Goal: Task Accomplishment & Management: Complete application form

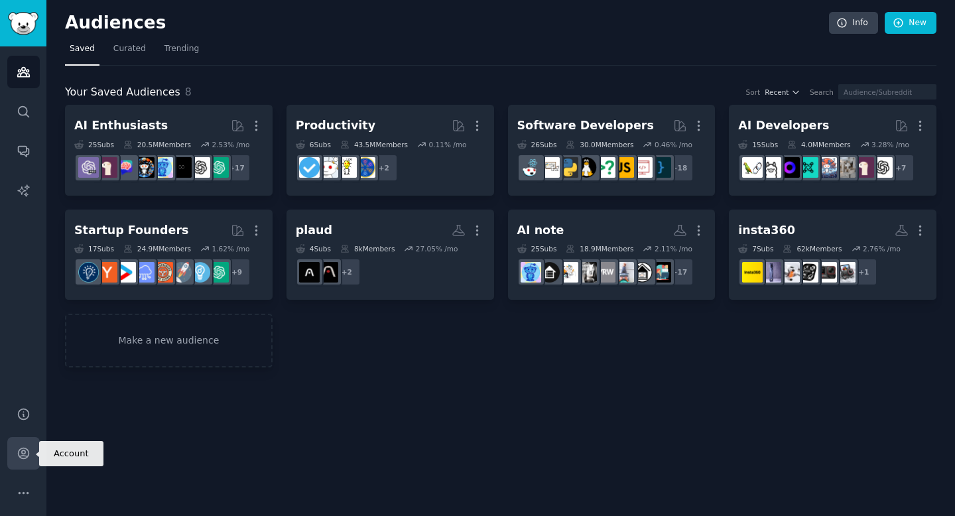
click at [22, 454] on icon "Sidebar" at bounding box center [24, 453] width 14 height 14
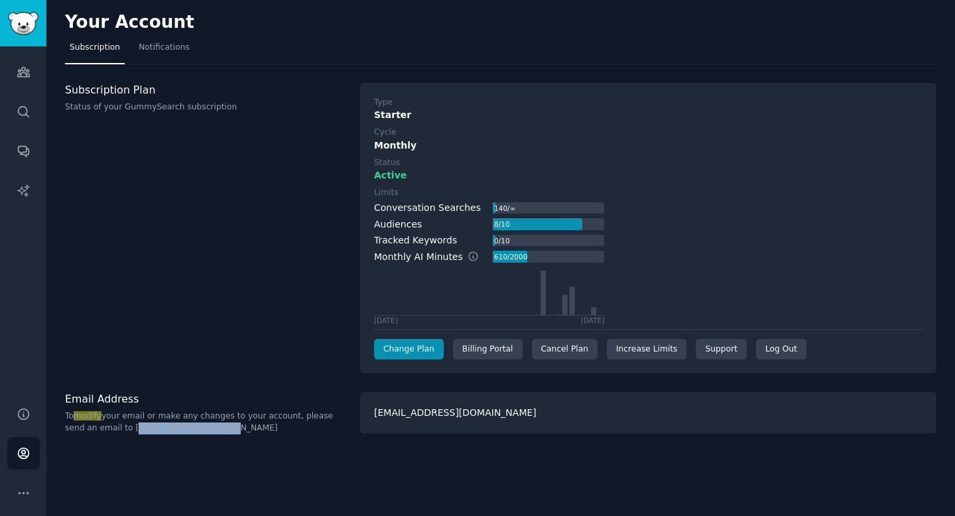
drag, startPoint x: 109, startPoint y: 428, endPoint x: 229, endPoint y: 428, distance: 120.7
click at [229, 428] on p "To modify your email or make any changes to your account, please send an email …" at bounding box center [205, 422] width 281 height 23
copy p "help@gummysearch.com"
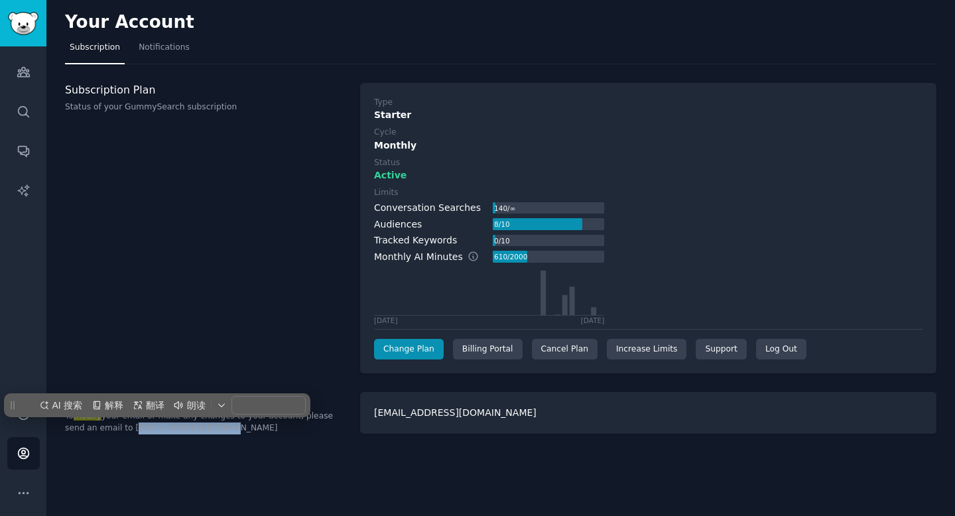
click at [262, 451] on div "Your Account Subscription Notifications Subscription Plan Status of your GummyS…" at bounding box center [500, 258] width 909 height 516
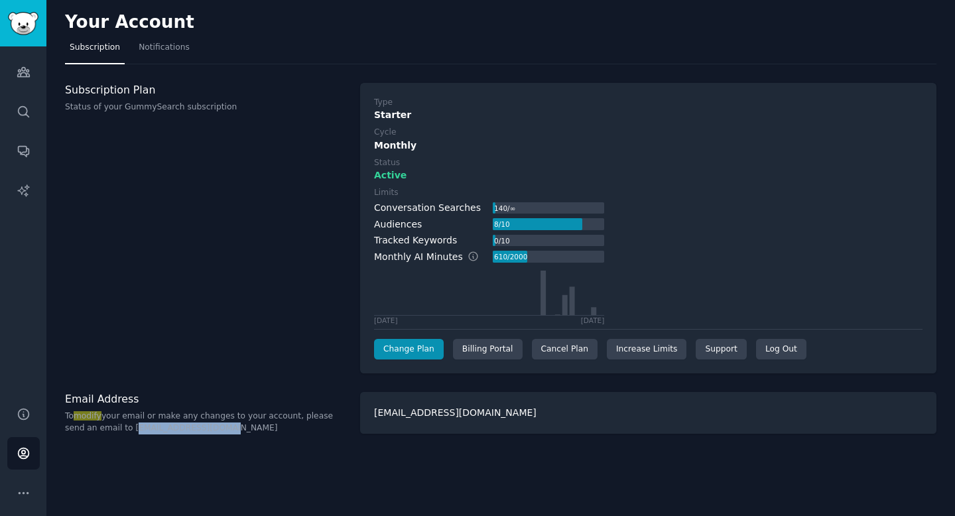
drag, startPoint x: 109, startPoint y: 429, endPoint x: 395, endPoint y: 264, distance: 330.1
click at [247, 429] on p "To modify your email or make any changes to your account, please send an email …" at bounding box center [205, 422] width 281 height 23
copy p "help@gummysearch.com"
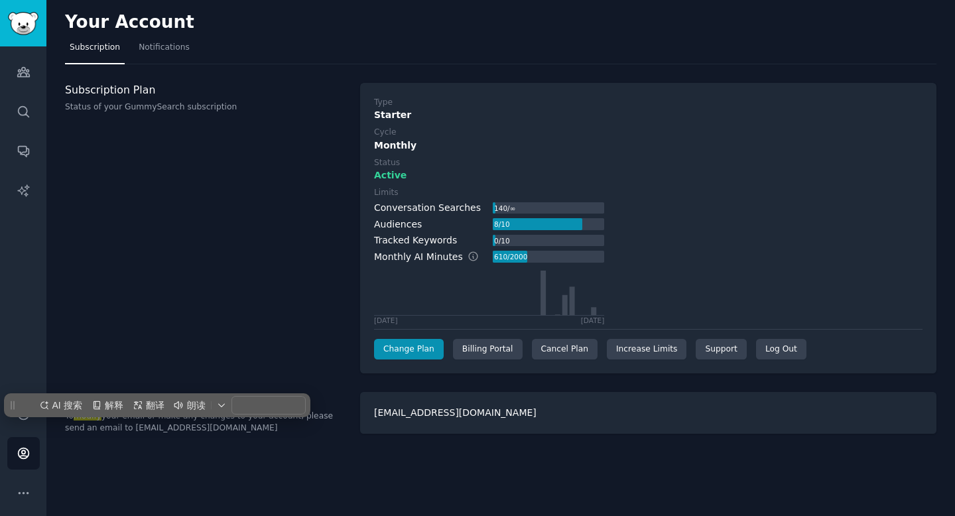
click at [336, 131] on div "Subscription Plan Status of your GummySearch subscription" at bounding box center [205, 228] width 281 height 291
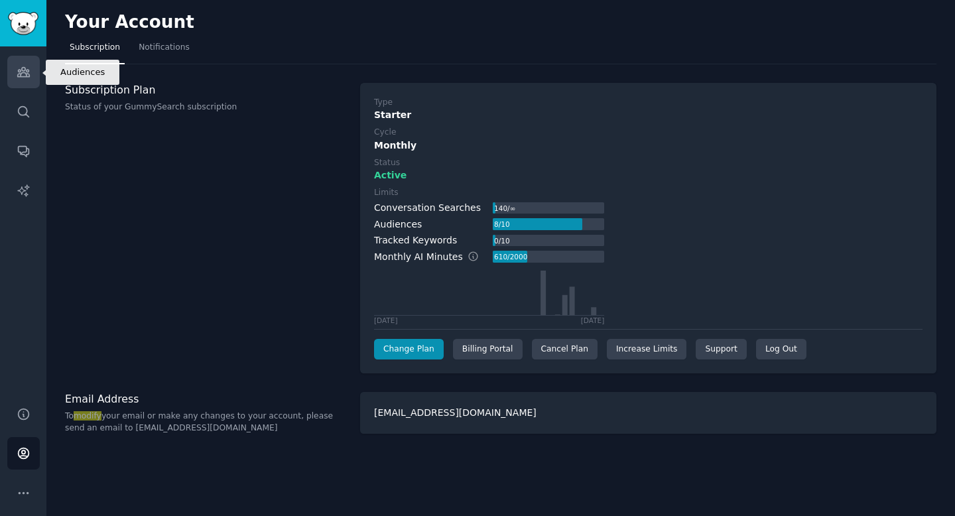
click at [11, 76] on link "Audiences" at bounding box center [23, 72] width 32 height 32
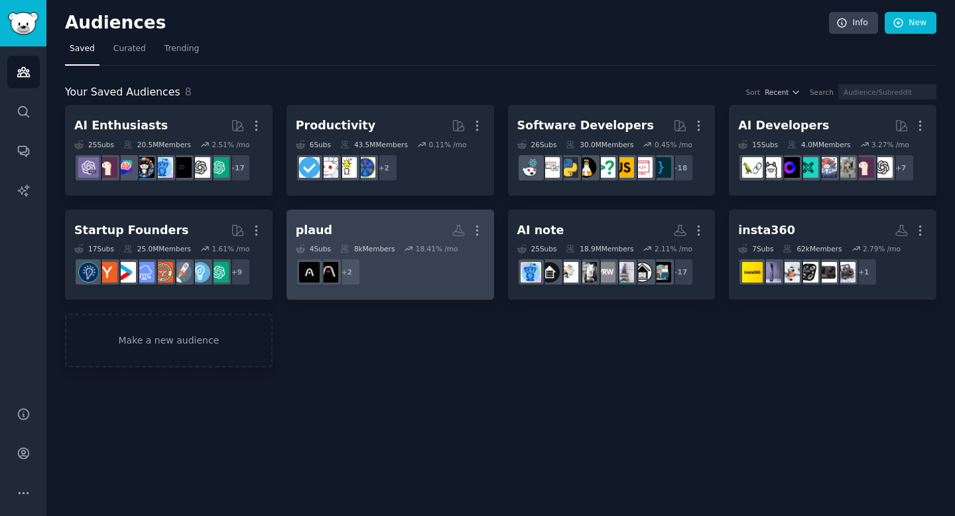
click at [352, 235] on h2 "[PERSON_NAME] More" at bounding box center [390, 230] width 189 height 23
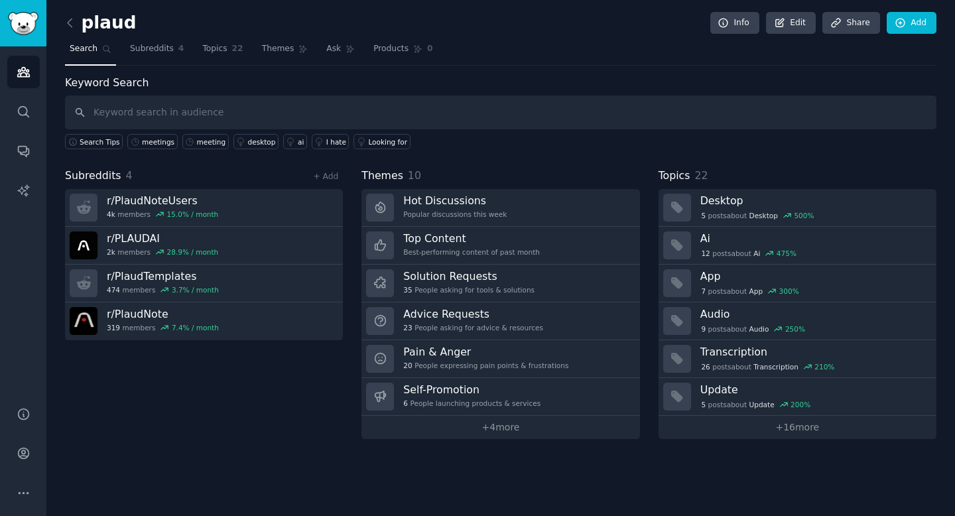
click at [357, 115] on input "text" at bounding box center [501, 113] width 872 height 34
type input "s"
click at [347, 49] on icon at bounding box center [350, 49] width 7 height 7
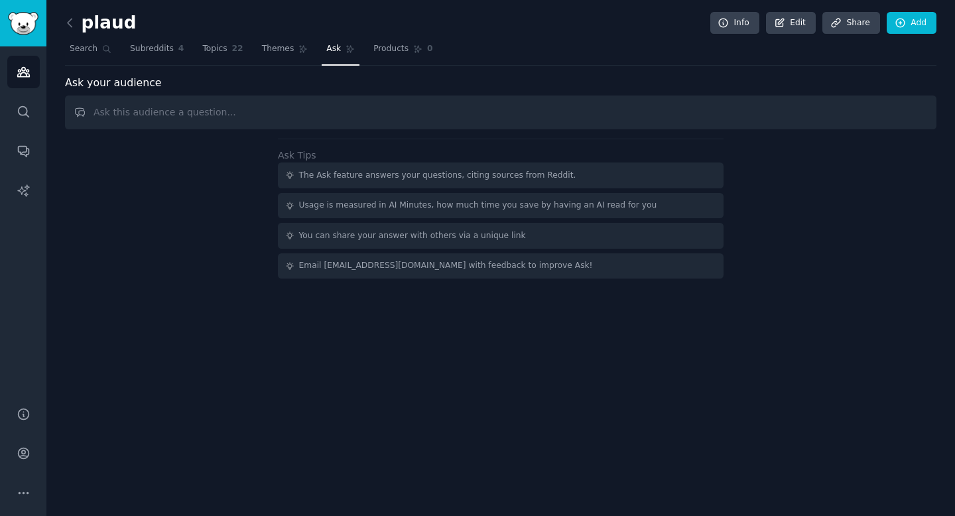
click at [404, 118] on input "text" at bounding box center [501, 113] width 872 height 34
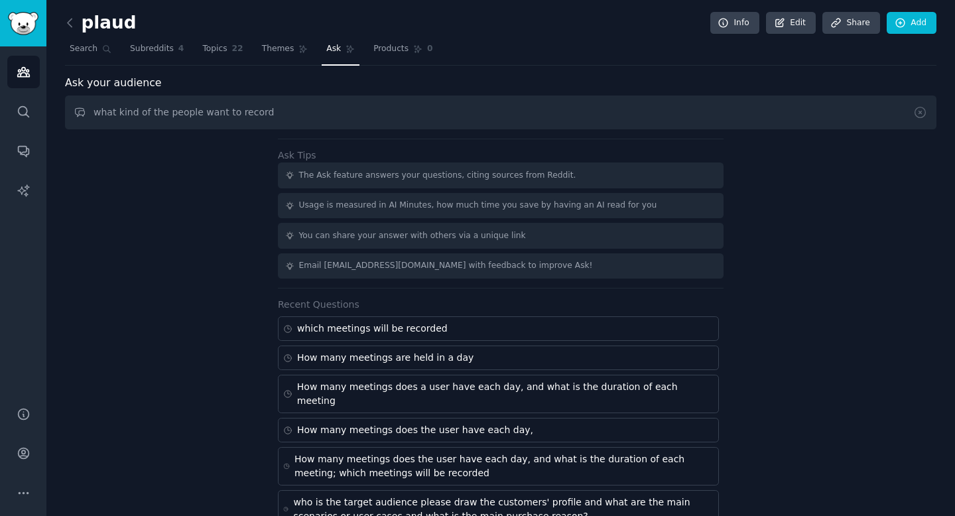
drag, startPoint x: 166, startPoint y: 113, endPoint x: 194, endPoint y: 113, distance: 28.5
click at [194, 113] on input "what kind of the people want to record" at bounding box center [501, 113] width 872 height 34
click at [280, 109] on input "what kind of the users want to record" at bounding box center [501, 113] width 872 height 34
click at [195, 113] on input "what kind of the users want to record" at bounding box center [501, 113] width 872 height 34
click at [265, 109] on input "what kind of the users want to record" at bounding box center [501, 113] width 872 height 34
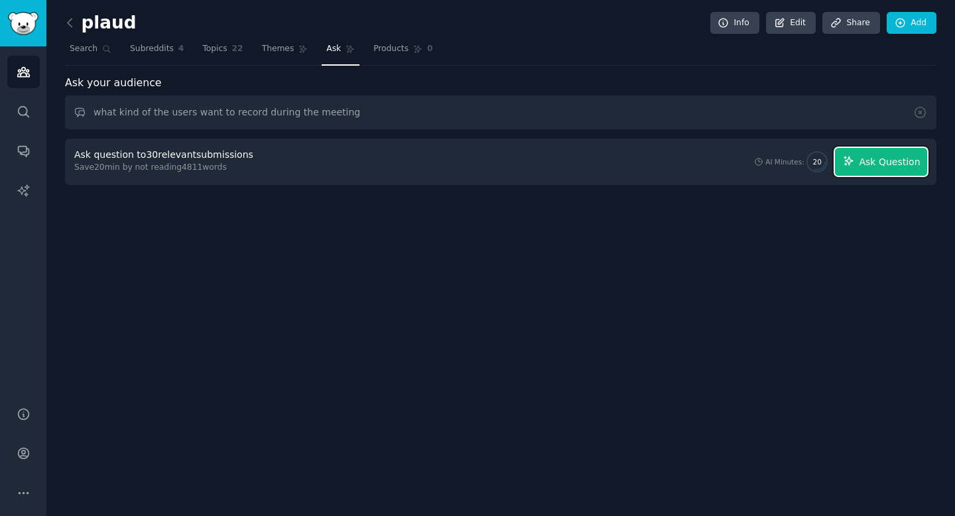
click at [866, 155] on span "Ask Question" at bounding box center [889, 162] width 61 height 14
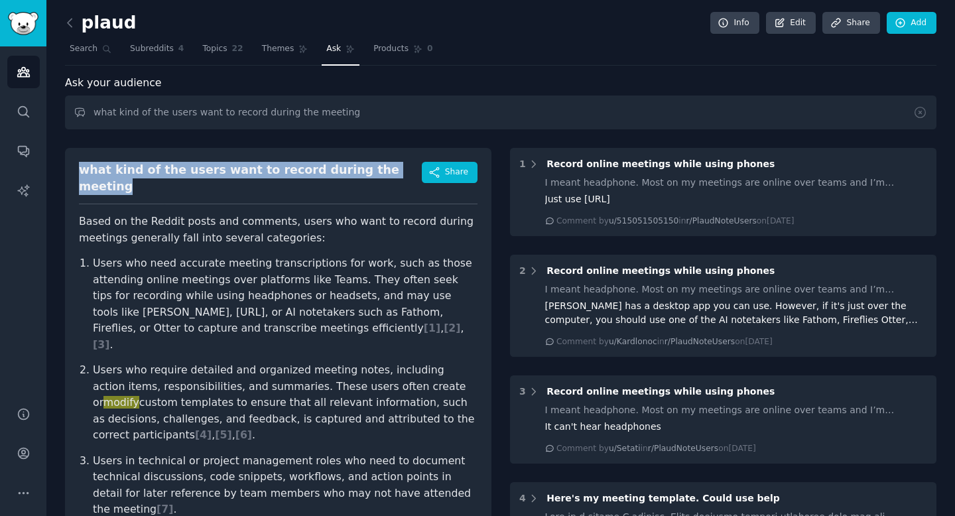
drag, startPoint x: 81, startPoint y: 175, endPoint x: 395, endPoint y: 174, distance: 313.7
click at [395, 174] on div "what kind of the users want to record during the meeting Share" at bounding box center [278, 183] width 399 height 42
copy div "what kind of the users want to record during the meeting"
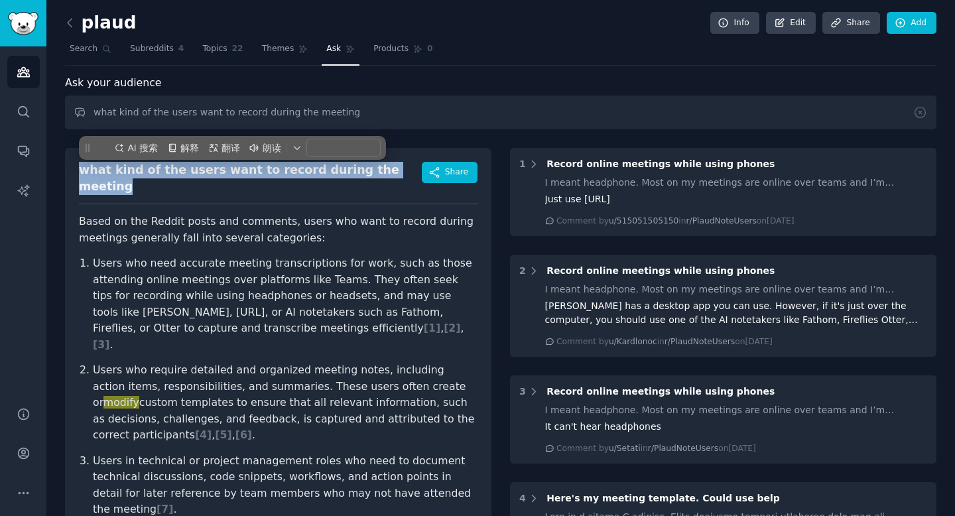
click at [131, 214] on p "Based on the Reddit posts and comments, users who want to record during meeting…" at bounding box center [278, 230] width 399 height 32
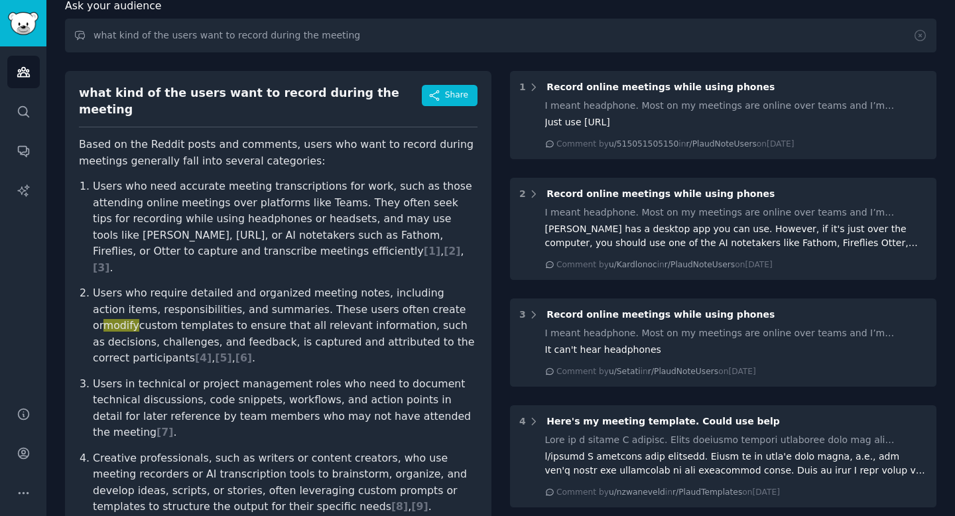
scroll to position [78, 0]
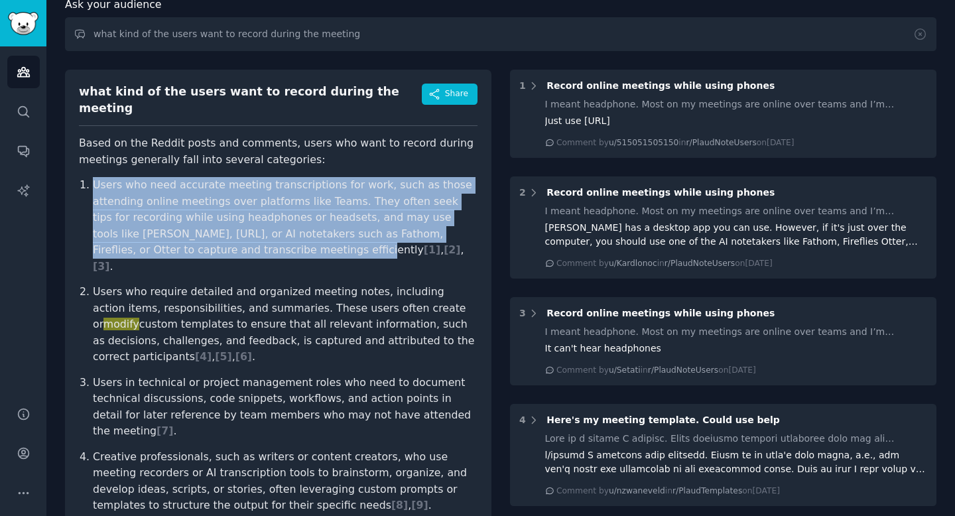
drag, startPoint x: 93, startPoint y: 175, endPoint x: 235, endPoint y: 243, distance: 157.8
click at [235, 243] on p "Users who need accurate meeting transcriptions for work, such as those attendin…" at bounding box center [285, 225] width 385 height 97
copy p "Users who need accurate meeting transcriptions for work, such as those attendin…"
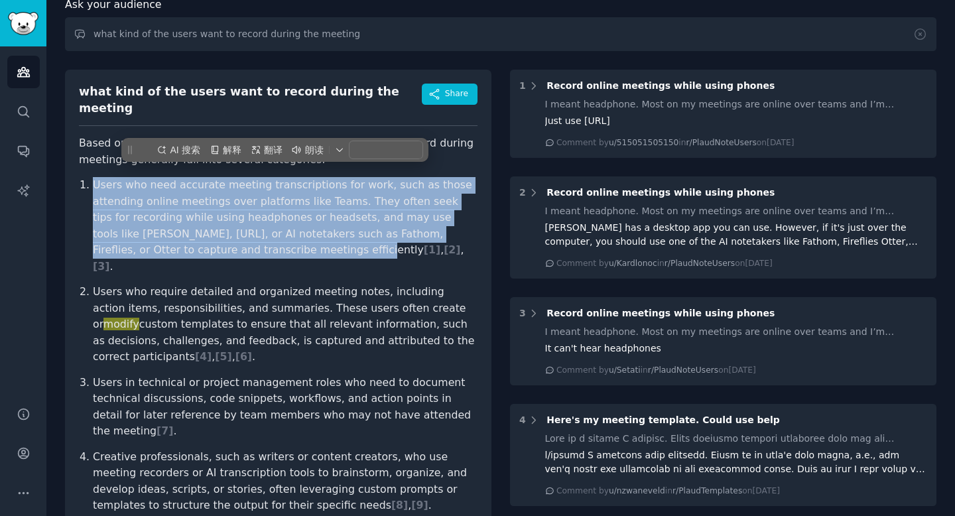
click at [263, 159] on div "AI 搜索 解释 翻译 朗读" at bounding box center [274, 150] width 306 height 24
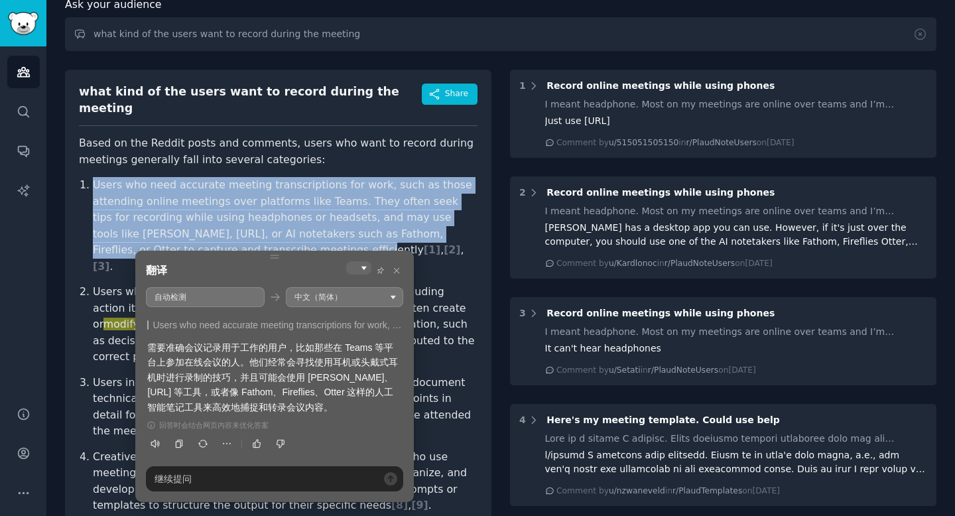
click at [225, 162] on article "Based on the Reddit posts and comments, users who want to record during meeting…" at bounding box center [278, 361] width 399 height 453
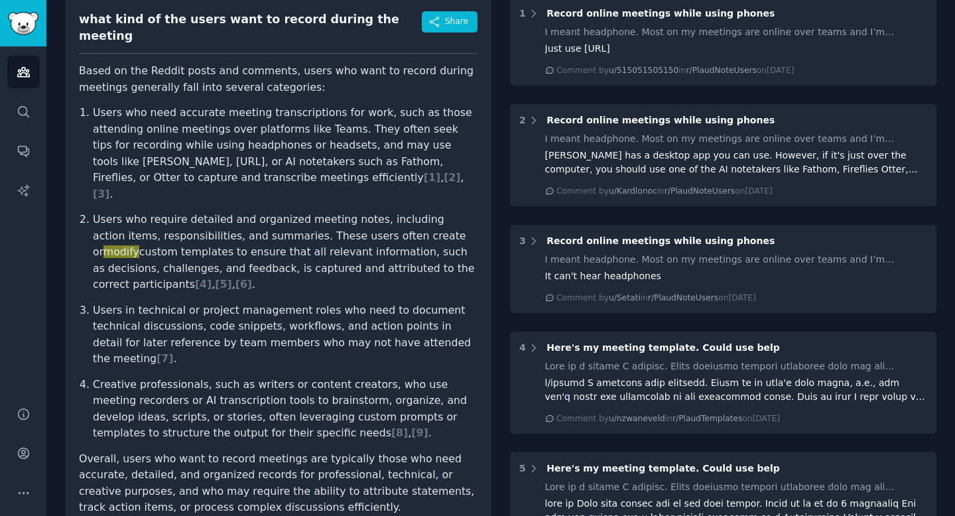
scroll to position [152, 0]
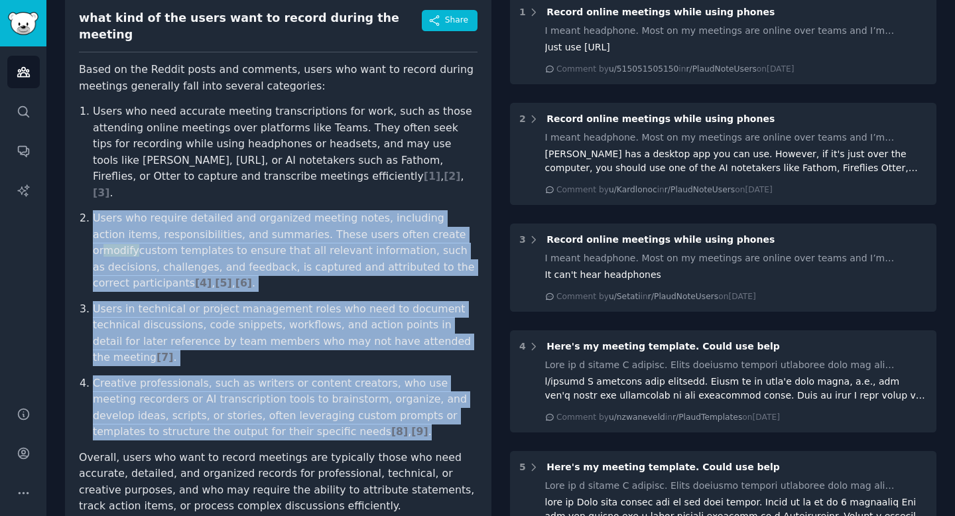
drag, startPoint x: 92, startPoint y: 191, endPoint x: 320, endPoint y: 371, distance: 291.4
click at [321, 371] on ol "Users who need accurate meeting transcriptions for work, such as those attendin…" at bounding box center [278, 271] width 399 height 337
copy ol "Users who require detailed and organized meeting notes, including action items,…"
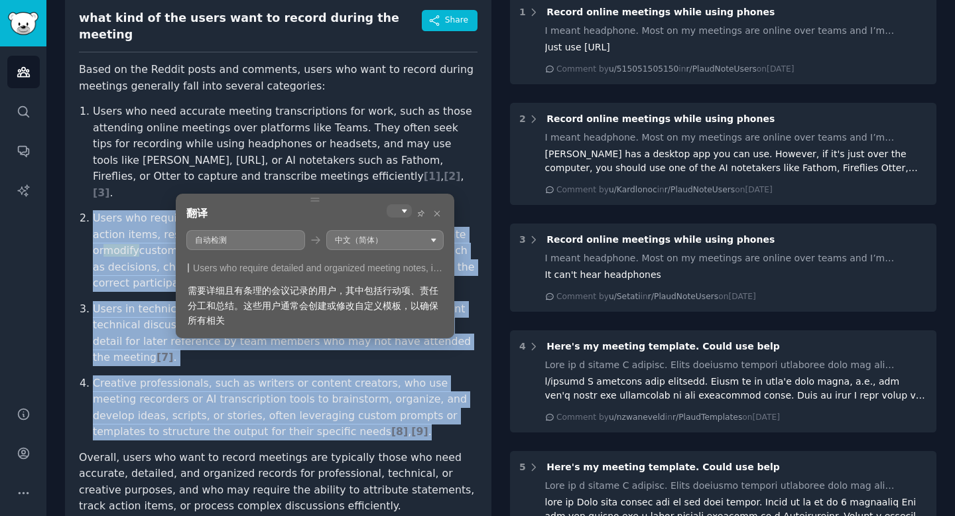
click at [318, 198] on icon at bounding box center [315, 199] width 8 height 3
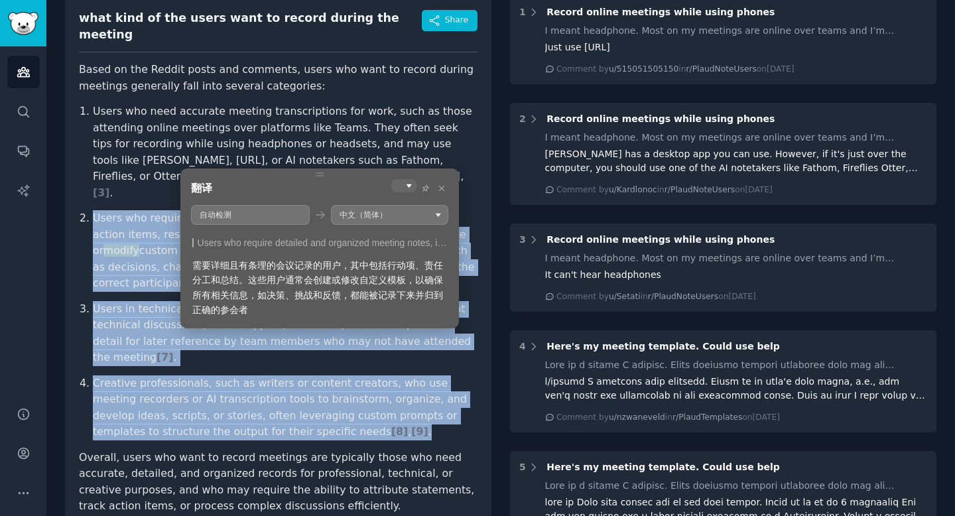
copy ol "Users who require detailed and organized meeting notes, including action items,…"
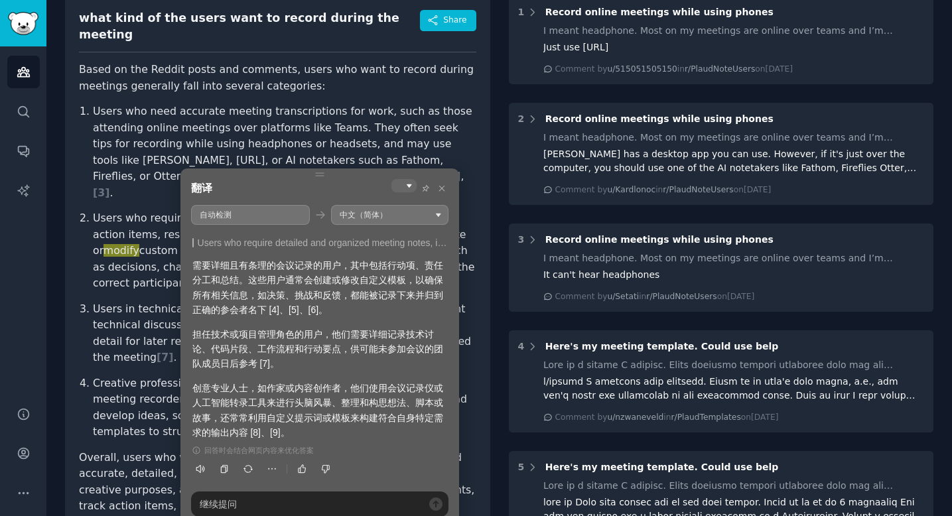
drag, startPoint x: 195, startPoint y: 336, endPoint x: 371, endPoint y: 340, distance: 176.5
click at [371, 340] on div "担任技术或项目管理角色的用户，他们需要详细记录技术讨论、代码片段、工作流程和行动要点，供可能未参加会议的团队成员日后参考 [7]。" at bounding box center [319, 349] width 255 height 44
drag, startPoint x: 197, startPoint y: 336, endPoint x: 334, endPoint y: 347, distance: 137.0
click at [334, 347] on div "担任技术或项目管理角色的用户，他们需要详细记录技术讨论、代码片段、工作流程和行动要点，供可能未参加会议的团队成员日后参考 [7]。" at bounding box center [319, 349] width 255 height 44
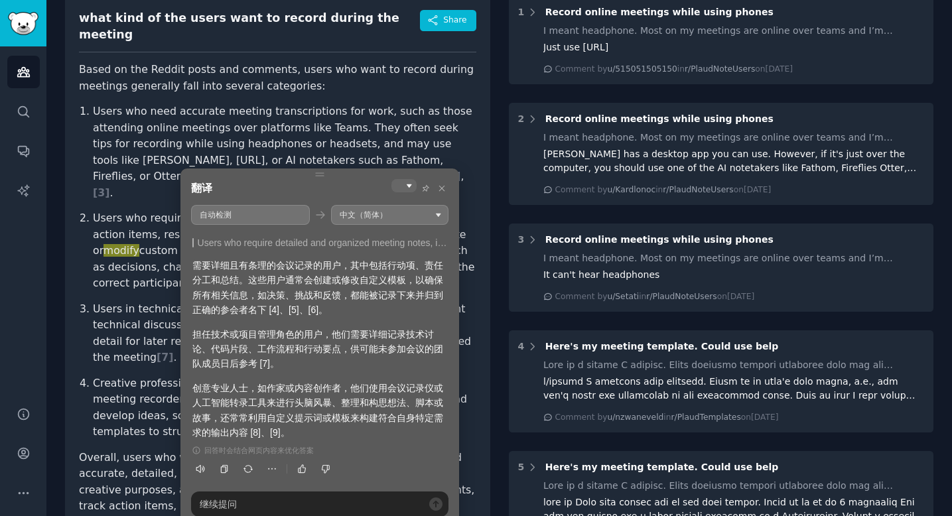
click at [334, 347] on div "担任技术或项目管理角色的用户，他们需要详细记录技术讨论、代码片段、工作流程和行动要点，供可能未参加会议的团队成员日后参考 [7]。" at bounding box center [319, 349] width 255 height 44
drag, startPoint x: 197, startPoint y: 395, endPoint x: 332, endPoint y: 424, distance: 137.8
click at [332, 424] on div "创意专业人士，如作家或内容创作者，他们使用会议记录仪或人工智能转录工具来进行头脑风暴、整理和构思想法、脚本或故事，还常常利用自定义提示词或模板来构建符合自身特…" at bounding box center [319, 411] width 255 height 60
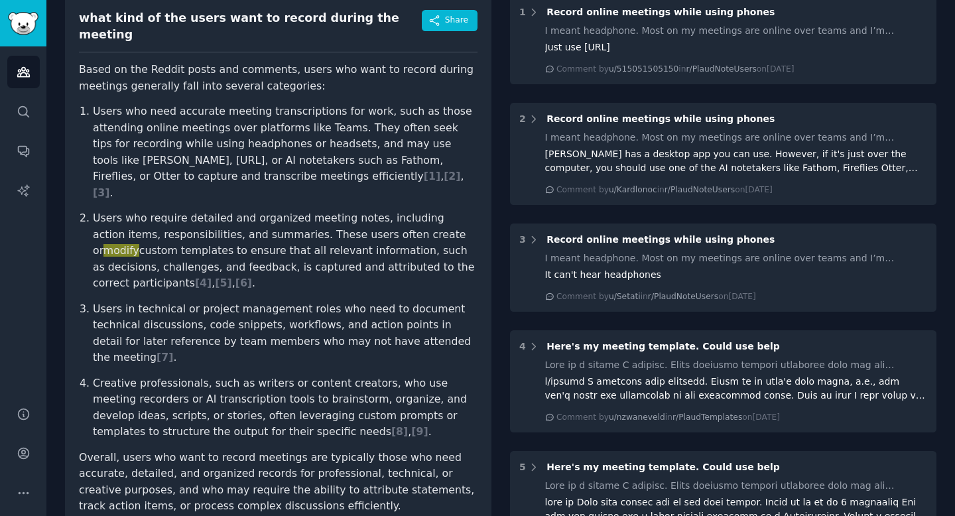
click at [277, 80] on p "Based on the Reddit posts and comments, users who want to record during meeting…" at bounding box center [278, 78] width 399 height 32
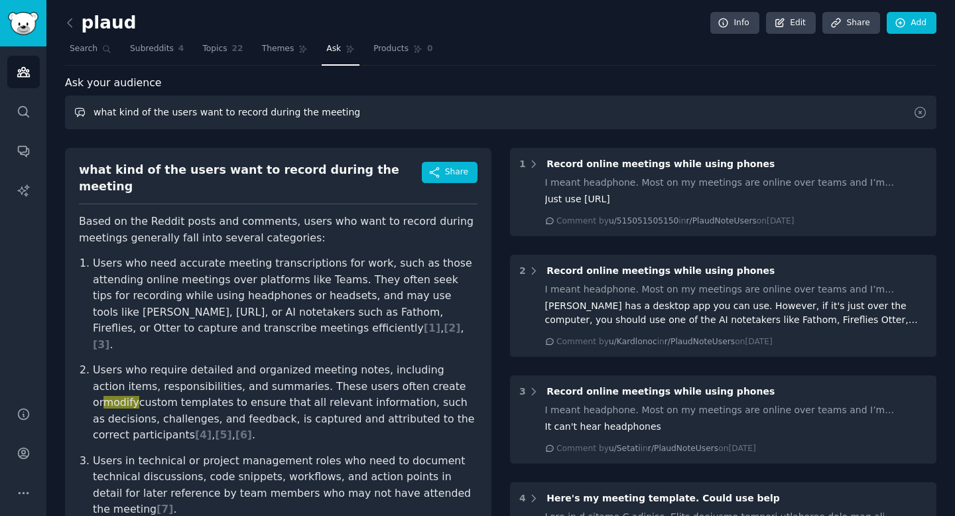
click at [166, 112] on input "what kind of the users want to record during the meeting" at bounding box center [501, 113] width 872 height 34
click at [147, 112] on input "what kind of the users want to record during the meeting" at bounding box center [501, 113] width 872 height 34
drag, startPoint x: 155, startPoint y: 112, endPoint x: 622, endPoint y: 112, distance: 467.6
click at [622, 112] on input "what kind of the users want to record during the meeting" at bounding box center [501, 113] width 872 height 34
drag, startPoint x: 212, startPoint y: 115, endPoint x: 314, endPoint y: 114, distance: 102.1
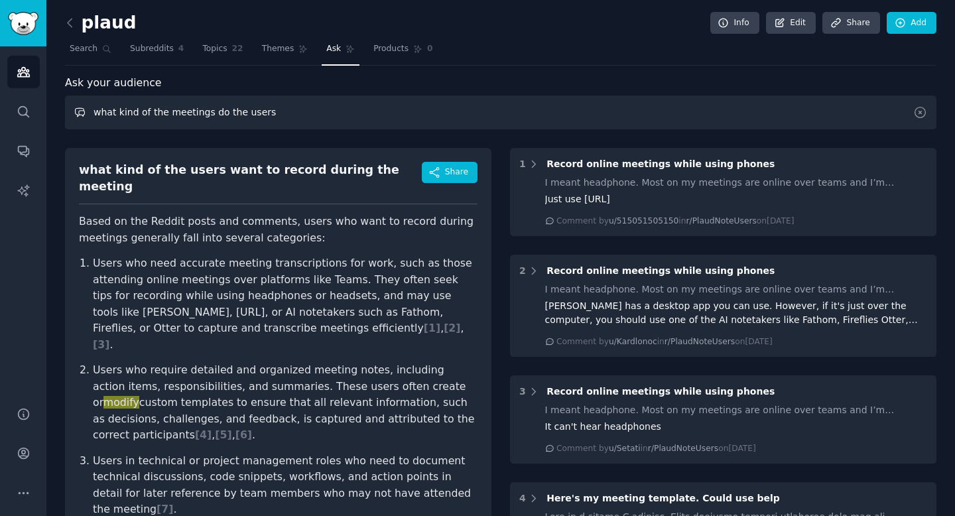
click at [314, 114] on input "what kind of the meetings do the users" at bounding box center [501, 113] width 872 height 34
click at [117, 109] on input "what kind of the meetings" at bounding box center [501, 113] width 872 height 34
drag, startPoint x: 117, startPoint y: 109, endPoint x: 289, endPoint y: 109, distance: 171.1
click at [289, 109] on input "what kind of the meetings" at bounding box center [501, 113] width 872 height 34
click at [123, 115] on input "what are the most frequently meetings" at bounding box center [501, 113] width 872 height 34
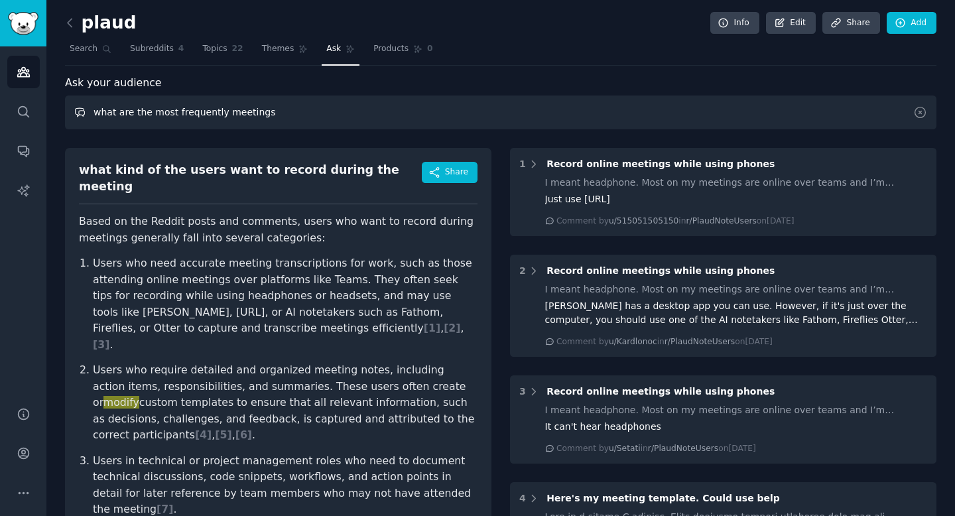
drag, startPoint x: 123, startPoint y: 115, endPoint x: 275, endPoint y: 115, distance: 151.9
click at [275, 115] on input "what are the most frequently meetings" at bounding box center [501, 113] width 872 height 34
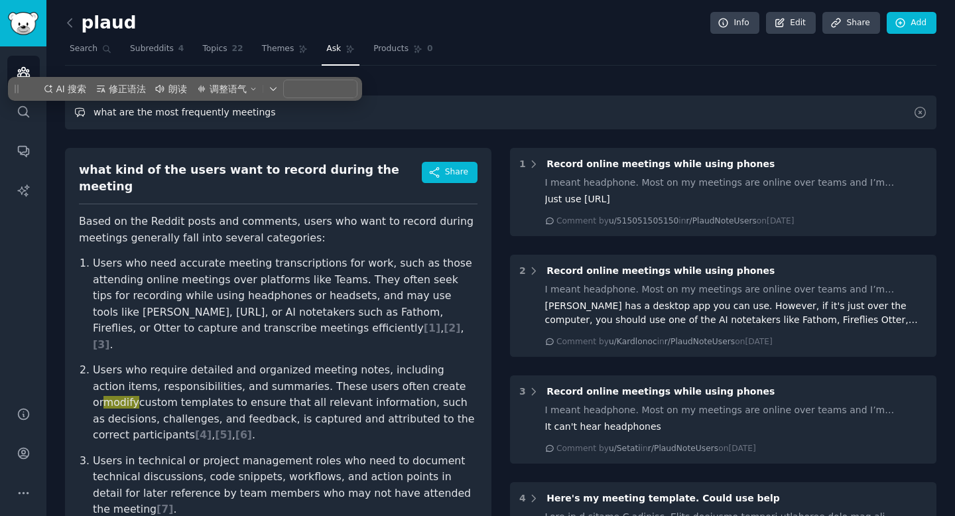
click at [212, 114] on input "what are the most frequently meetings" at bounding box center [501, 113] width 872 height 34
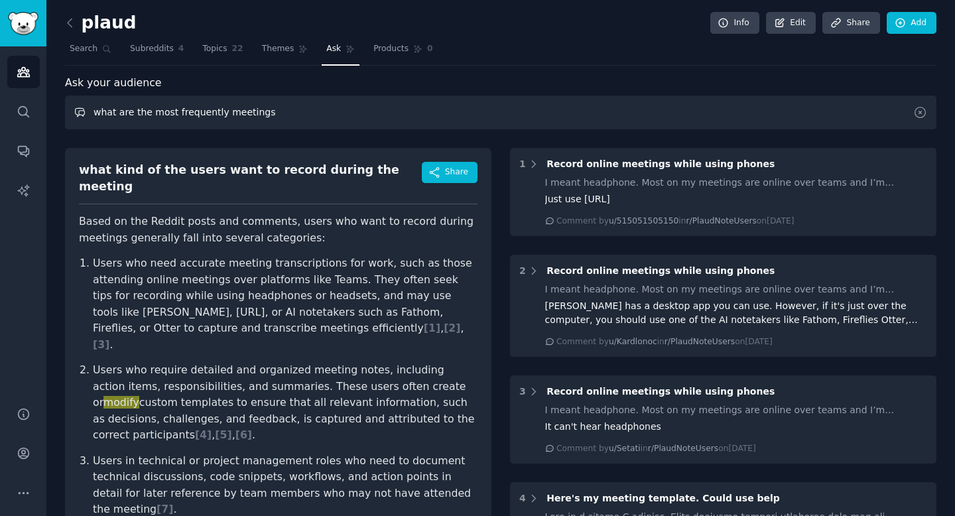
drag, startPoint x: 92, startPoint y: 112, endPoint x: 319, endPoint y: 113, distance: 227.5
click at [319, 113] on input "what are the most frequently meetings" at bounding box center [501, 113] width 872 height 34
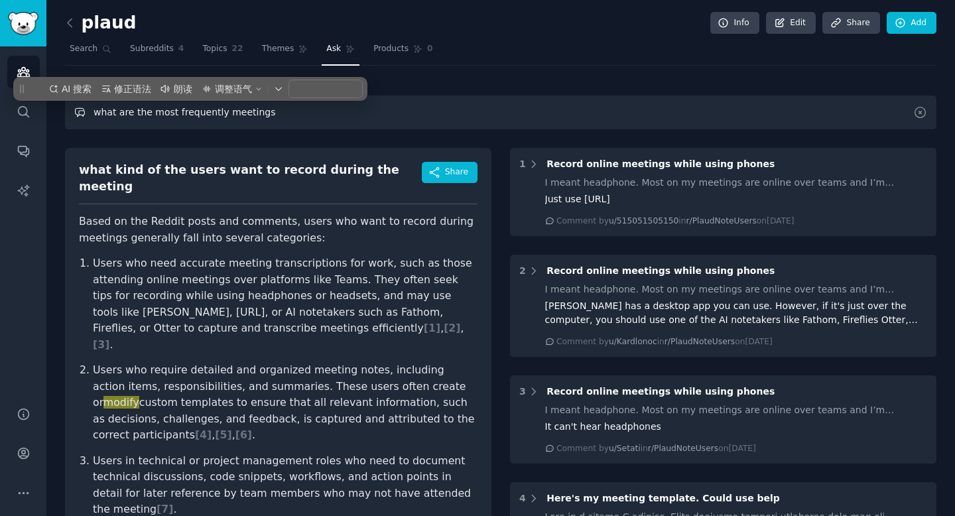
click at [295, 115] on input "what are the most frequently meetings" at bounding box center [501, 113] width 872 height 34
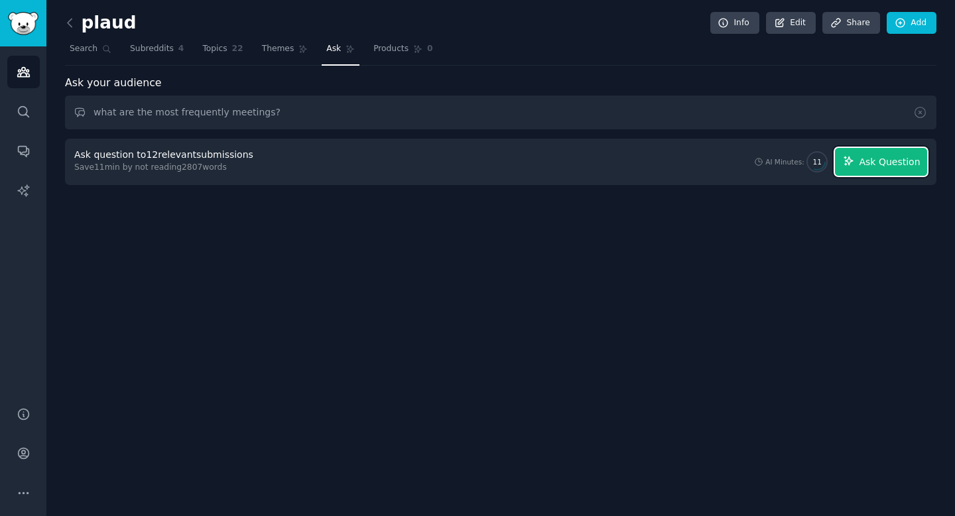
click at [882, 161] on span "Ask Question" at bounding box center [889, 162] width 61 height 14
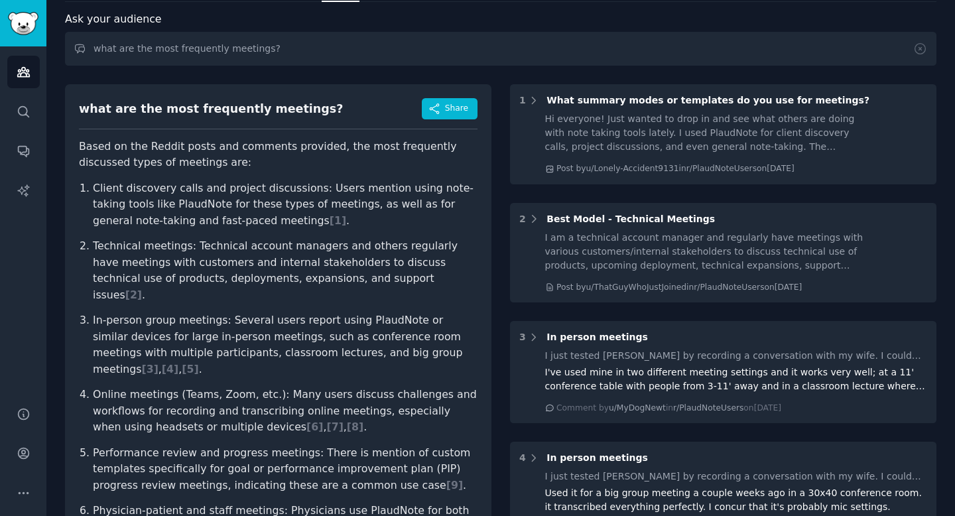
scroll to position [78, 0]
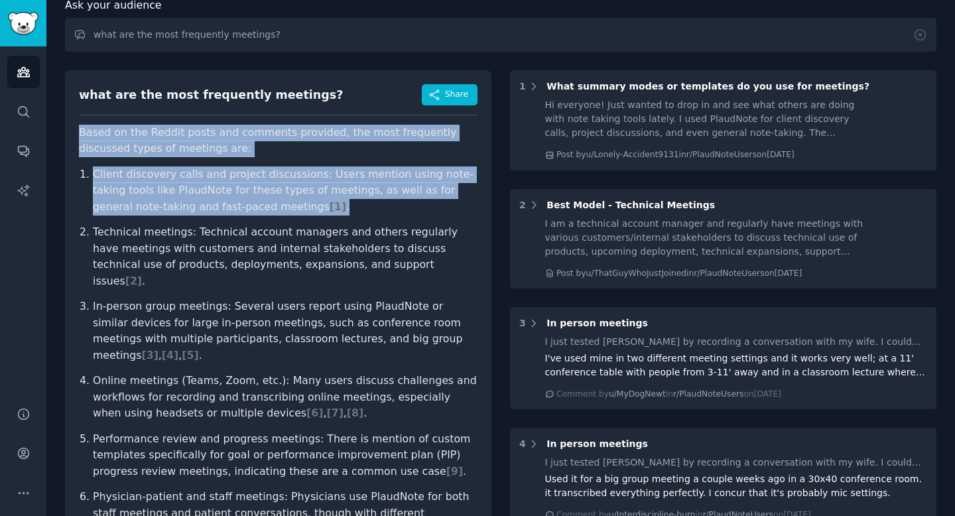
drag, startPoint x: 80, startPoint y: 133, endPoint x: 387, endPoint y: 208, distance: 315.3
click at [387, 208] on article "Based on the Reddit posts and comments provided, the most frequently discussed …" at bounding box center [278, 385] width 399 height 520
copy article "Based on the Reddit posts and comments provided, the most frequently discussed …"
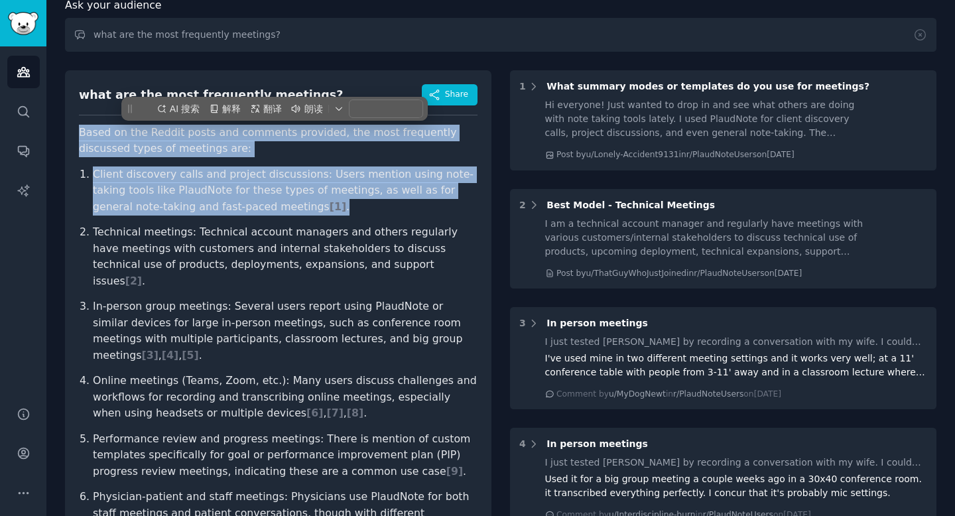
click at [327, 165] on article "Based on the Reddit posts and comments provided, the most frequently discussed …" at bounding box center [278, 385] width 399 height 520
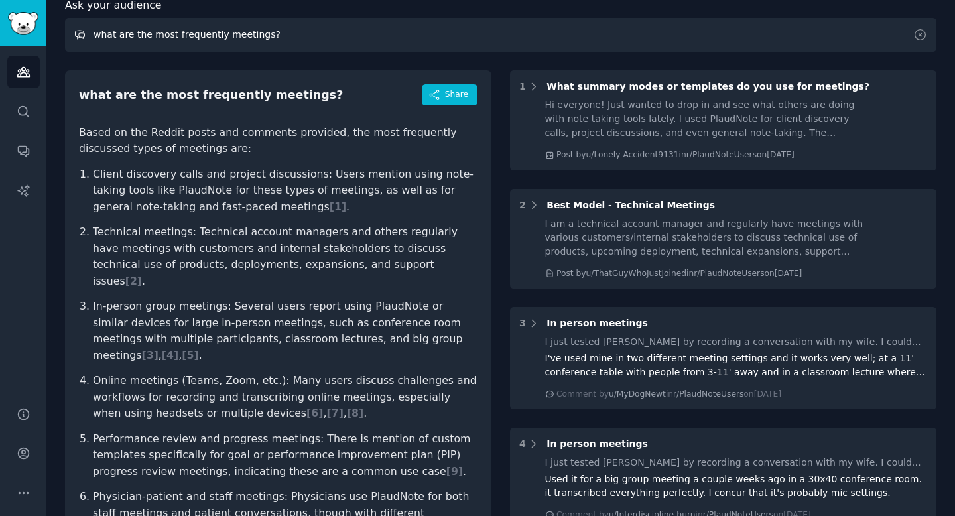
click at [219, 42] on input "what are the most frequently meetings?" at bounding box center [501, 35] width 872 height 34
click at [219, 41] on input "what are the most frequently meetings?" at bounding box center [501, 35] width 872 height 34
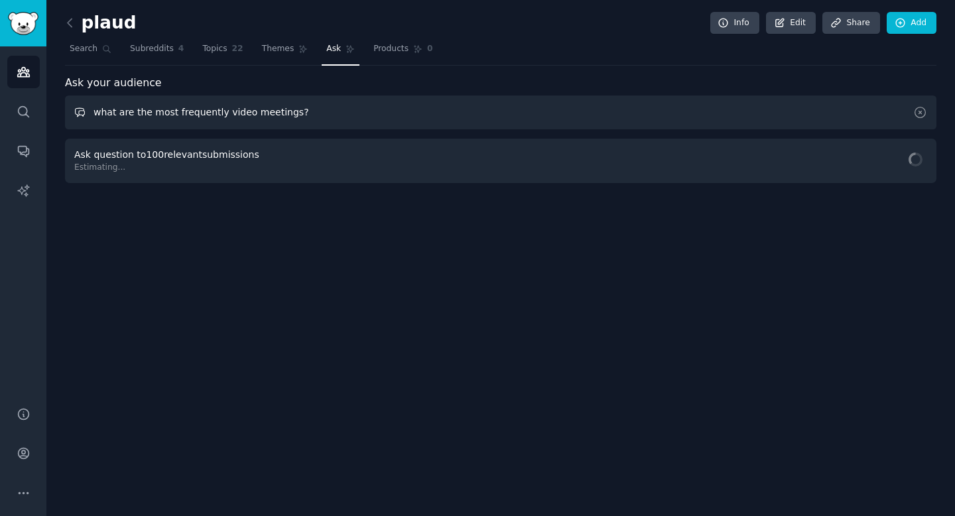
scroll to position [0, 0]
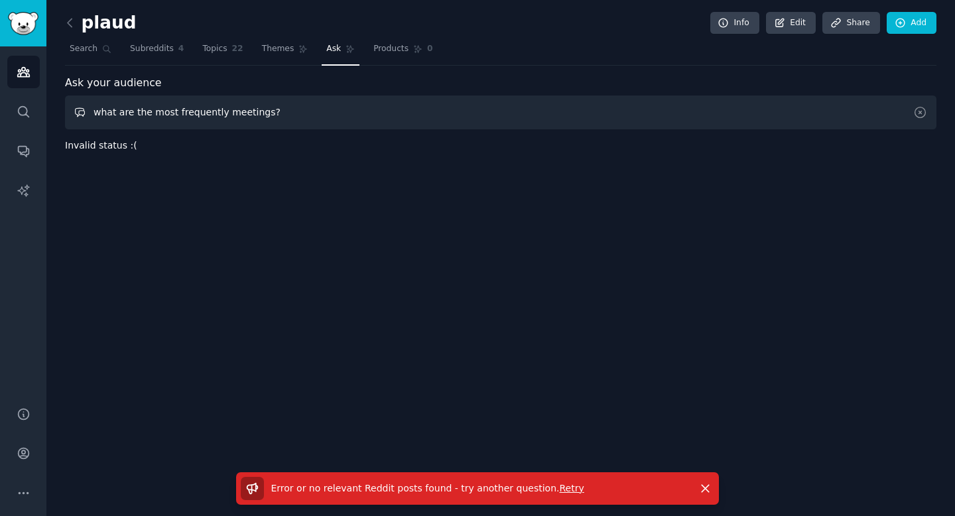
drag, startPoint x: 222, startPoint y: 113, endPoint x: 333, endPoint y: 113, distance: 110.8
click at [332, 113] on input "what are the most frequently meetings?" at bounding box center [501, 113] width 872 height 34
drag, startPoint x: 221, startPoint y: 114, endPoint x: 359, endPoint y: 114, distance: 138.0
click at [359, 114] on input "what are the most frequently video conference" at bounding box center [501, 113] width 872 height 34
type input "what are the most frequently meetings"
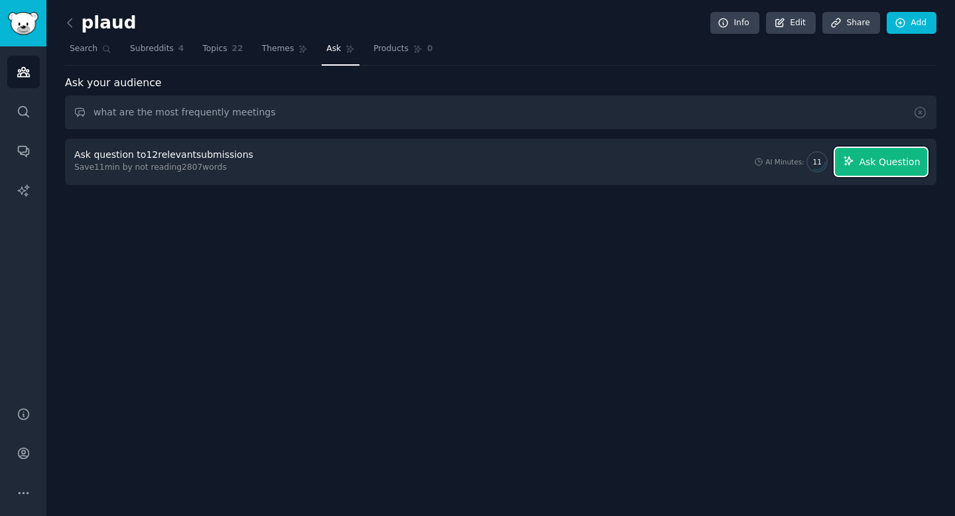
click at [885, 166] on span "Ask Question" at bounding box center [889, 162] width 61 height 14
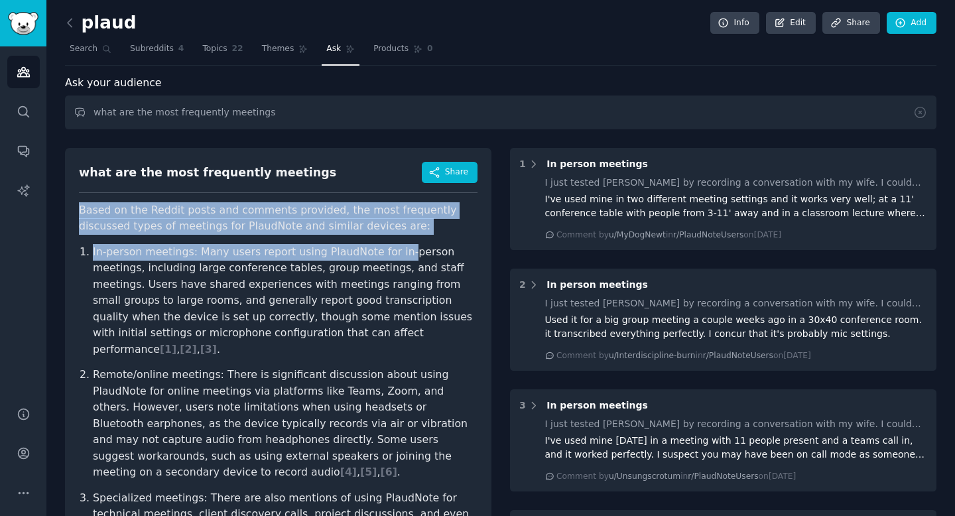
drag, startPoint x: 80, startPoint y: 214, endPoint x: 390, endPoint y: 250, distance: 312.5
click at [390, 250] on article "Based on the Reddit posts and comments provided, the most frequently discussed …" at bounding box center [278, 456] width 399 height 509
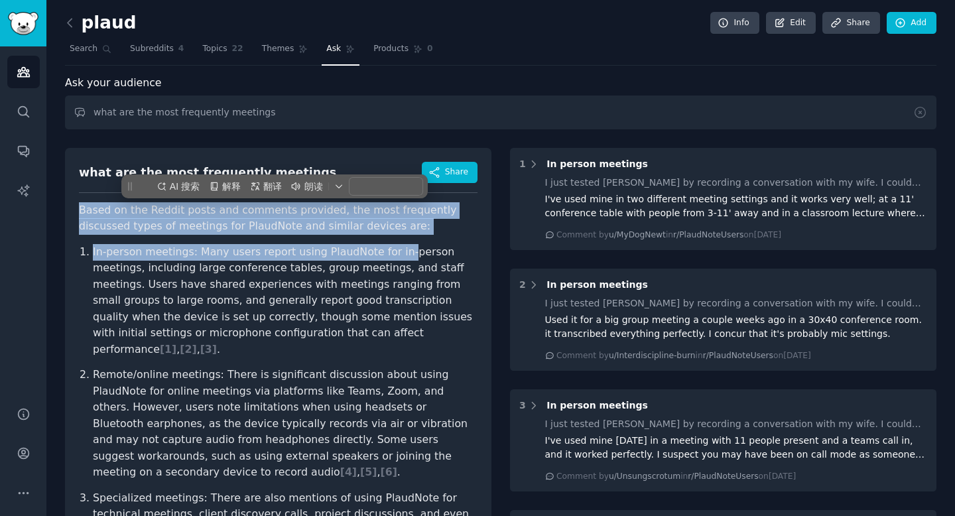
copy article "Based on the Reddit posts and comments provided, the most frequently discussed …"
click at [214, 265] on p "In-person meetings: Many users report using PlaudNote for in-person meetings, i…" at bounding box center [285, 301] width 385 height 114
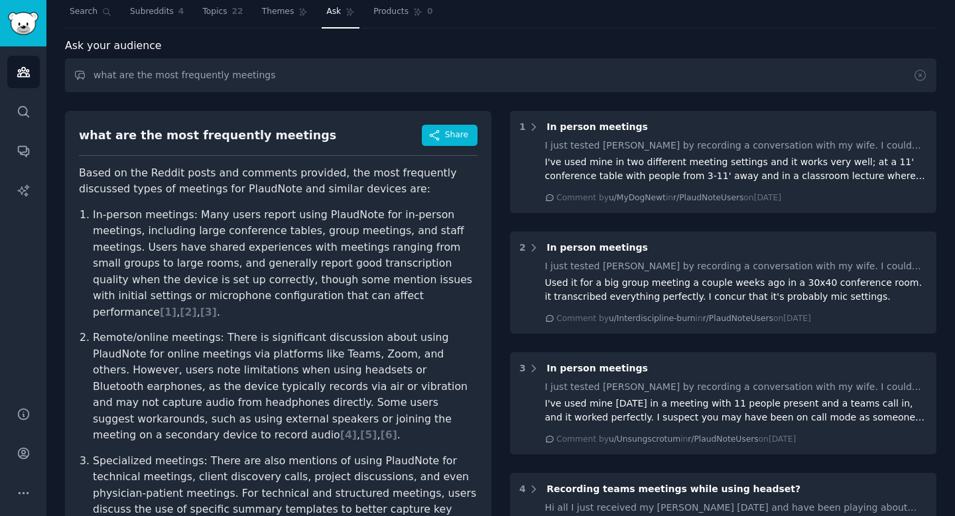
scroll to position [40, 0]
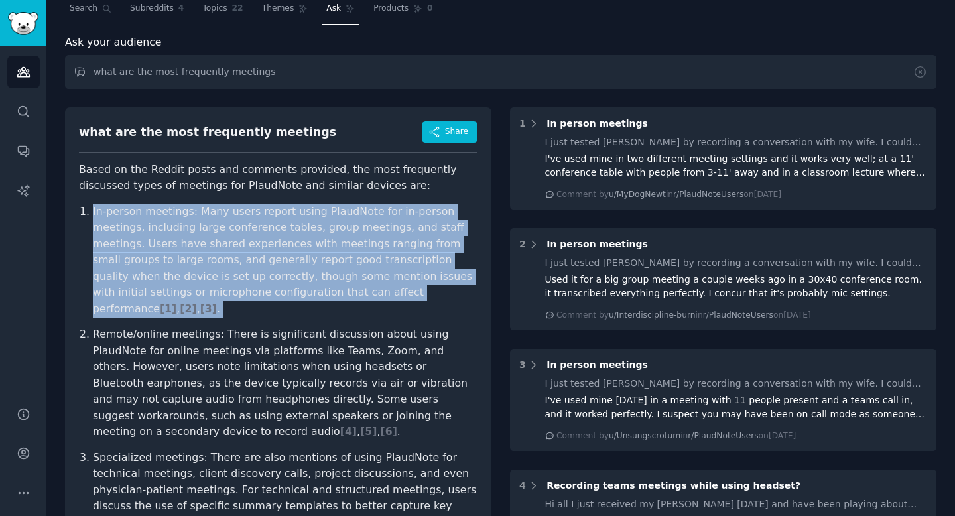
drag, startPoint x: 94, startPoint y: 211, endPoint x: 385, endPoint y: 305, distance: 306.7
click at [385, 305] on ol "In-person meetings: Many users report using PlaudNote for in-person meetings, i…" at bounding box center [278, 392] width 399 height 376
copy p "In-person meetings: Many users report using PlaudNote for in-person meetings, i…"
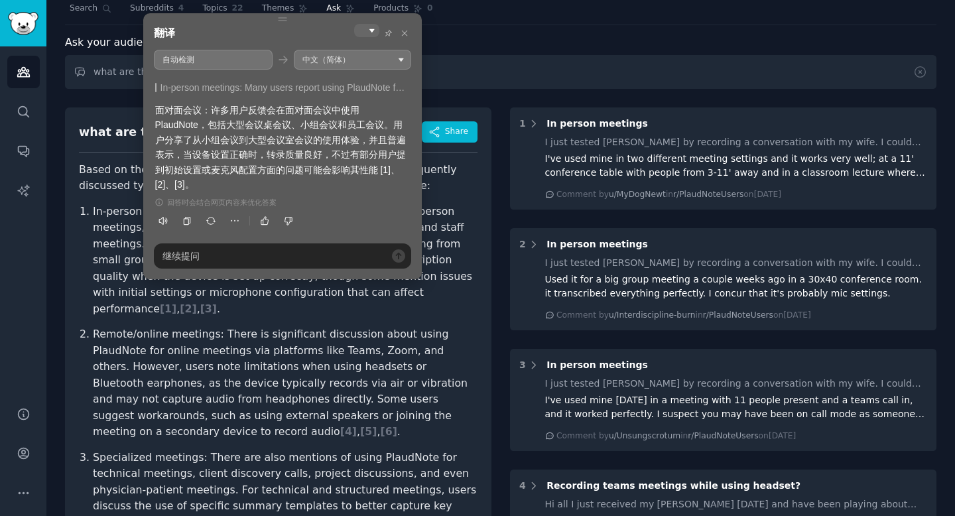
drag, startPoint x: 187, startPoint y: 131, endPoint x: 319, endPoint y: 131, distance: 132.0
click at [319, 131] on div "面对面会议：许多用户反馈会在面对面会议中使用 PlaudNote，包括大型会议桌会议、小组会议和员工会议。用户分享了从小组会议到大型会议室会议的使用体验，并且…" at bounding box center [282, 147] width 255 height 89
drag, startPoint x: 185, startPoint y: 153, endPoint x: 322, endPoint y: 153, distance: 136.6
click at [322, 153] on div "面对面会议：许多用户反馈会在面对面会议中使用 PlaudNote，包括大型会议桌会议、小组会议和员工会议。用户分享了从小组会议到大型会议室会议的使用体验，并且…" at bounding box center [282, 147] width 255 height 89
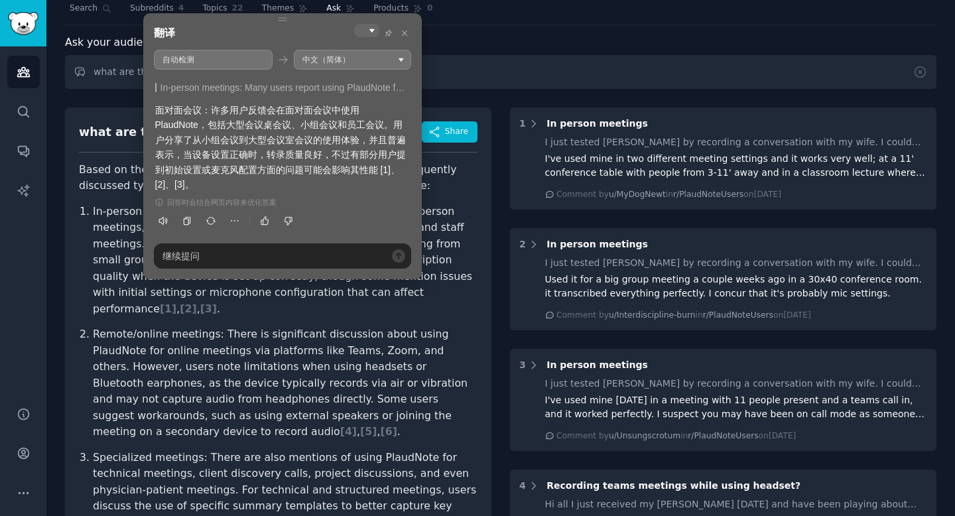
click at [322, 153] on div "面对面会议：许多用户反馈会在面对面会议中使用 PlaudNote，包括大型会议桌会议、小组会议和员工会议。用户分享了从小组会议到大型会议室会议的使用体验，并且…" at bounding box center [282, 147] width 255 height 89
click at [89, 227] on ol "In-person meetings: Many users report using PlaudNote for in-person meetings, i…" at bounding box center [278, 392] width 399 height 376
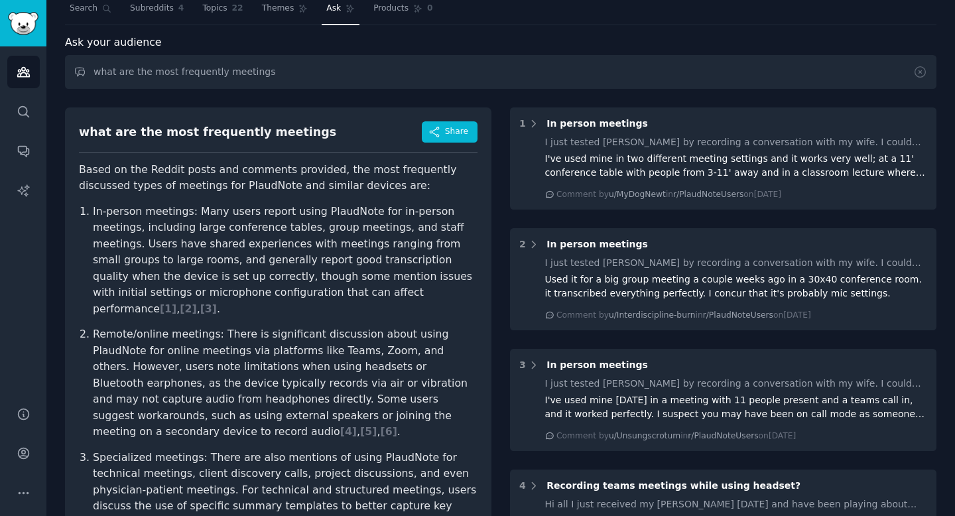
scroll to position [155, 0]
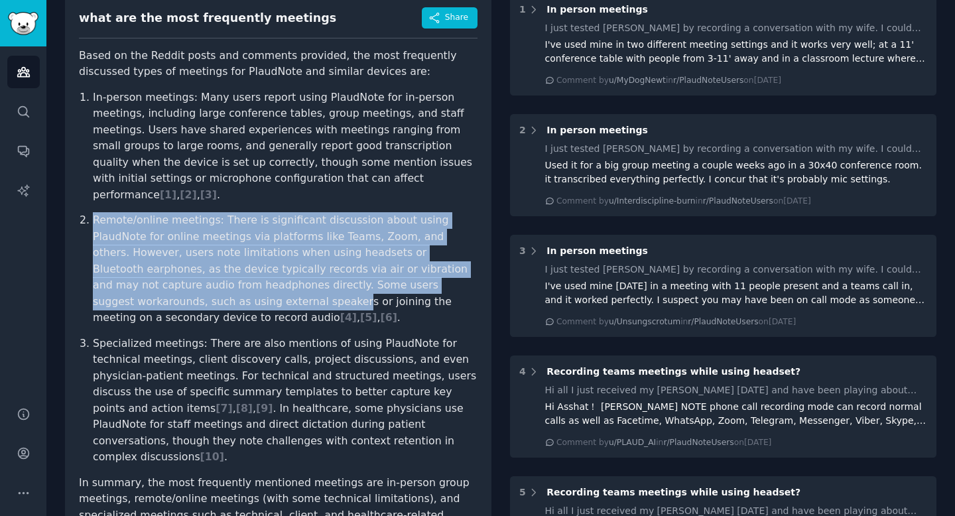
drag, startPoint x: 119, startPoint y: 204, endPoint x: 447, endPoint y: 274, distance: 335.6
click at [447, 274] on p "Remote/online meetings: There is significant discussion about using PlaudNote f…" at bounding box center [285, 269] width 385 height 114
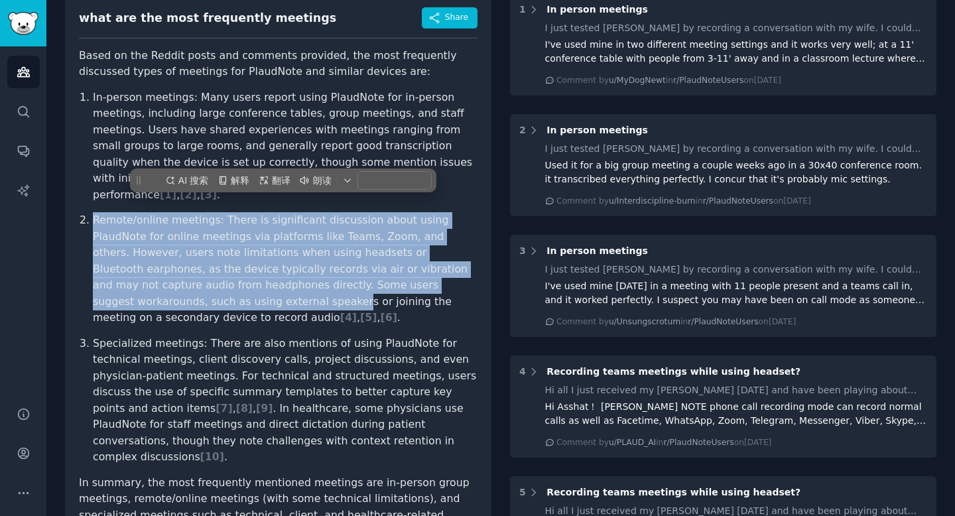
copy p "Remote/online meetings: There is significant discussion about using PlaudNote f…"
click at [447, 274] on p "Remote/online meetings: There is significant discussion about using PlaudNote f…" at bounding box center [285, 269] width 385 height 114
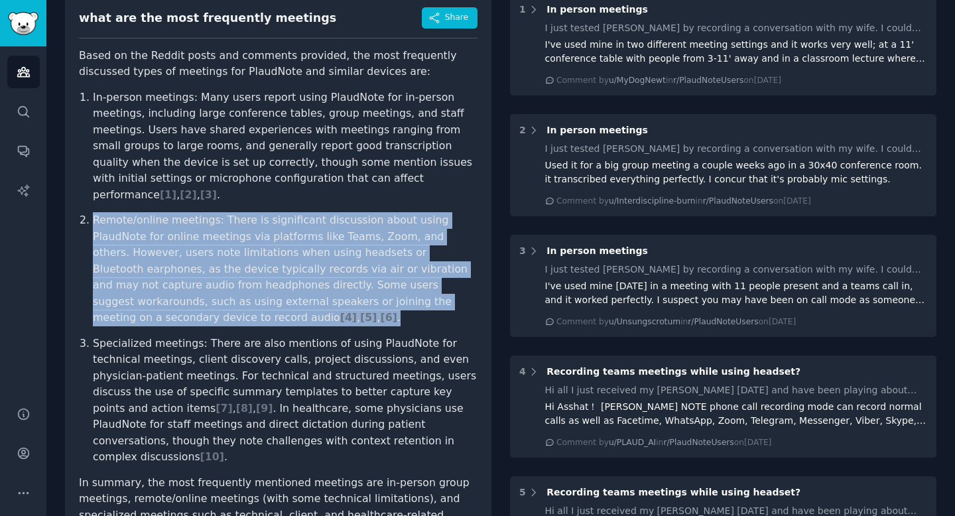
drag, startPoint x: 93, startPoint y: 204, endPoint x: 434, endPoint y: 284, distance: 350.2
click at [434, 285] on p "Remote/online meetings: There is significant discussion about using PlaudNote f…" at bounding box center [285, 269] width 385 height 114
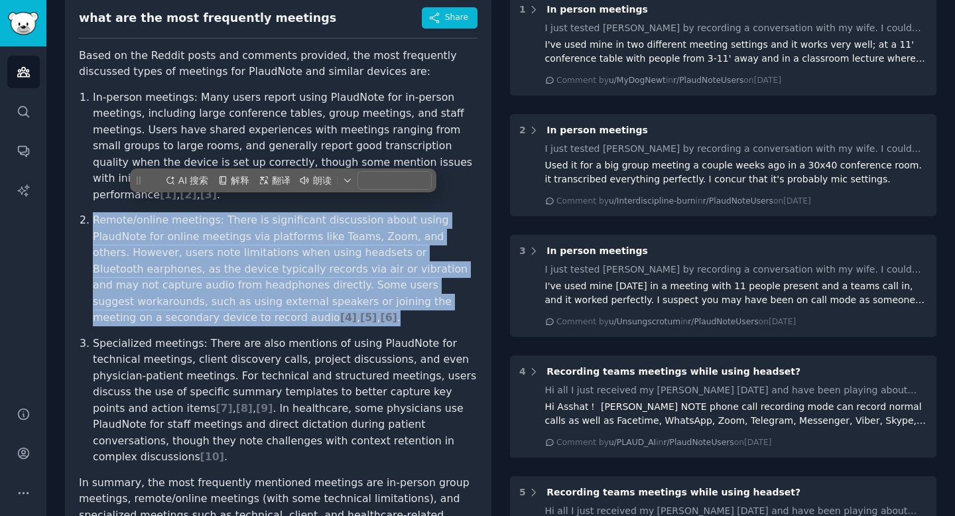
copy p "Remote/online meetings: There is significant discussion about using PlaudNote f…"
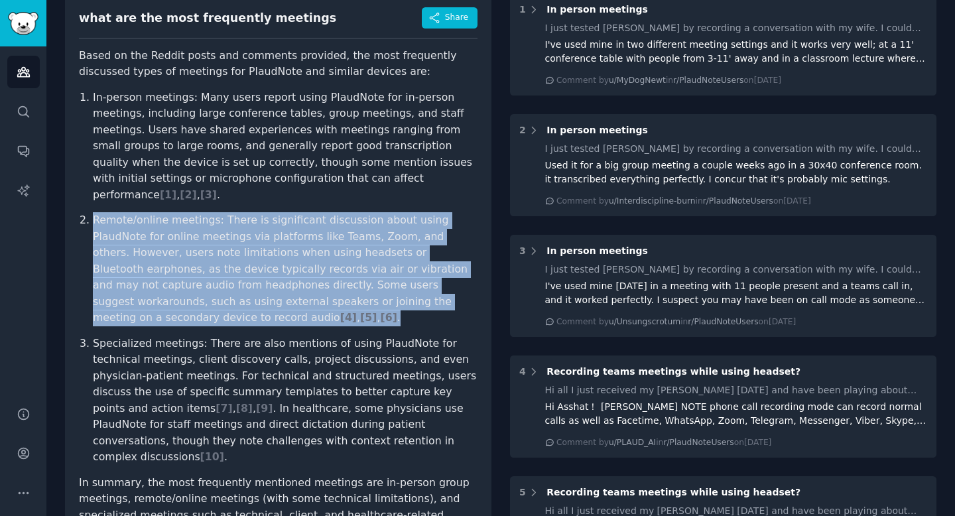
click at [107, 246] on p "Remote/online meetings: There is significant discussion about using PlaudNote f…" at bounding box center [285, 269] width 385 height 114
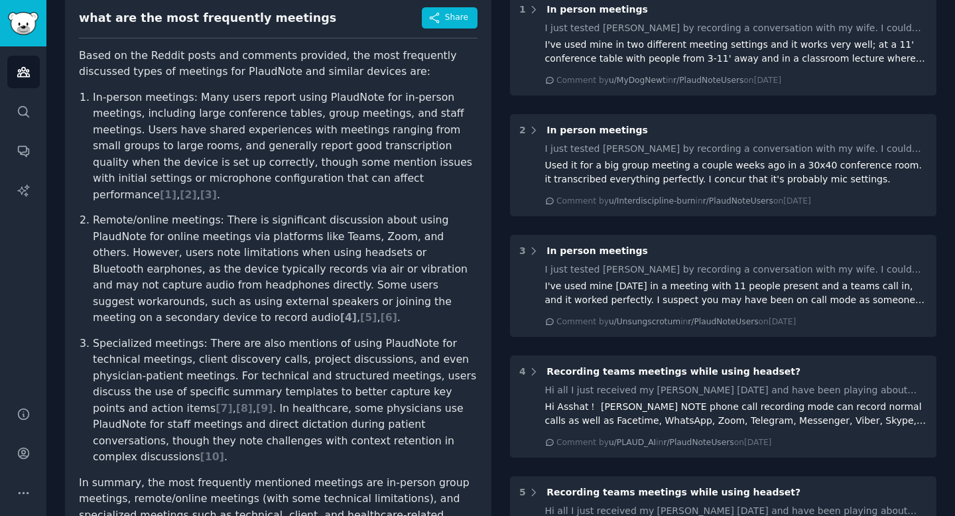
click at [357, 311] on span "[ 4 ]" at bounding box center [348, 317] width 17 height 13
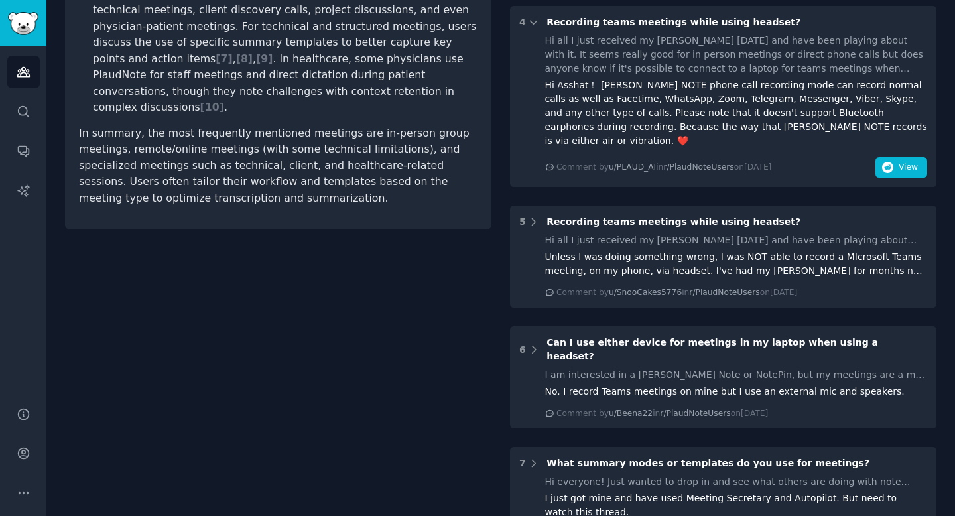
scroll to position [510, 0]
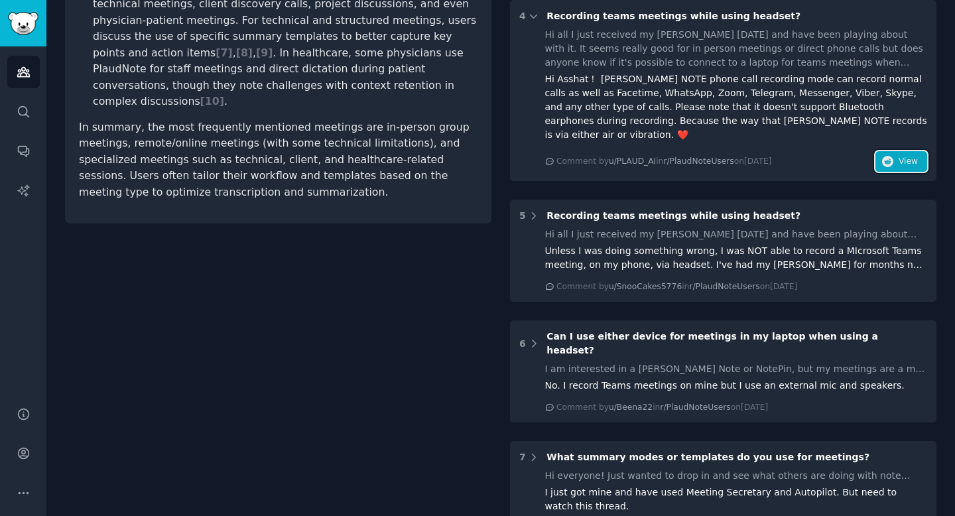
click at [905, 156] on span "View" at bounding box center [908, 162] width 19 height 12
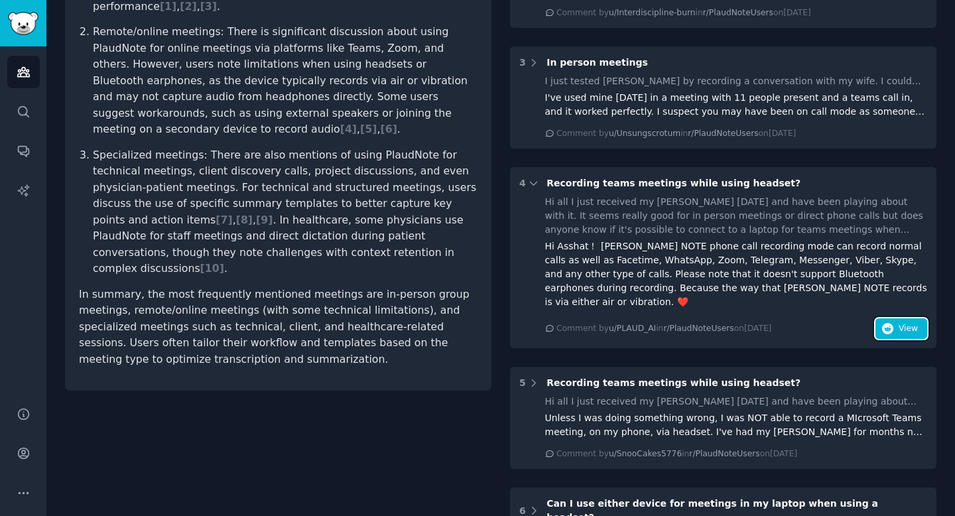
scroll to position [393, 0]
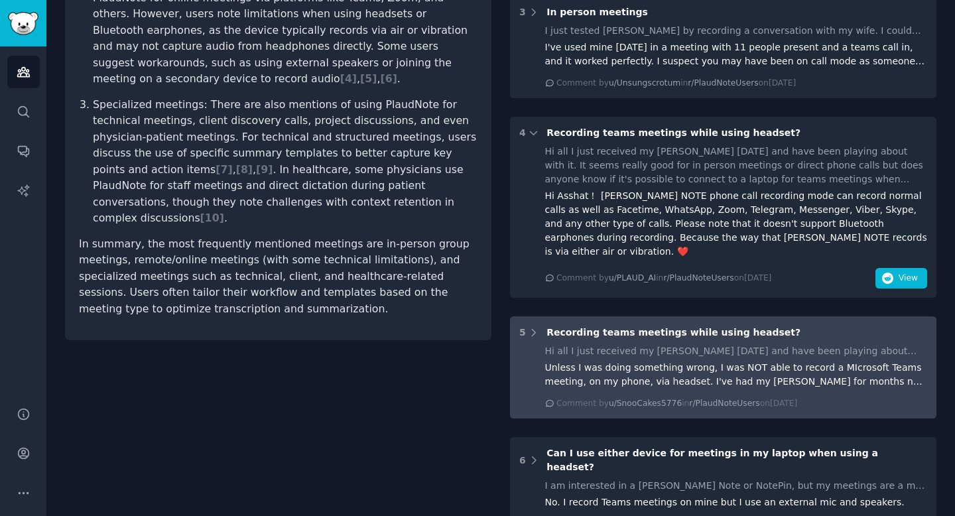
click at [688, 346] on div "Hi all I just received my plaud today and have been playing about with it. It s…" at bounding box center [736, 376] width 383 height 65
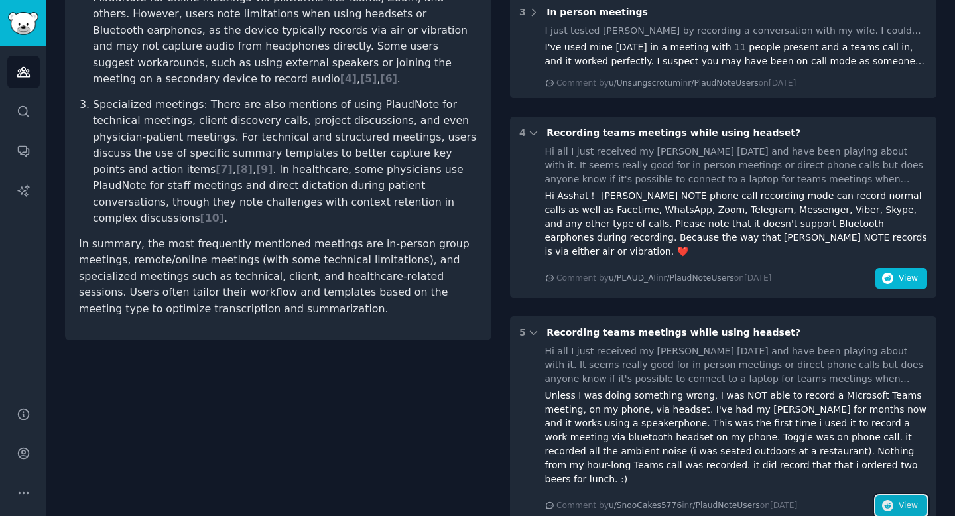
click at [899, 500] on span "View" at bounding box center [908, 506] width 19 height 12
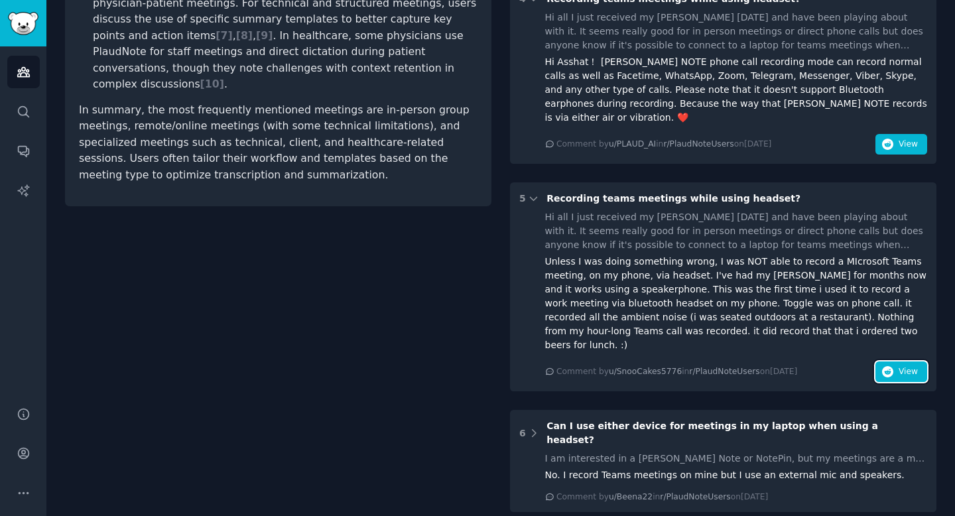
scroll to position [648, 0]
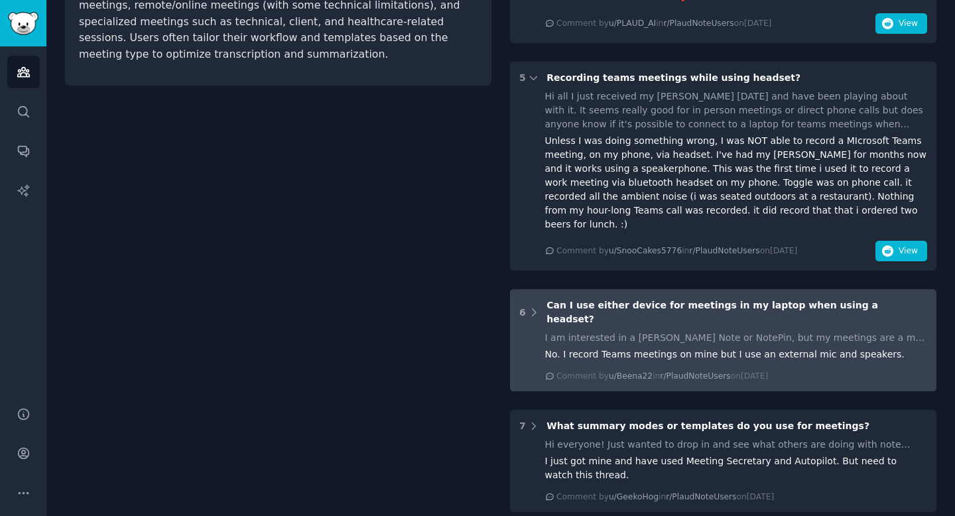
click at [701, 331] on div "I am interested in a Plaud Note or NotePin, but my meetings are a mix between i…" at bounding box center [736, 338] width 383 height 14
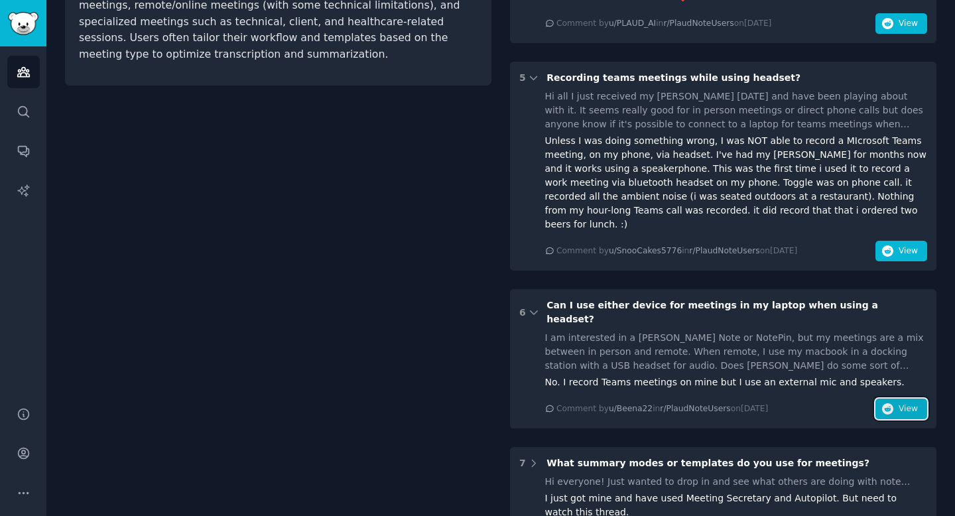
click at [897, 399] on button "View" at bounding box center [902, 409] width 52 height 21
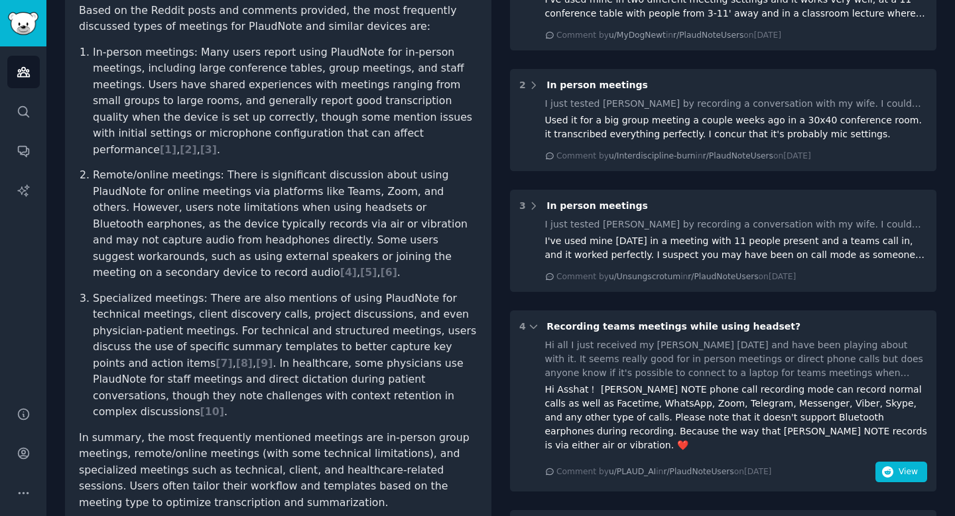
scroll to position [199, 0]
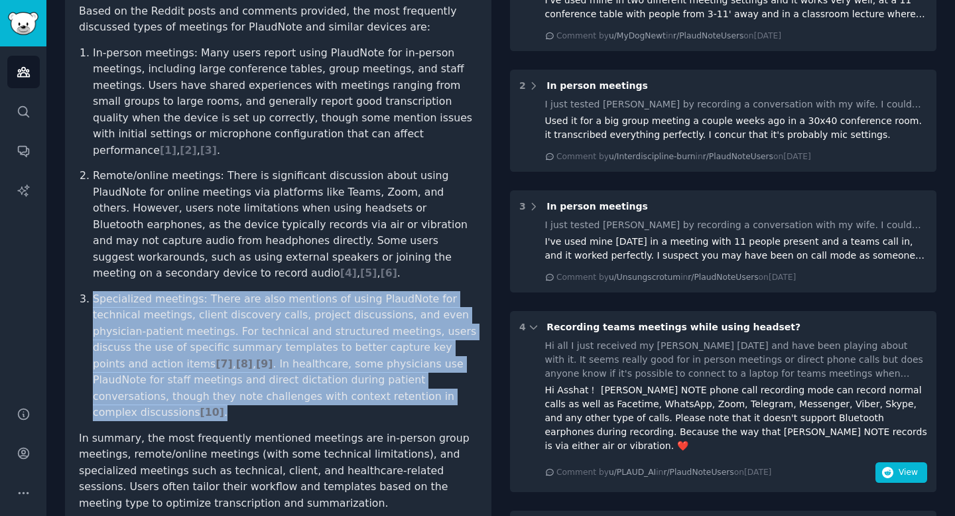
drag, startPoint x: 95, startPoint y: 263, endPoint x: 323, endPoint y: 359, distance: 247.3
click at [323, 359] on p "Specialized meetings: There are also mentions of using PlaudNote for technical …" at bounding box center [285, 356] width 385 height 130
copy p "Specialized meetings: There are also mentions of using PlaudNote for technical …"
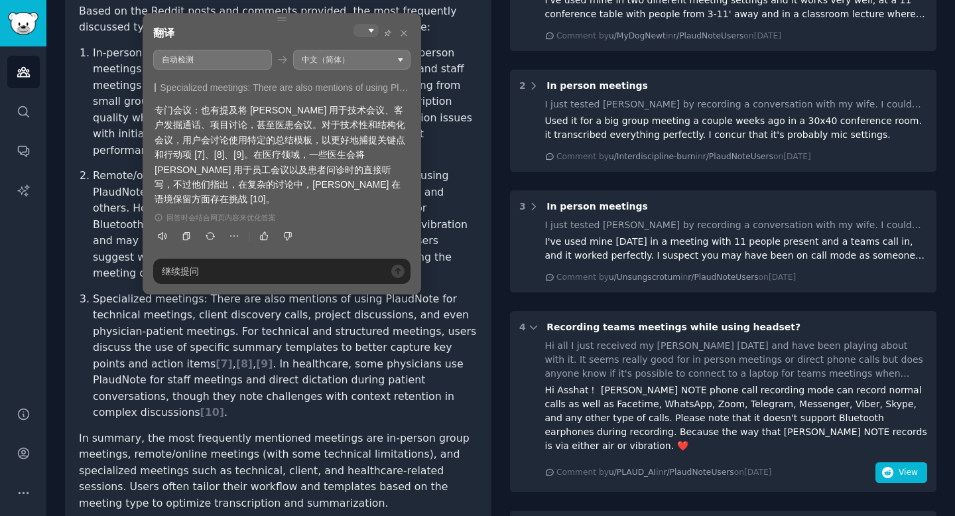
drag, startPoint x: 202, startPoint y: 111, endPoint x: 228, endPoint y: 111, distance: 25.9
click at [228, 111] on div "专门会议：也有提及将 PlaudNote 用于技术会议、客户发掘通话、项目讨论，甚至医患会议。对于技术性和结构化会议，用户会讨论使用特定的总结模板，以更好地捕…" at bounding box center [282, 155] width 255 height 104
drag, startPoint x: 310, startPoint y: 109, endPoint x: 389, endPoint y: 113, distance: 78.4
click at [389, 113] on div "专门会议：也有提及将 PlaudNote 用于技术会议、客户发掘通话、项目讨论，甚至医患会议。对于技术性和结构化会议，用户会讨论使用特定的总结模板，以更好地捕…" at bounding box center [282, 155] width 255 height 104
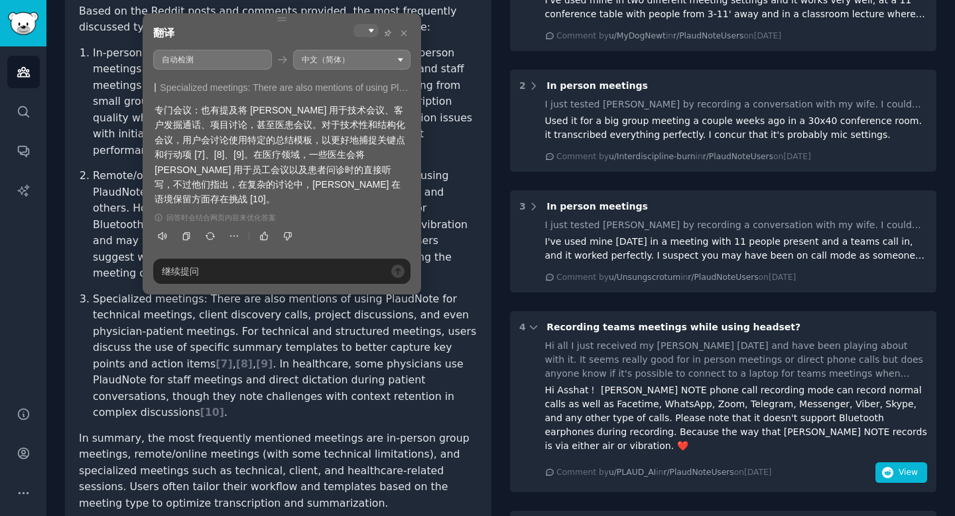
click at [389, 113] on div "专门会议：也有提及将 PlaudNote 用于技术会议、客户发掘通话、项目讨论，甚至医患会议。对于技术性和结构化会议，用户会讨论使用特定的总结模板，以更好地捕…" at bounding box center [282, 155] width 255 height 104
drag, startPoint x: 319, startPoint y: 109, endPoint x: 290, endPoint y: 124, distance: 32.6
click at [290, 124] on div "专门会议：也有提及将 PlaudNote 用于技术会议、客户发掘通话、项目讨论，甚至医患会议。对于技术性和结构化会议，用户会讨论使用特定的总结模板，以更好地捕…" at bounding box center [282, 155] width 255 height 104
drag, startPoint x: 289, startPoint y: 124, endPoint x: 280, endPoint y: 145, distance: 22.6
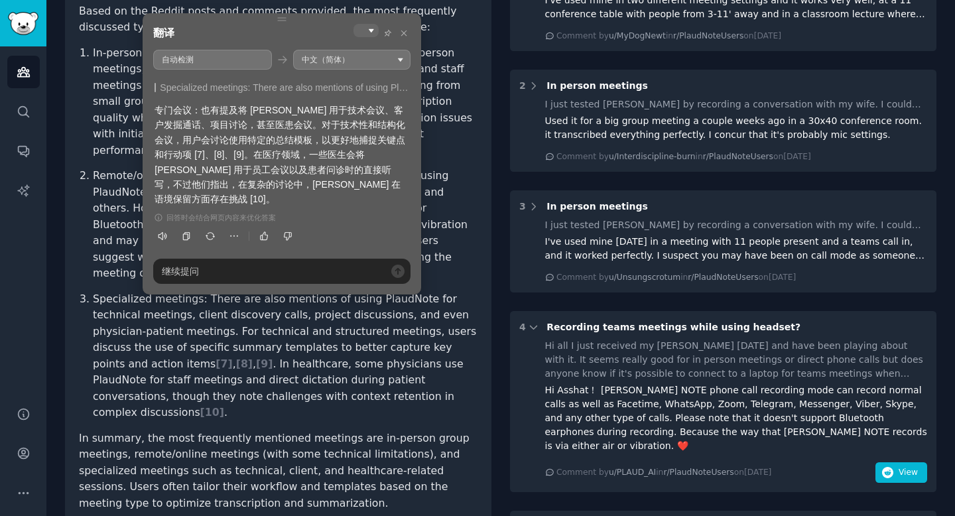
click at [280, 145] on div "专门会议：也有提及将 PlaudNote 用于技术会议、客户发掘通话、项目讨论，甚至医患会议。对于技术性和结构化会议，用户会讨论使用特定的总结模板，以更好地捕…" at bounding box center [282, 155] width 255 height 104
drag, startPoint x: 233, startPoint y: 153, endPoint x: 325, endPoint y: 181, distance: 96.5
click at [325, 181] on div "专门会议：也有提及将 PlaudNote 用于技术会议、客户发掘通话、项目讨论，甚至医患会议。对于技术性和结构化会议，用户会讨论使用特定的总结模板，以更好地捕…" at bounding box center [282, 155] width 255 height 104
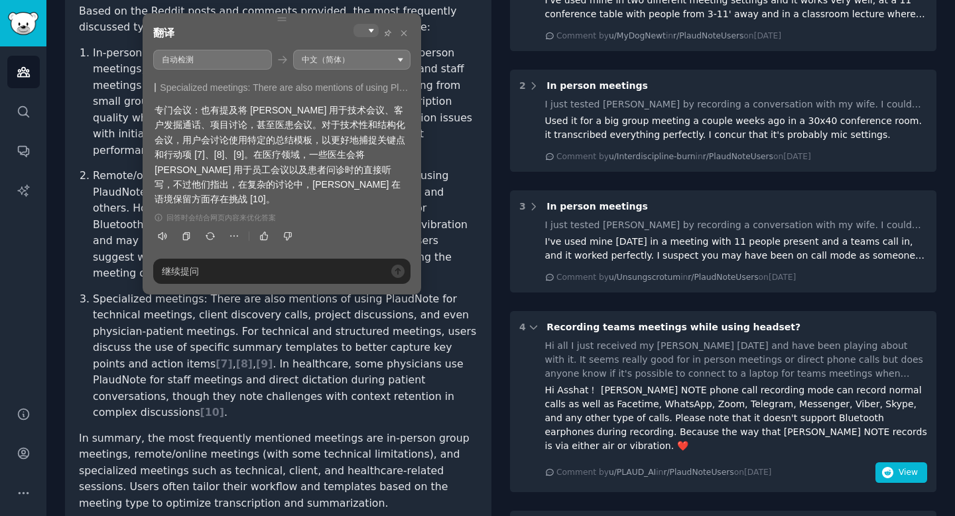
click at [81, 235] on ol "In-person meetings: Many users report using PlaudNote for in-person meetings, i…" at bounding box center [278, 233] width 399 height 376
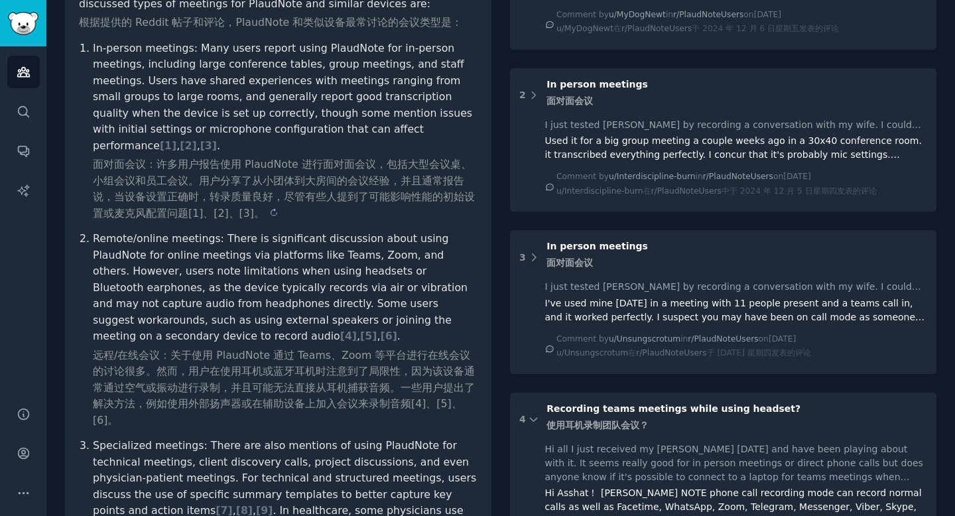
scroll to position [243, 0]
drag, startPoint x: 166, startPoint y: 337, endPoint x: 350, endPoint y: 340, distance: 183.1
click at [350, 348] on sider-trans-text "远程/在线会议：关于使用 PlaudNote 通过 Teams、Zoom 等平台进行在线会议的讨论很多。然而，用户在使用耳机或蓝牙耳机时注意到了局限性，因为该…" at bounding box center [284, 387] width 382 height 78
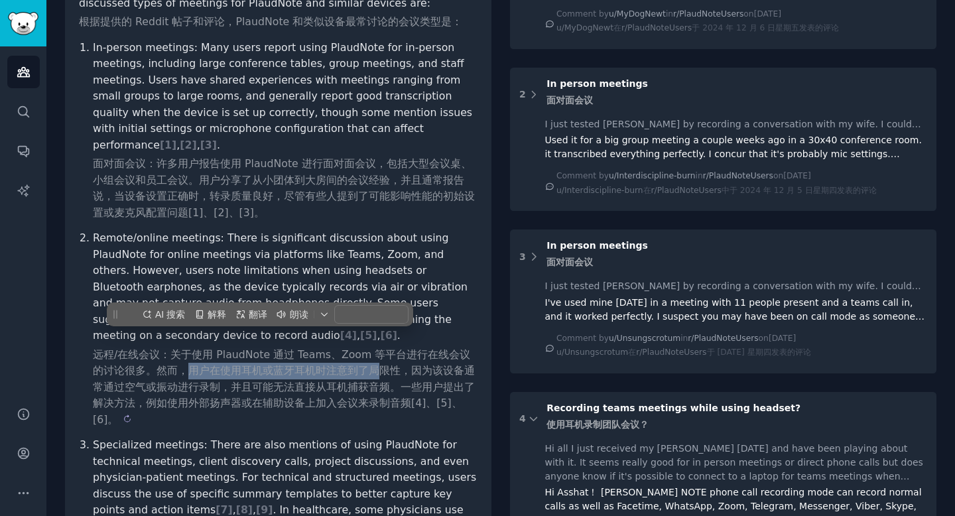
click at [246, 348] on sider-trans-text "远程/在线会议：关于使用 PlaudNote 通过 Teams、Zoom 等平台进行在线会议的讨论很多。然而，用户在使用耳机或蓝牙耳机时注意到了局限性，因为该…" at bounding box center [284, 387] width 382 height 78
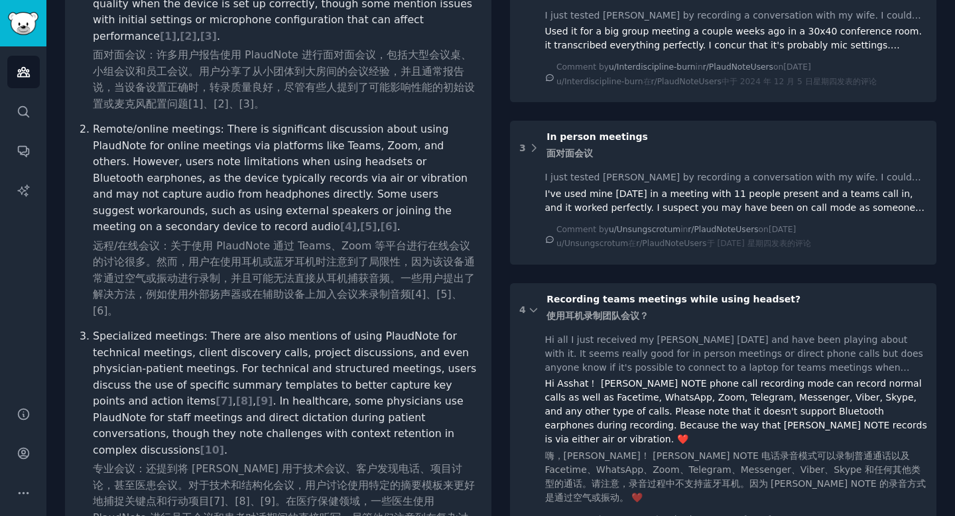
scroll to position [409, 0]
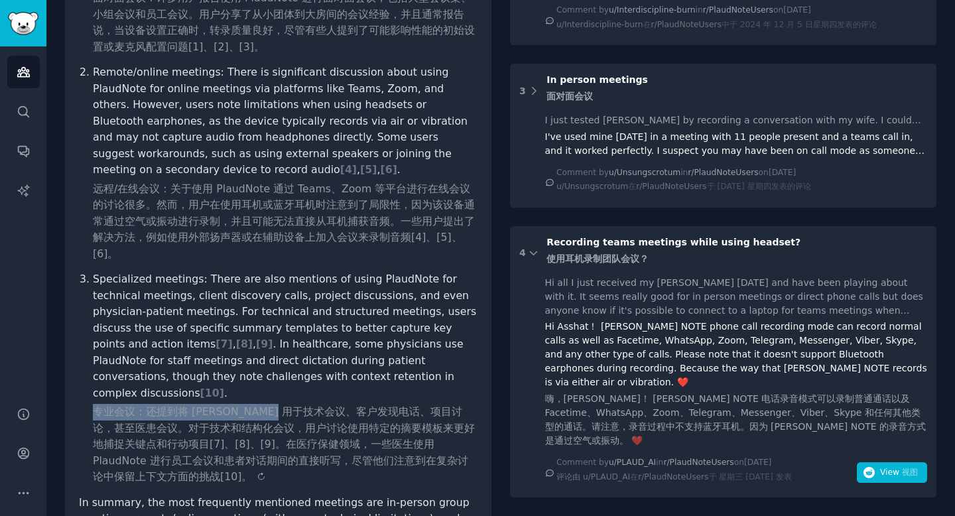
drag, startPoint x: 96, startPoint y: 350, endPoint x: 275, endPoint y: 351, distance: 179.1
click at [275, 405] on sider-trans-text "专业会议：还提到将 PlaudNote 用于技术会议、客户发现电话、项目讨论，甚至医患会议。对于技术和结构化会议，用户讨论使用特定的摘要模板来更好地捕捉关键点…" at bounding box center [284, 444] width 382 height 78
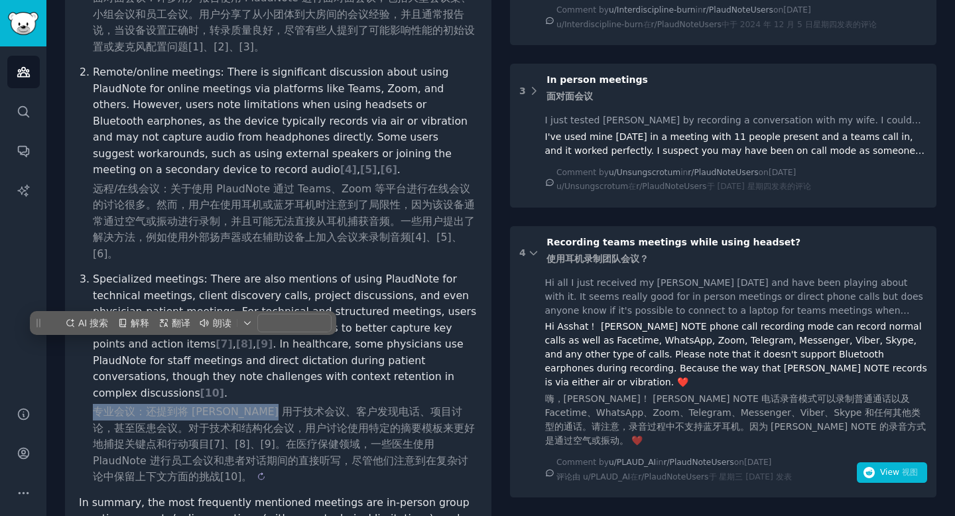
click at [275, 405] on sider-trans-text "专业会议：还提到将 PlaudNote 用于技术会议、客户发现电话、项目讨论，甚至医患会议。对于技术和结构化会议，用户讨论使用特定的摘要模板来更好地捕捉关键点…" at bounding box center [284, 444] width 382 height 78
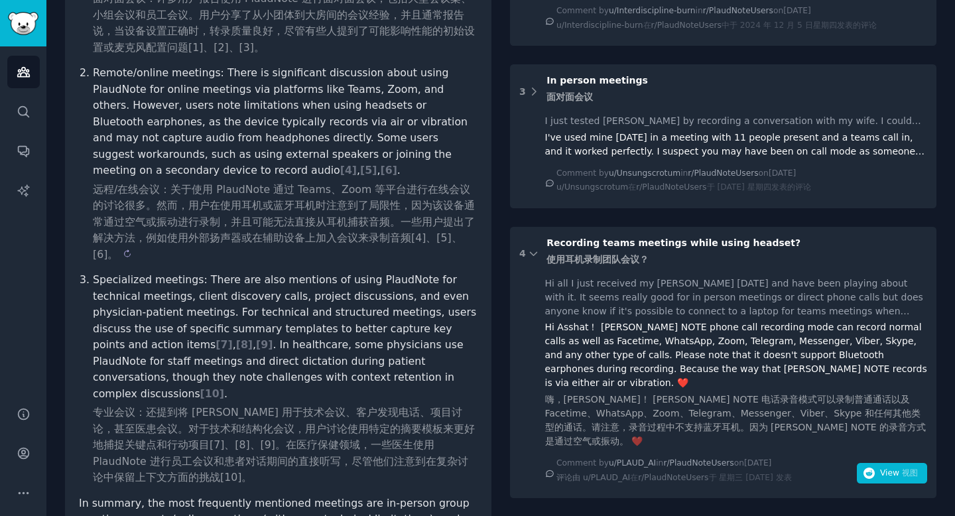
scroll to position [498, 0]
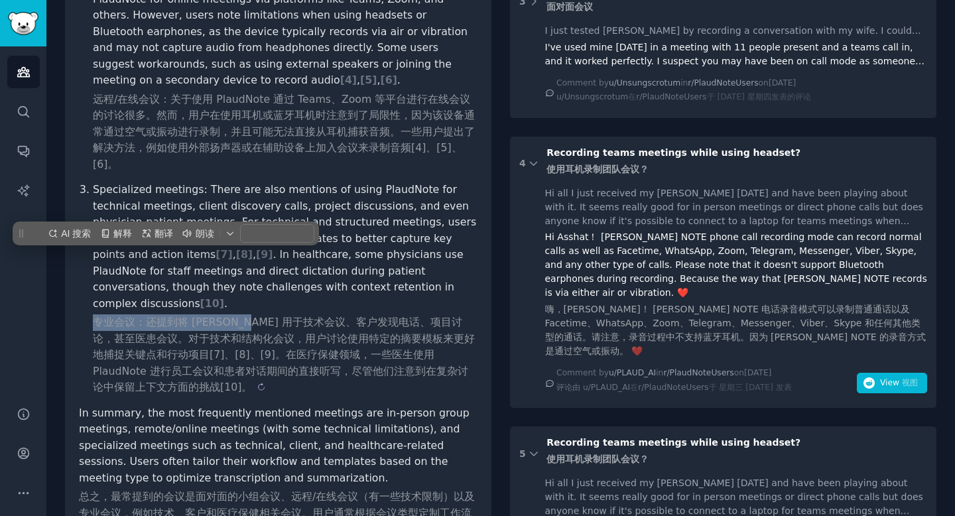
click at [236, 316] on sider-trans-text "专业会议：还提到将 PlaudNote 用于技术会议、客户发现电话、项目讨论，甚至医患会议。对于技术和结构化会议，用户讨论使用特定的摘要模板来更好地捕捉关键点…" at bounding box center [284, 355] width 382 height 78
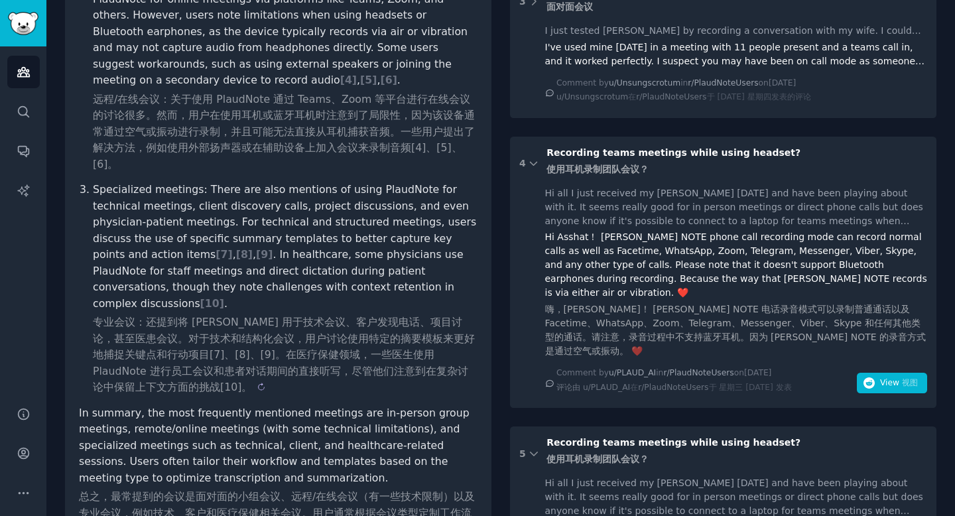
drag, startPoint x: 149, startPoint y: 256, endPoint x: 281, endPoint y: 256, distance: 132.7
click at [206, 316] on sider-trans-text "专业会议：还提到将 PlaudNote 用于技术会议、客户发现电话、项目讨论，甚至医患会议。对于技术和结构化会议，用户讨论使用特定的摘要模板来更好地捕捉关键点…" at bounding box center [284, 355] width 382 height 78
copy sider-trans-text "还提到将 Pla"
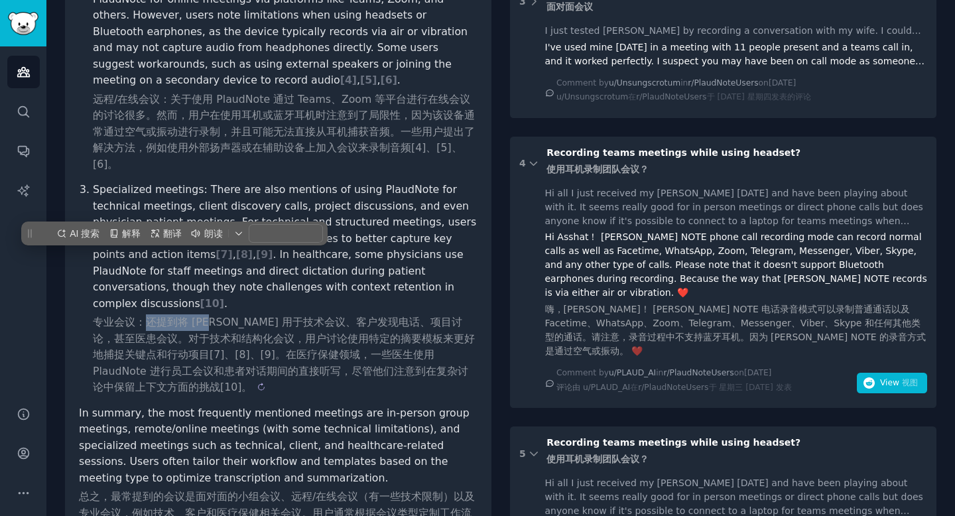
click at [285, 316] on sider-trans-text "专业会议：还提到将 PlaudNote 用于技术会议、客户发现电话、项目讨论，甚至医患会议。对于技术和结构化会议，用户讨论使用特定的摘要模板来更好地捕捉关键点…" at bounding box center [284, 355] width 382 height 78
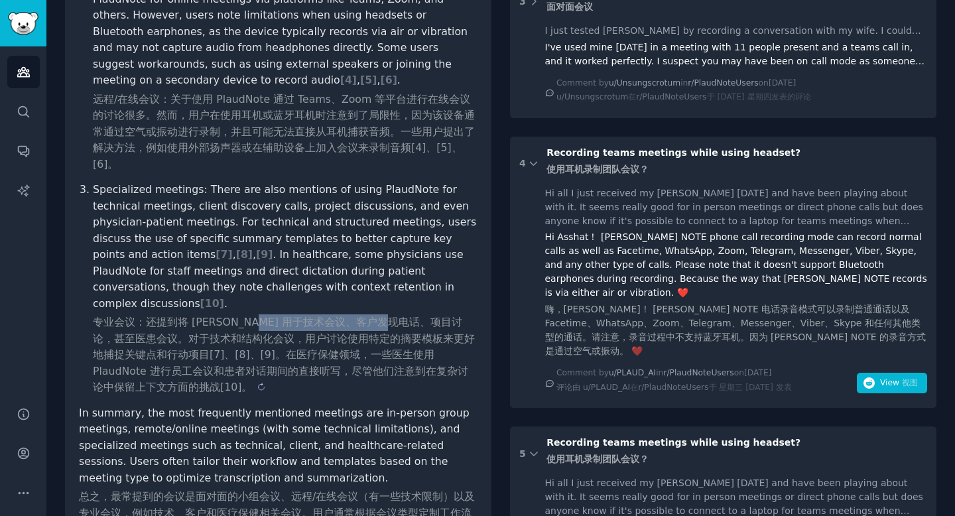
drag, startPoint x: 244, startPoint y: 259, endPoint x: 384, endPoint y: 259, distance: 139.9
click at [384, 316] on sider-trans-text "专业会议：还提到将 PlaudNote 用于技术会议、客户发现电话、项目讨论，甚至医患会议。对于技术和结构化会议，用户讨论使用特定的摘要模板来更好地捕捉关键点…" at bounding box center [284, 355] width 382 height 78
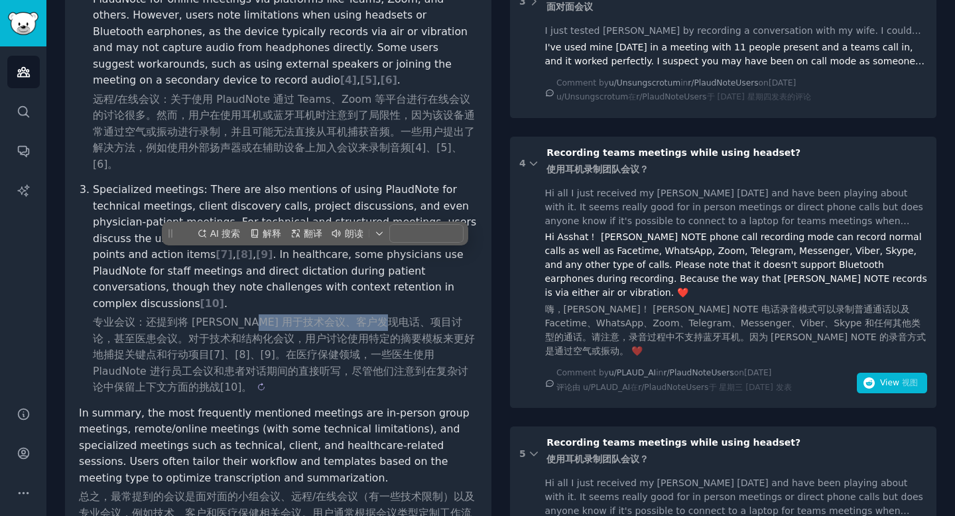
copy sider-trans-text "用于技术会议、客户发现电话、"
click at [384, 316] on sider-trans-text "专业会议：还提到将 PlaudNote 用于技术会议、客户发现电话、项目讨论，甚至医患会议。对于技术和结构化会议，用户讨论使用特定的摘要模板来更好地捕捉关键点…" at bounding box center [284, 355] width 382 height 78
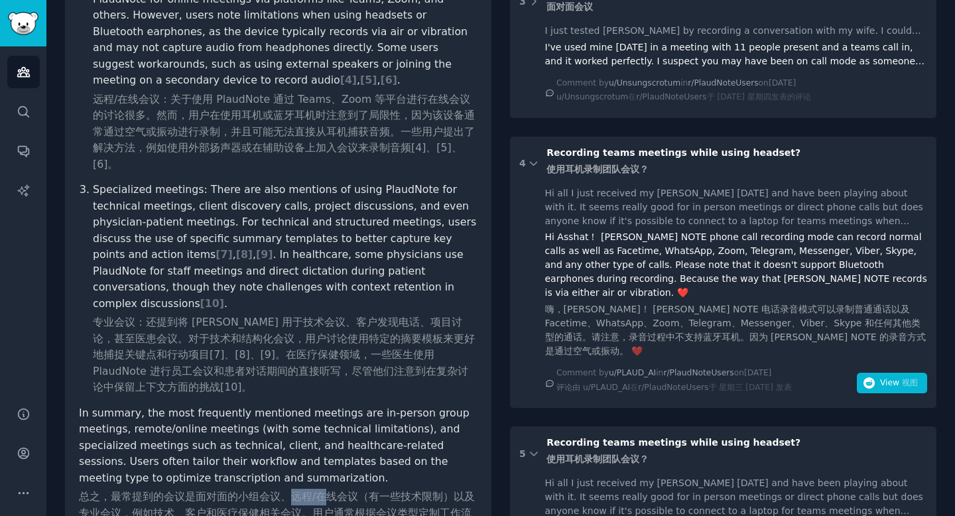
drag, startPoint x: 289, startPoint y: 429, endPoint x: 320, endPoint y: 430, distance: 31.9
click at [320, 490] on sider-trans-text "总之，最常提到的会议是面对面的小组会议、远程/在线会议（有一些技术限制）以及专业会议，例如技术、客户和医疗保健相关会议。用户通常根据会议类型定制工作流程和模板…" at bounding box center [277, 512] width 396 height 45
copy sider-trans-text "远程/在"
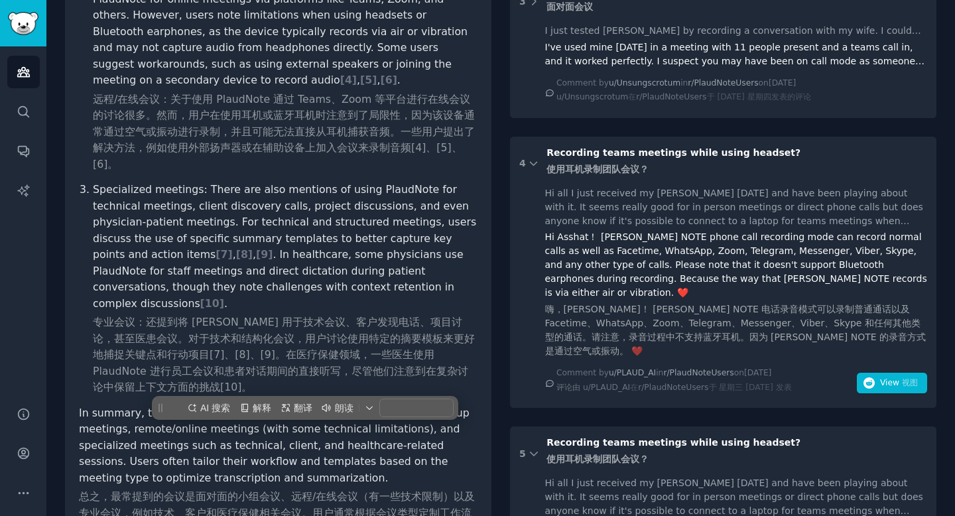
click at [295, 182] on p "Specialized meetings: There are also mentions of using PlaudNote for technical …" at bounding box center [285, 289] width 385 height 214
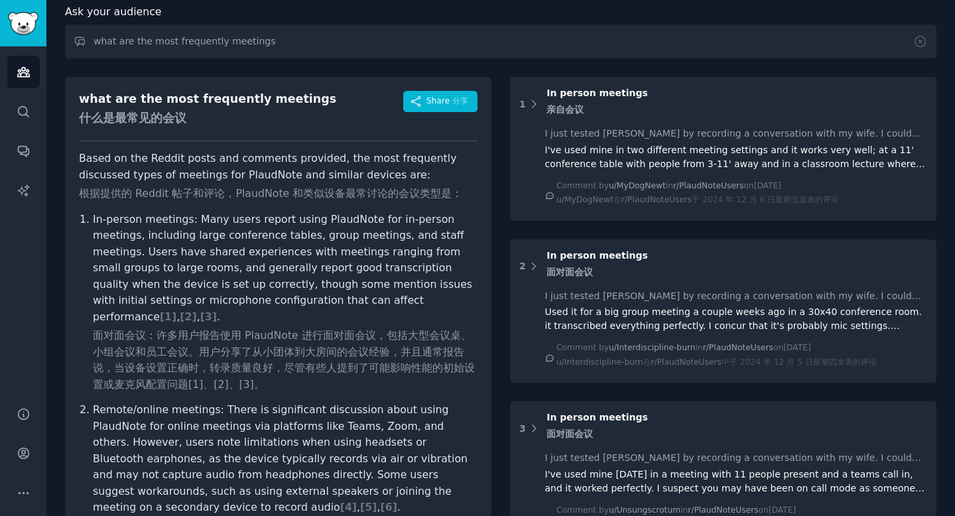
scroll to position [0, 0]
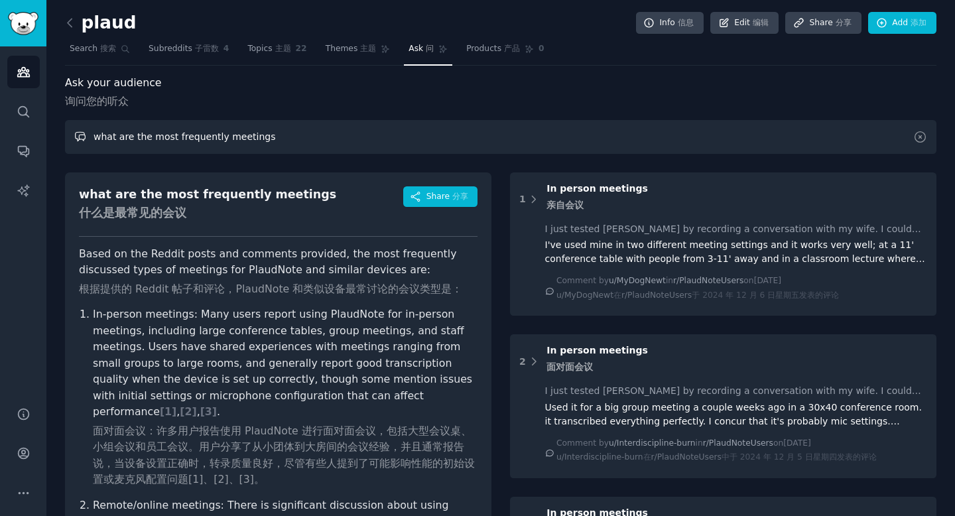
click at [102, 137] on input "what are the most frequently meetings" at bounding box center [501, 137] width 872 height 34
click at [215, 136] on input "what are the most frequently meetings" at bounding box center [501, 137] width 872 height 34
drag, startPoint x: 118, startPoint y: 136, endPoint x: 180, endPoint y: 136, distance: 62.3
click at [180, 136] on input "what are the most frequently meetings" at bounding box center [501, 137] width 872 height 34
click at [177, 136] on input "what are the most frequently meetings" at bounding box center [501, 137] width 872 height 34
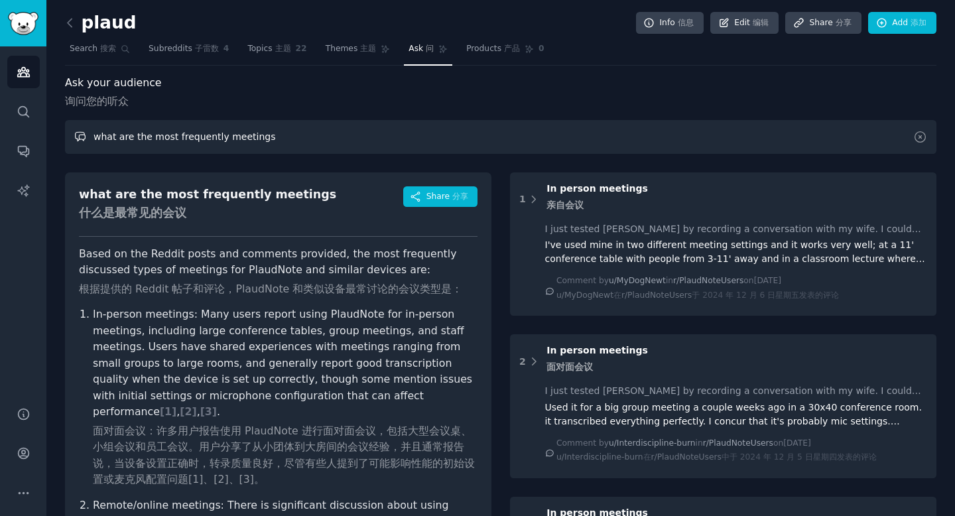
drag, startPoint x: 119, startPoint y: 135, endPoint x: 289, endPoint y: 135, distance: 169.8
click at [289, 135] on input "what are the most frequently meetings" at bounding box center [501, 137] width 872 height 34
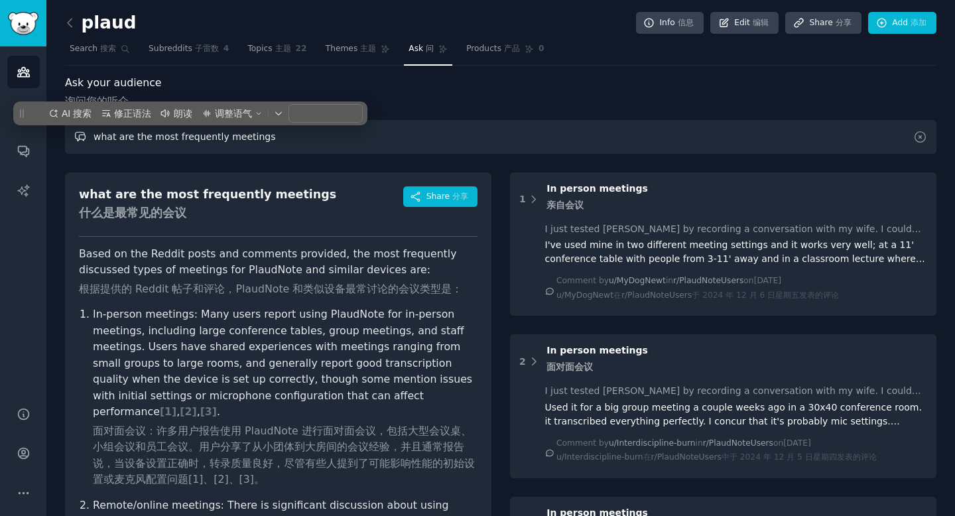
click at [289, 135] on input "what are the most frequently meetings" at bounding box center [501, 137] width 872 height 34
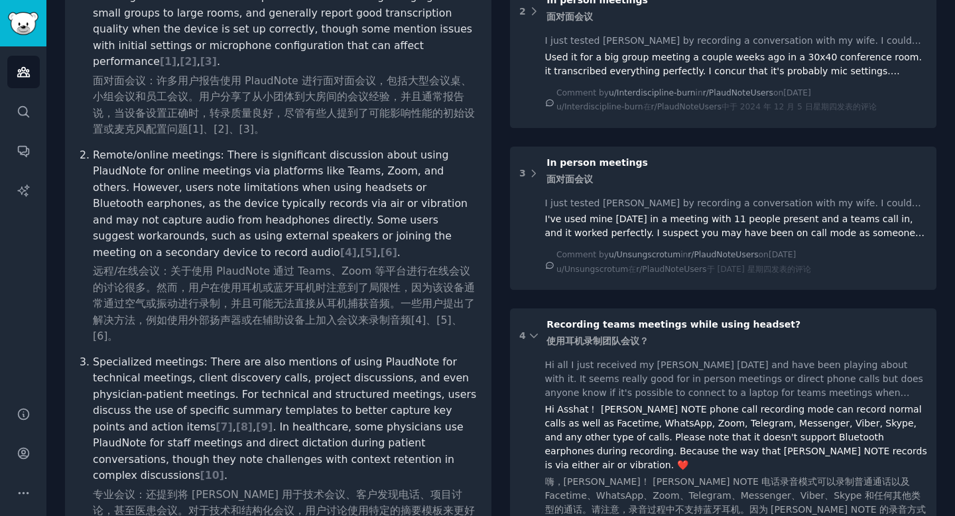
scroll to position [351, 0]
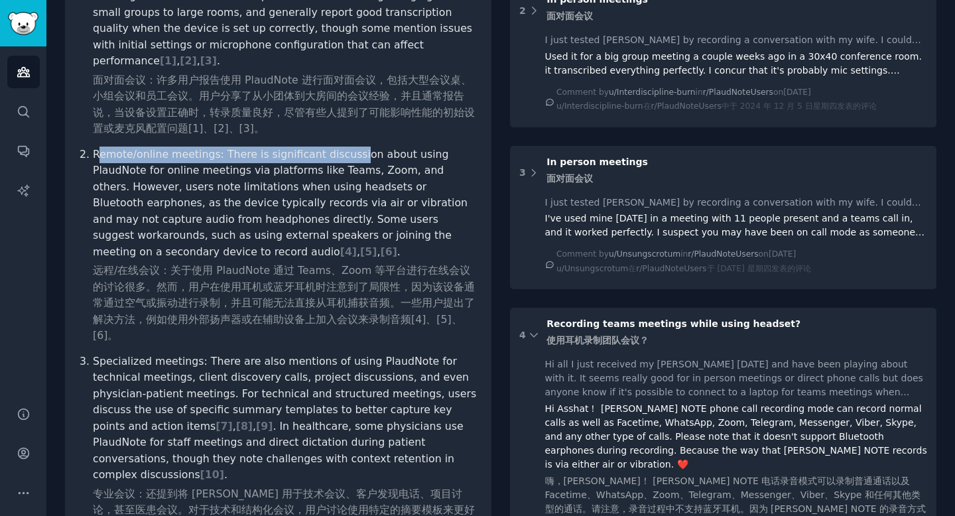
drag, startPoint x: 97, startPoint y: 139, endPoint x: 345, endPoint y: 139, distance: 247.4
click at [345, 147] on p "Remote/online meetings: There is significant discussion about using PlaudNote f…" at bounding box center [285, 246] width 385 height 198
copy p "emote/online meetings: There is significant discussi"
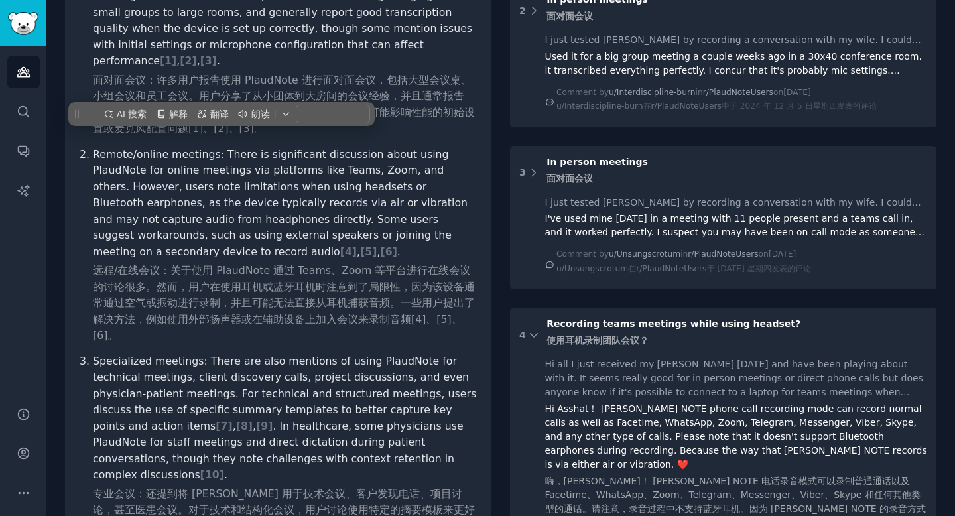
click at [271, 208] on p "Remote/online meetings: There is significant discussion about using PlaudNote f…" at bounding box center [285, 246] width 385 height 198
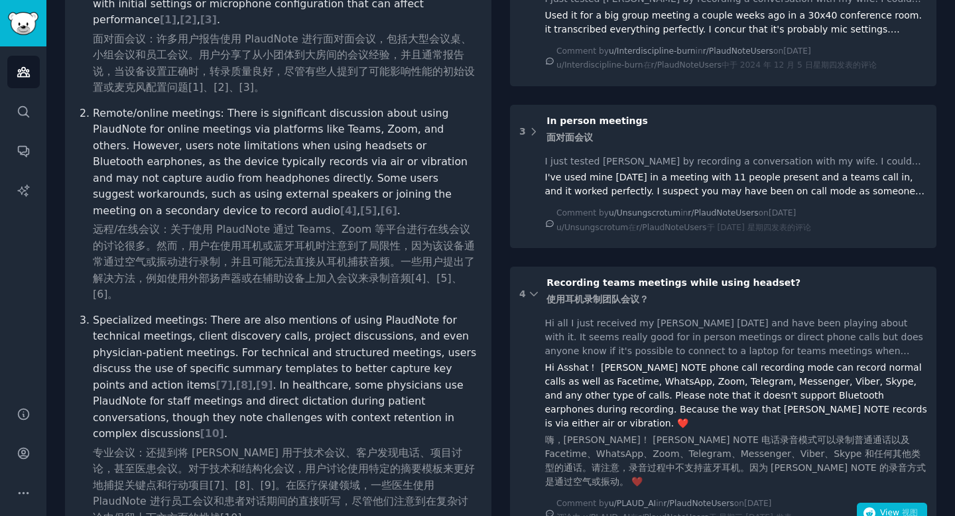
scroll to position [0, 0]
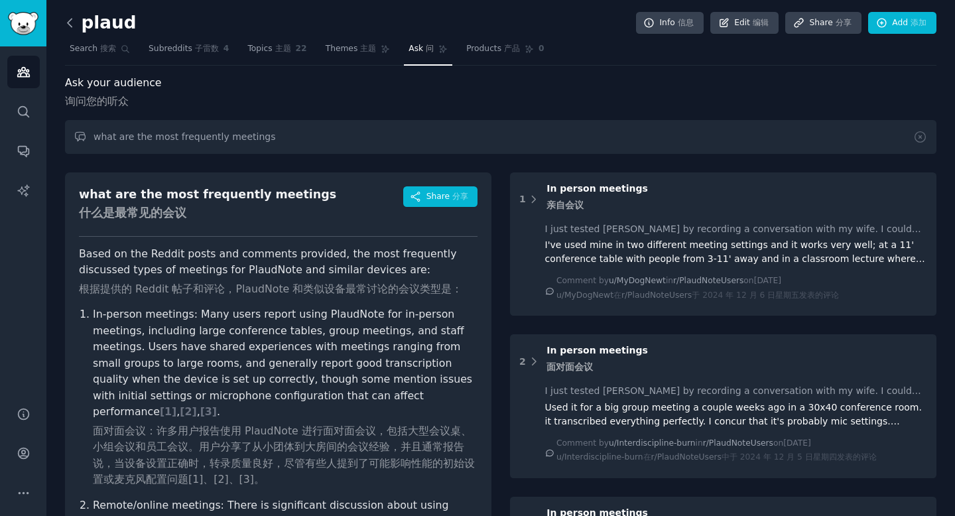
click at [68, 23] on icon at bounding box center [70, 23] width 4 height 8
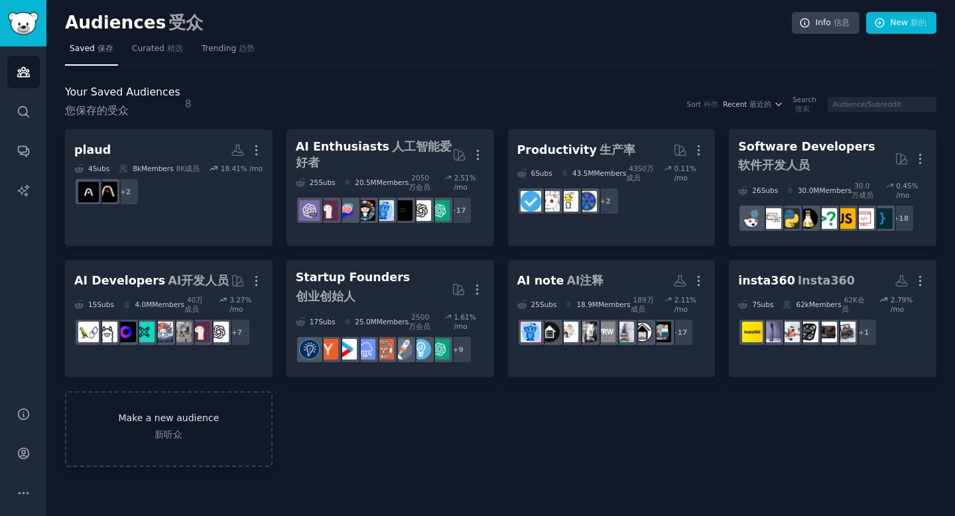
click at [183, 404] on link "Make a new audience 新听众" at bounding box center [169, 429] width 208 height 76
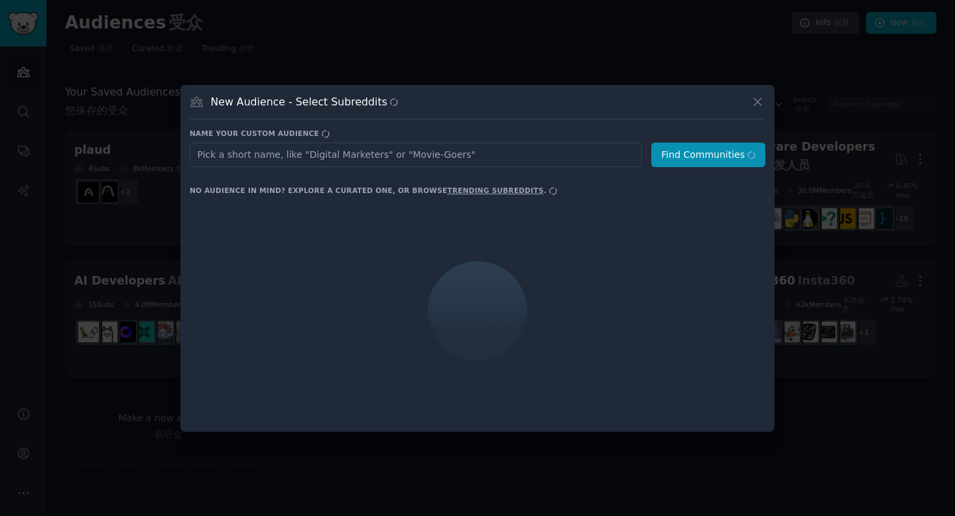
click at [353, 157] on input "text" at bounding box center [416, 155] width 452 height 25
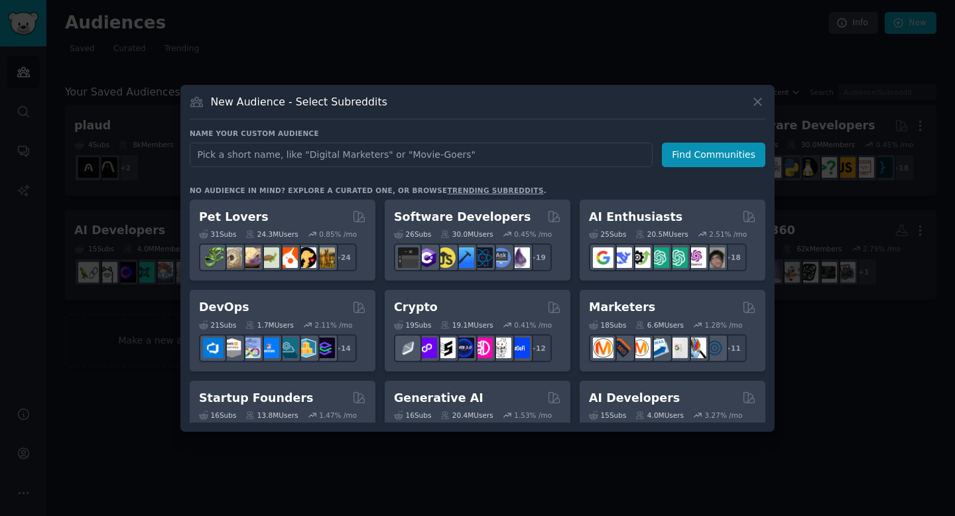
click at [336, 131] on h3 "Name your custom audience" at bounding box center [478, 133] width 576 height 9
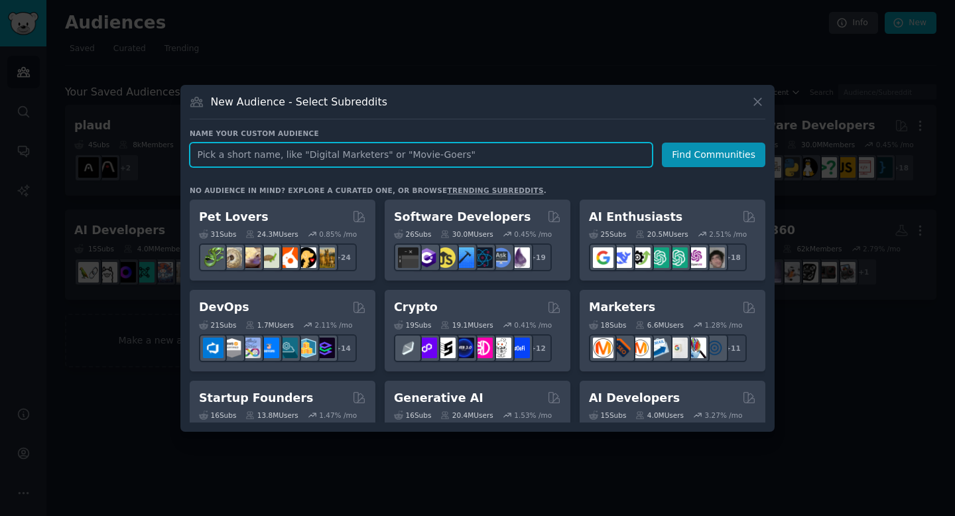
click at [312, 150] on input "text" at bounding box center [421, 155] width 463 height 25
type input "remote"
click button "Find Communities" at bounding box center [713, 155] width 103 height 25
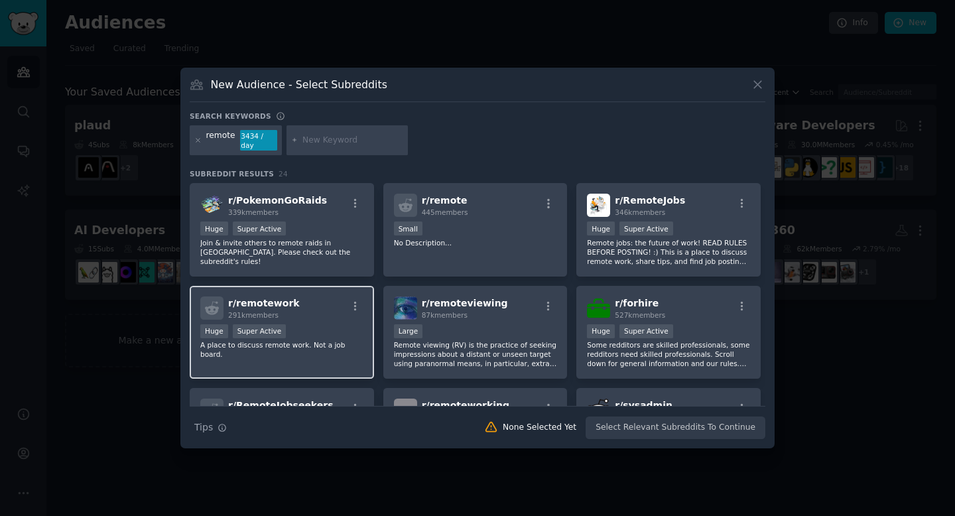
click at [332, 304] on div "r/ remotework 291k members" at bounding box center [281, 307] width 163 height 23
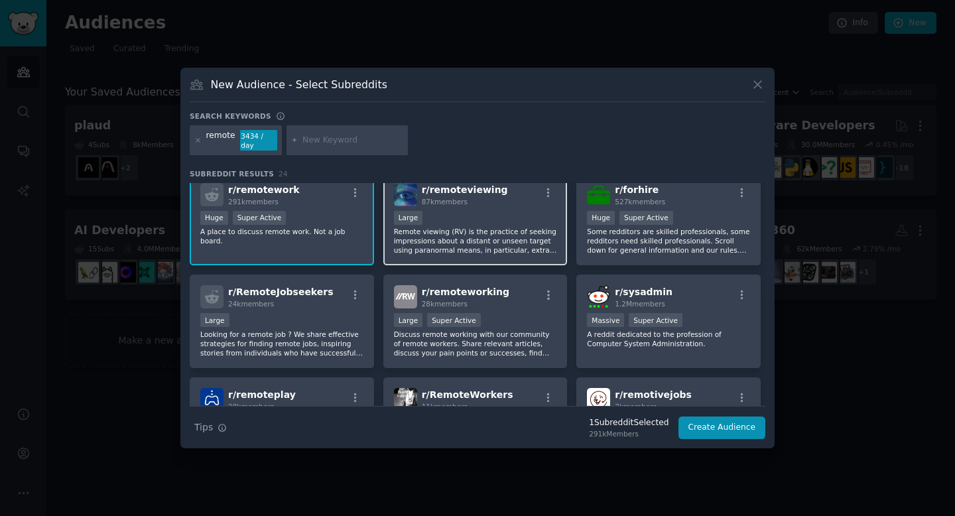
scroll to position [115, 0]
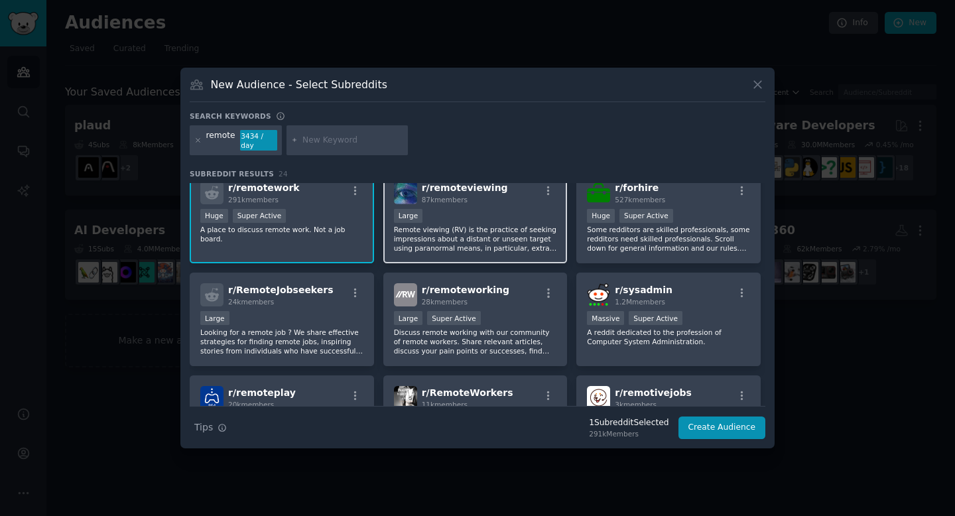
click at [462, 306] on div "r/ remoteworking 28k members Large Super Active Discuss remote working with our…" at bounding box center [475, 320] width 184 height 94
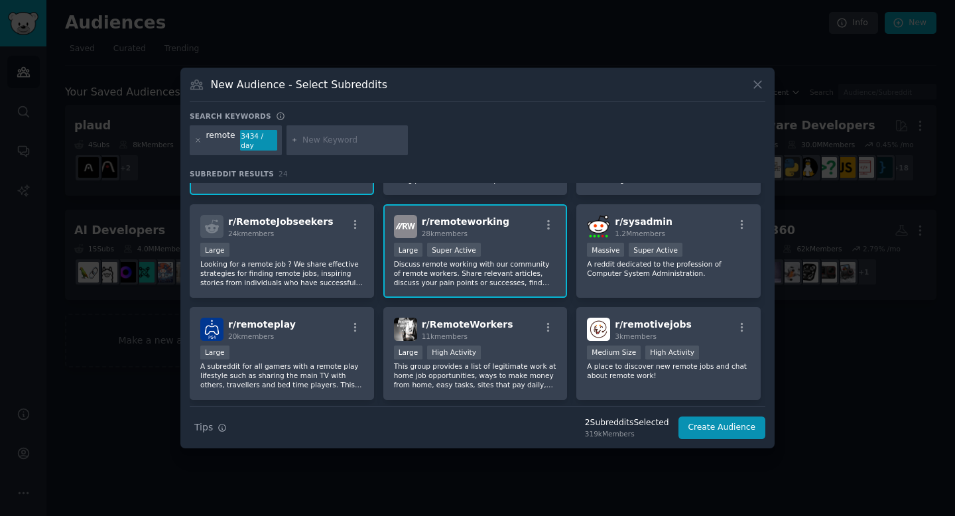
scroll to position [186, 0]
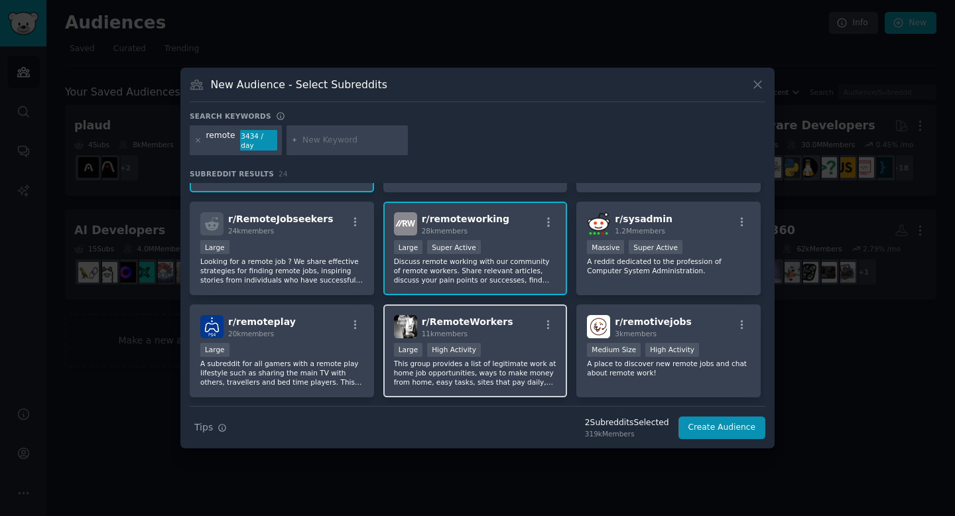
click at [470, 330] on div "11k members" at bounding box center [468, 333] width 92 height 9
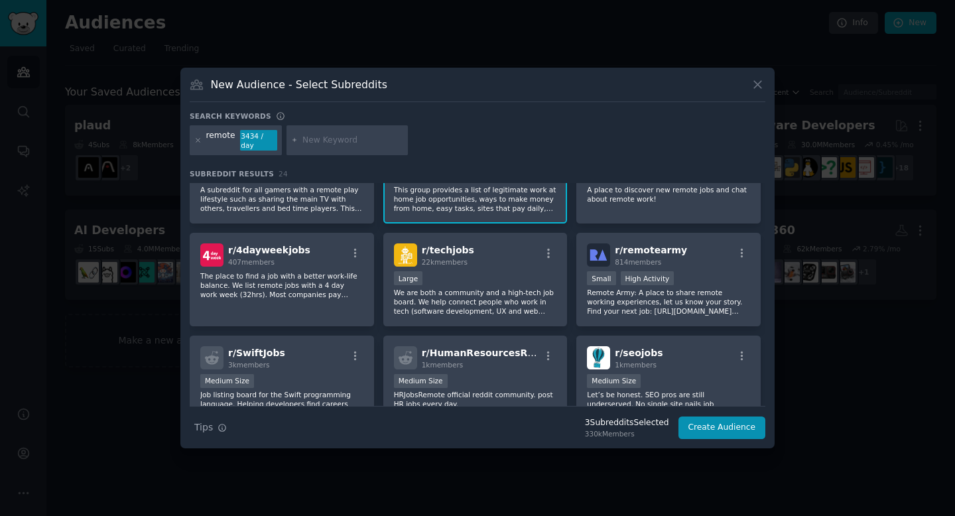
scroll to position [440, 0]
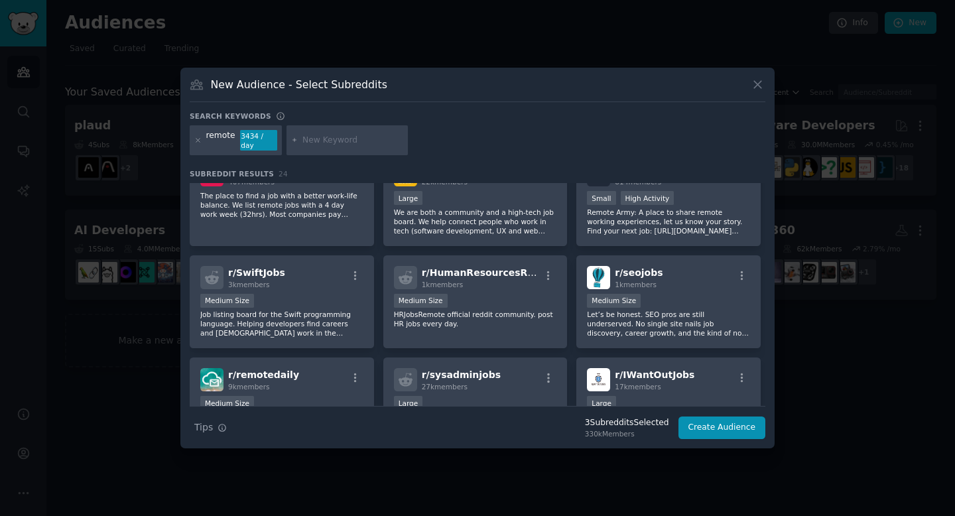
click at [327, 147] on div at bounding box center [348, 140] width 122 height 31
click at [325, 139] on input "text" at bounding box center [352, 141] width 101 height 12
type input "w"
type input "work from home"
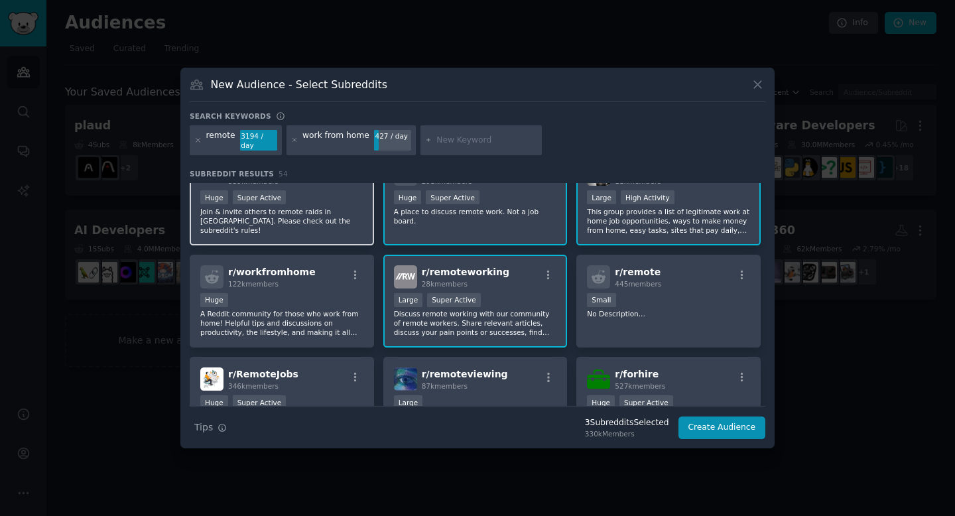
scroll to position [32, 0]
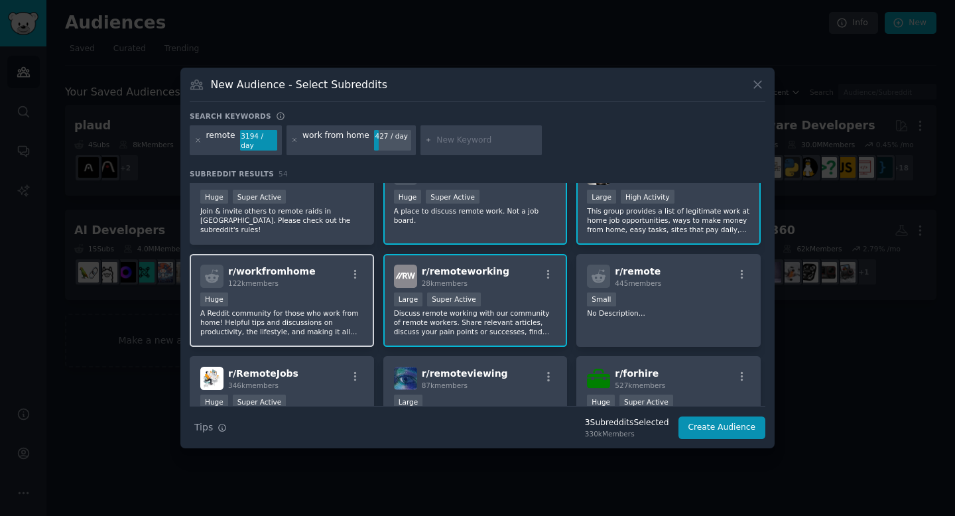
click at [287, 272] on span "r/ workfromhome" at bounding box center [272, 271] width 88 height 11
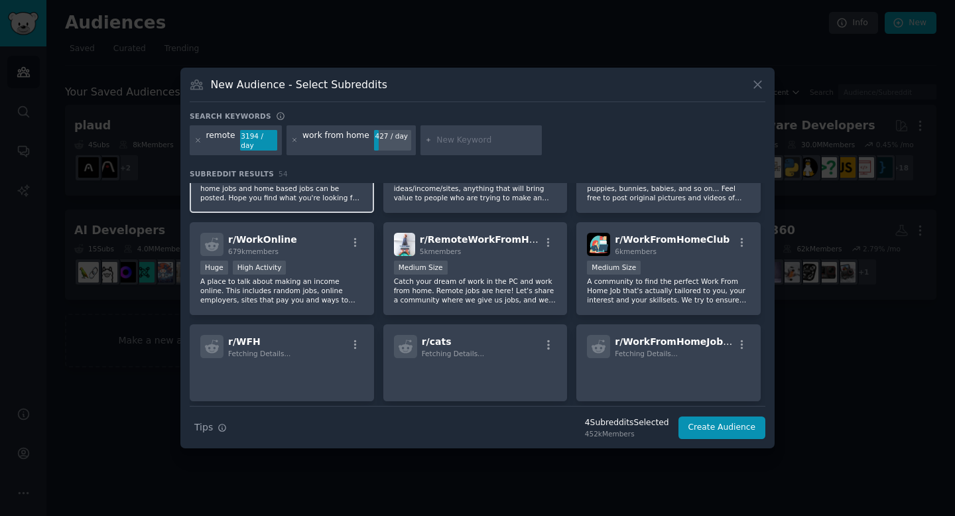
scroll to position [474, 0]
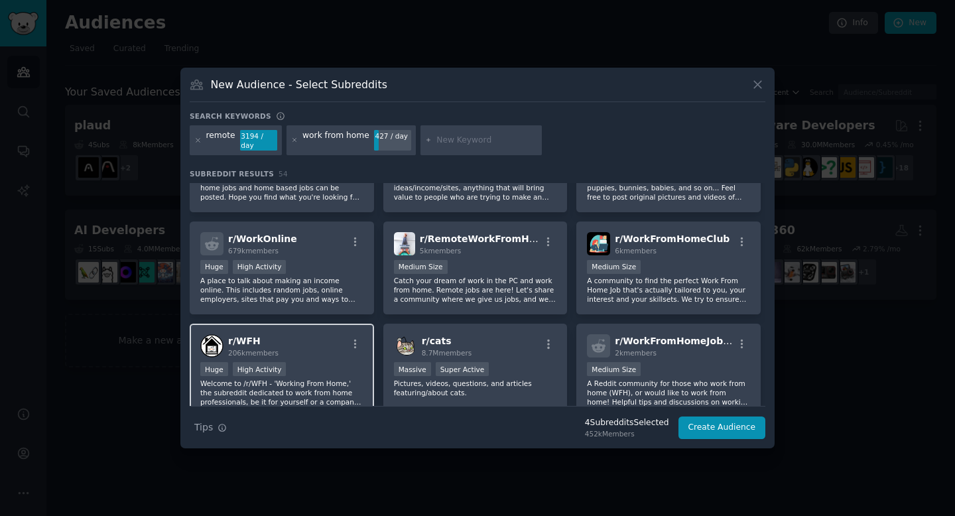
click at [274, 339] on h2 "r/ WFH 206k members" at bounding box center [253, 345] width 50 height 23
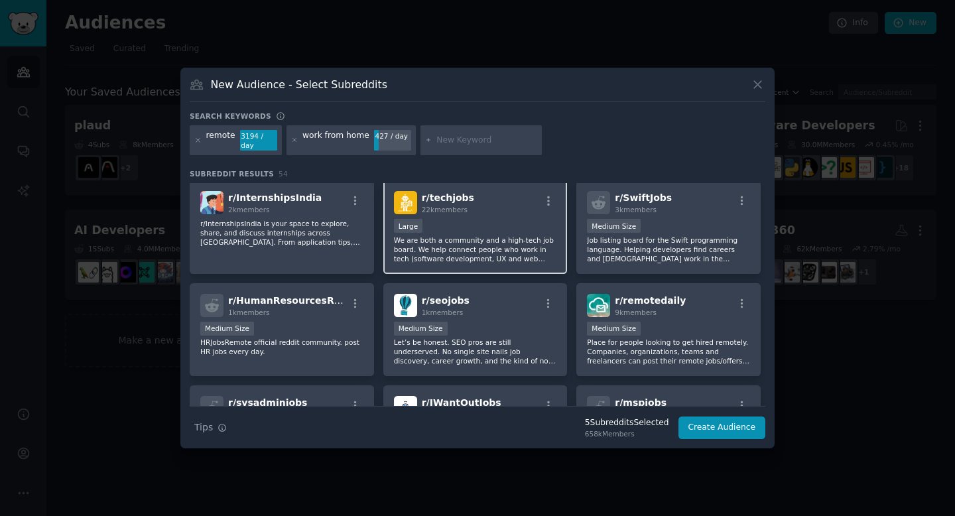
scroll to position [1025, 0]
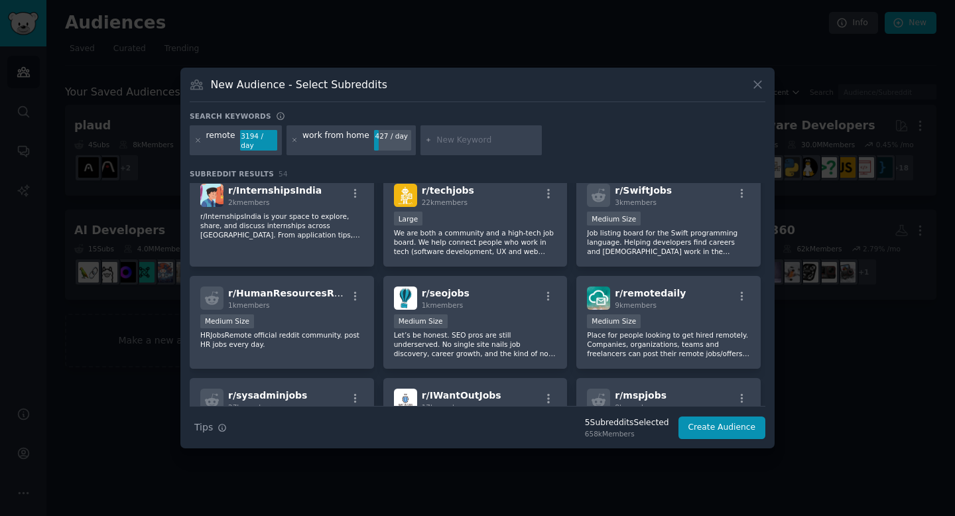
click at [436, 141] on input "text" at bounding box center [486, 141] width 101 height 12
click at [439, 141] on input "text" at bounding box center [486, 141] width 101 height 12
type input "meetig"
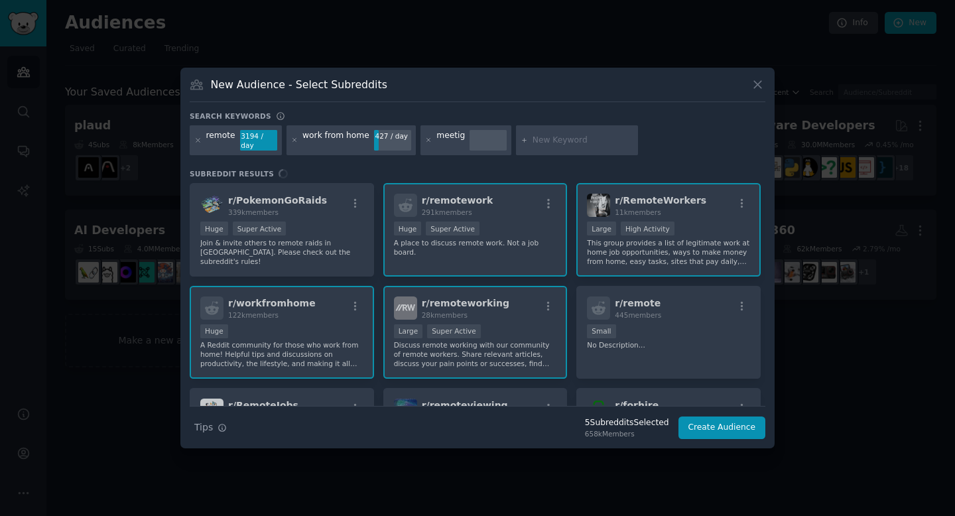
click at [436, 137] on div "meetig" at bounding box center [450, 140] width 29 height 21
click at [426, 139] on icon at bounding box center [427, 140] width 3 height 3
click at [455, 139] on input "text" at bounding box center [486, 141] width 101 height 12
type input "meeting"
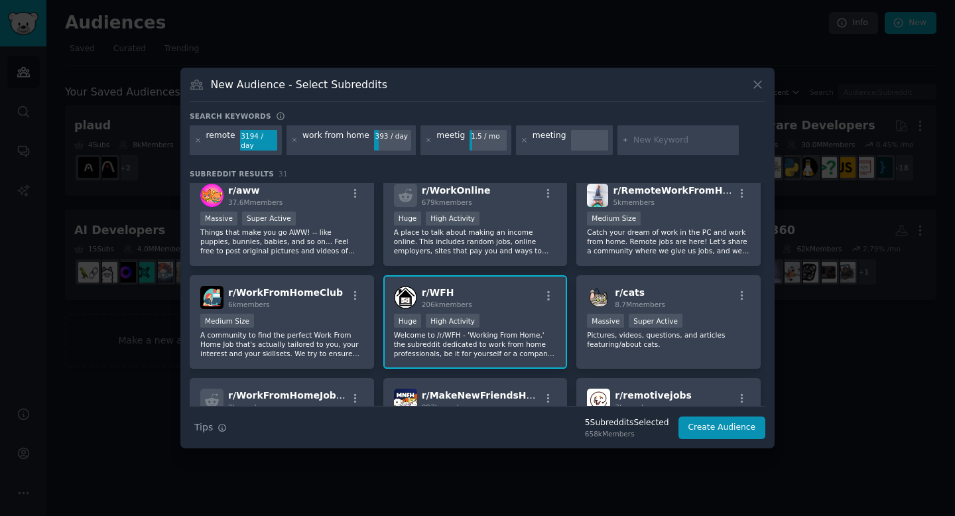
scroll to position [502, 0]
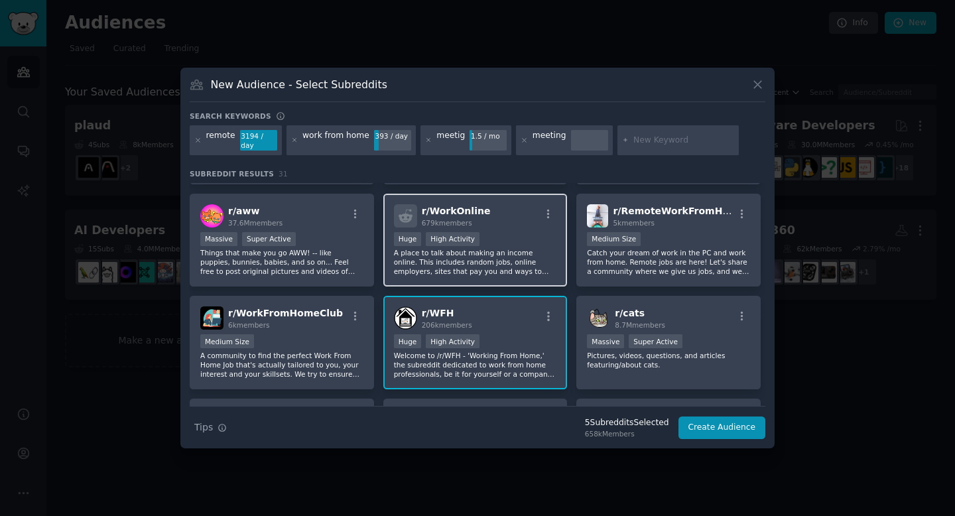
click at [463, 214] on span "r/ WorkOnline" at bounding box center [456, 211] width 69 height 11
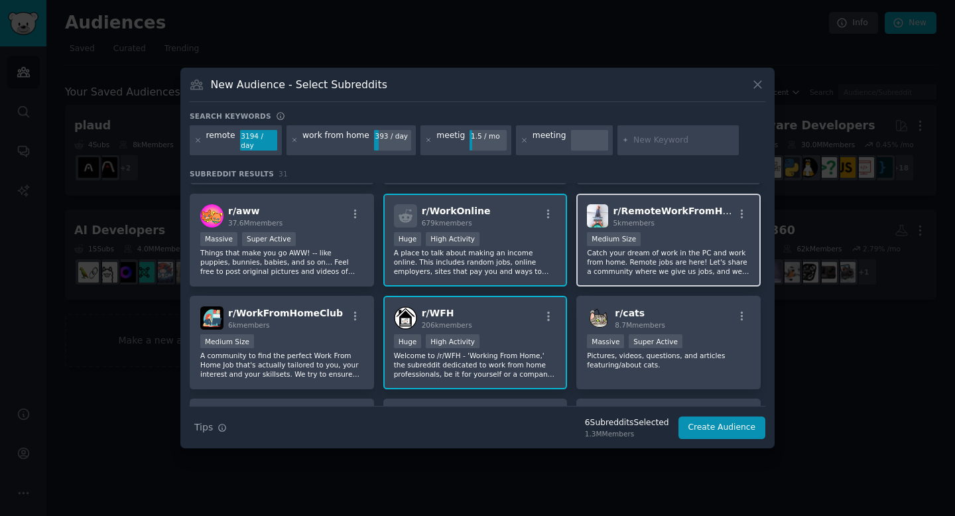
click at [694, 245] on div "Medium Size" at bounding box center [668, 240] width 163 height 17
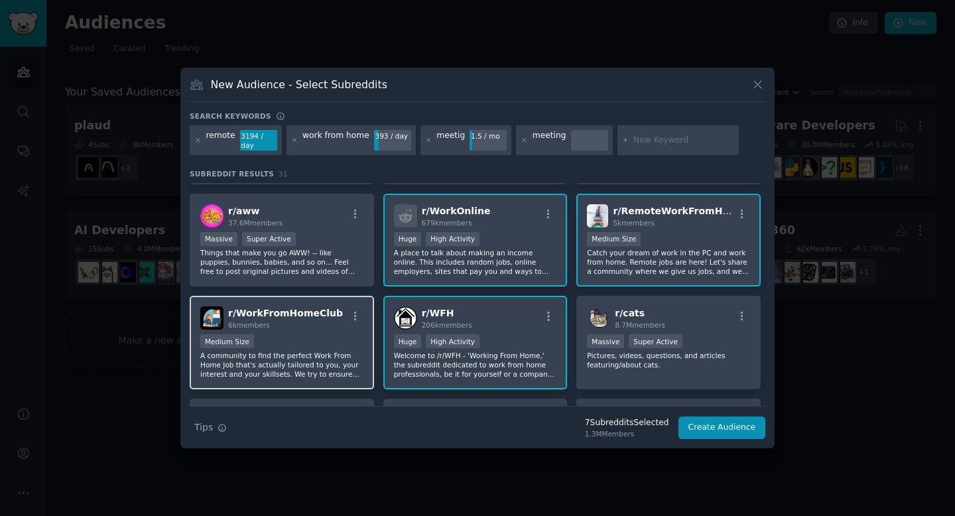
click at [294, 322] on div "6k members" at bounding box center [285, 324] width 115 height 9
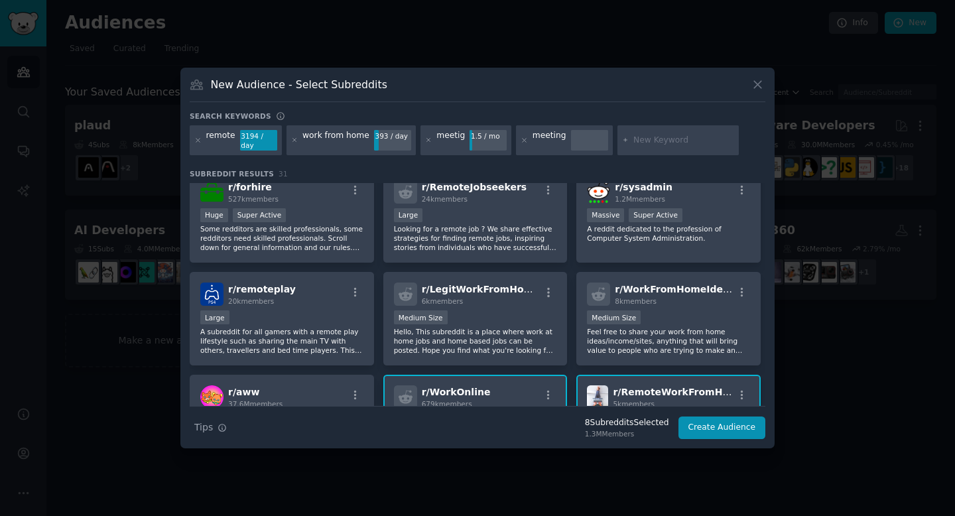
scroll to position [85, 0]
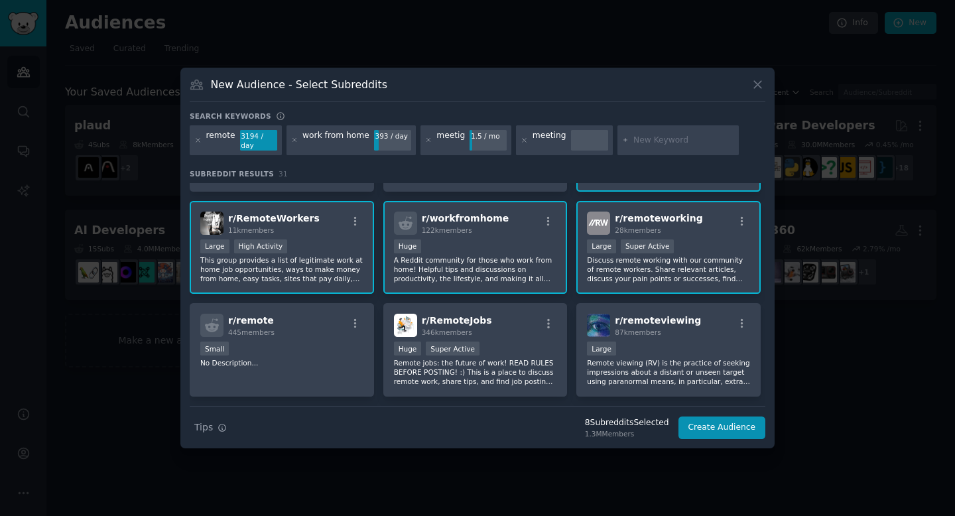
click at [643, 140] on input "text" at bounding box center [683, 141] width 101 height 12
click at [535, 138] on div "meeting" at bounding box center [550, 140] width 34 height 21
click at [652, 139] on input "text" at bounding box center [683, 141] width 101 height 12
type input "online meeting"
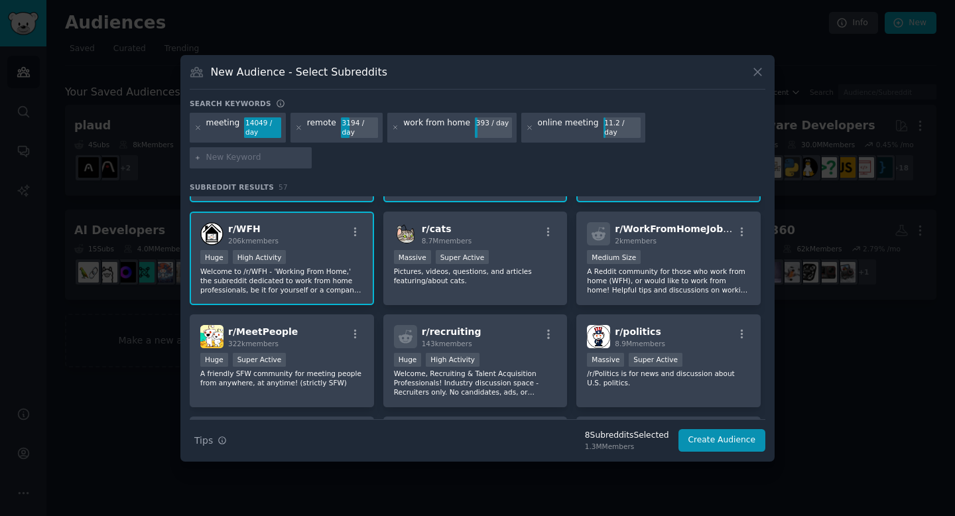
scroll to position [706, 0]
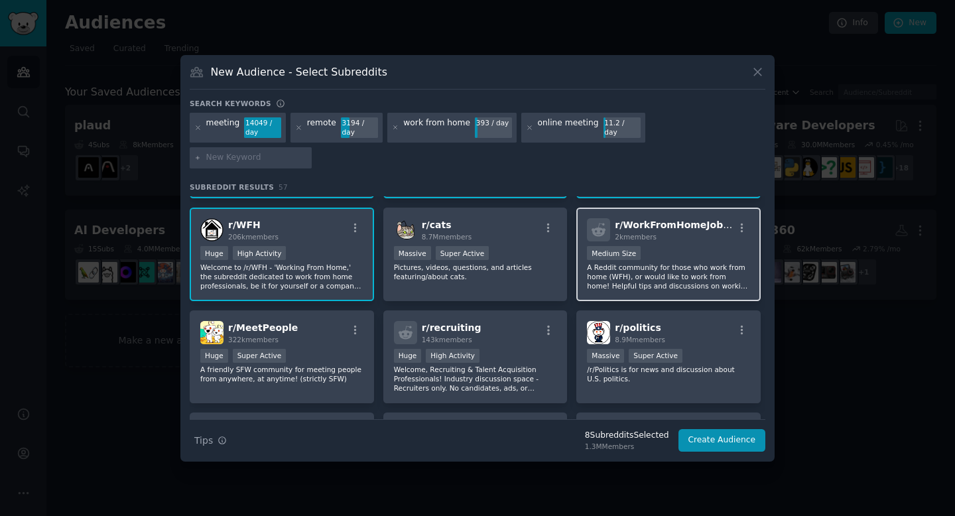
click at [667, 232] on div "2k members" at bounding box center [674, 236] width 119 height 9
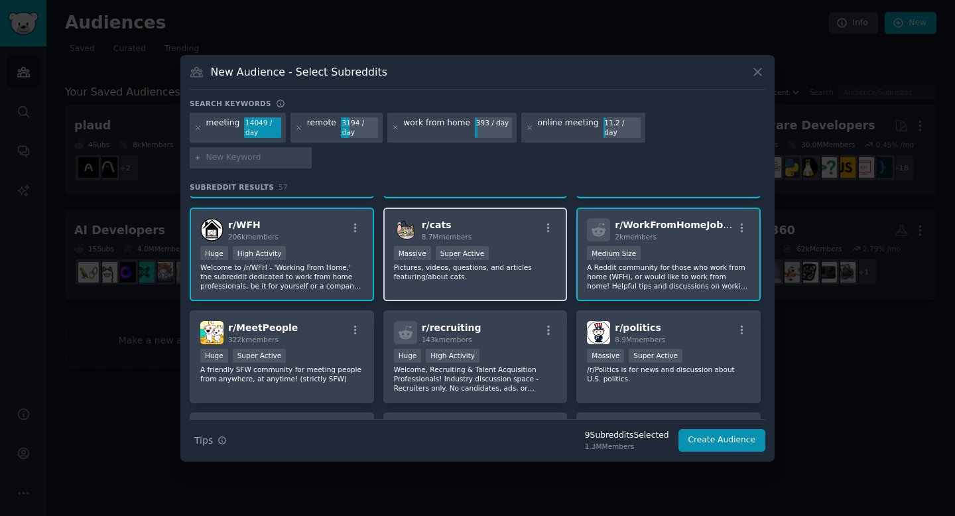
scroll to position [769, 0]
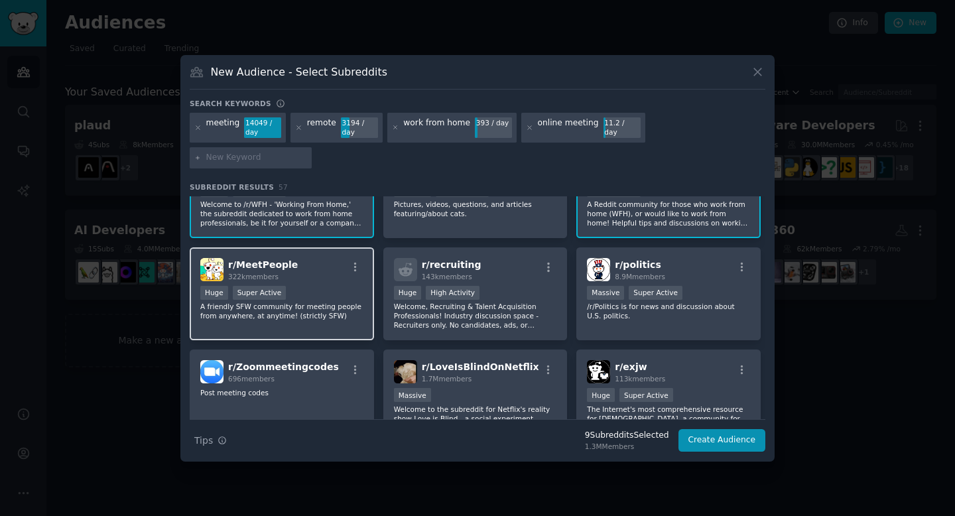
click at [266, 273] on span "322k members" at bounding box center [253, 277] width 50 height 8
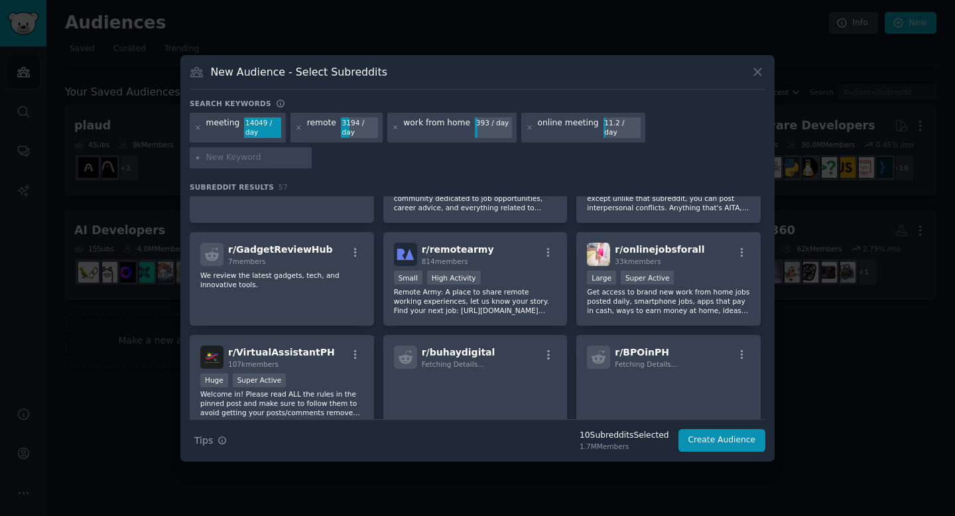
scroll to position [1510, 0]
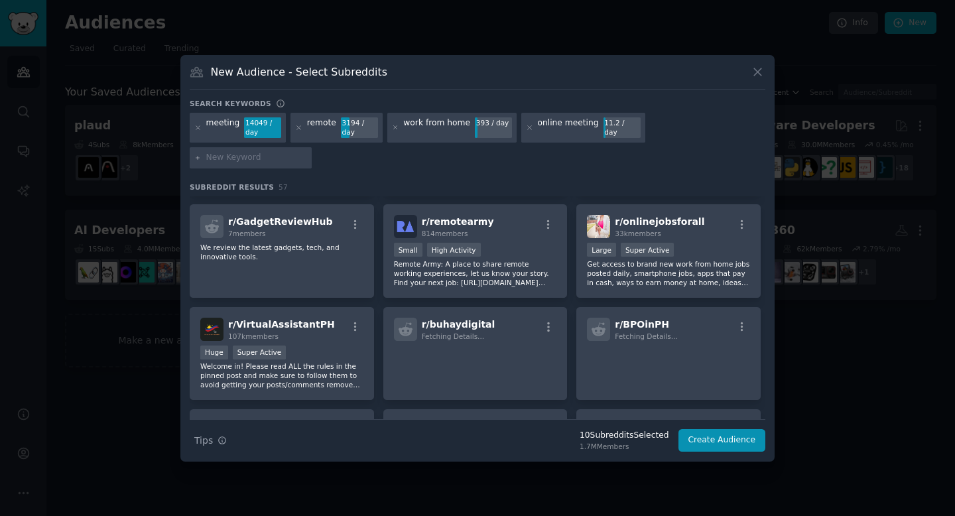
click at [307, 152] on input "text" at bounding box center [256, 158] width 101 height 12
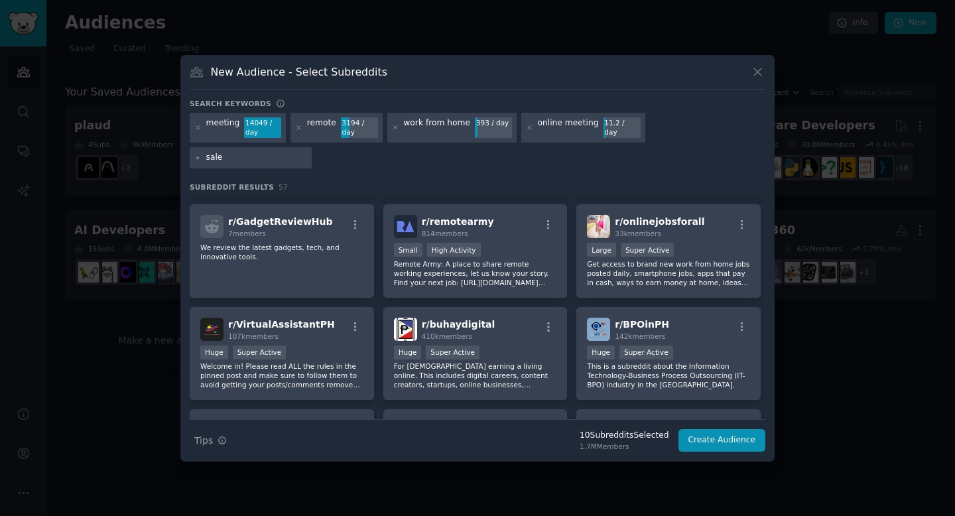
type input "sales"
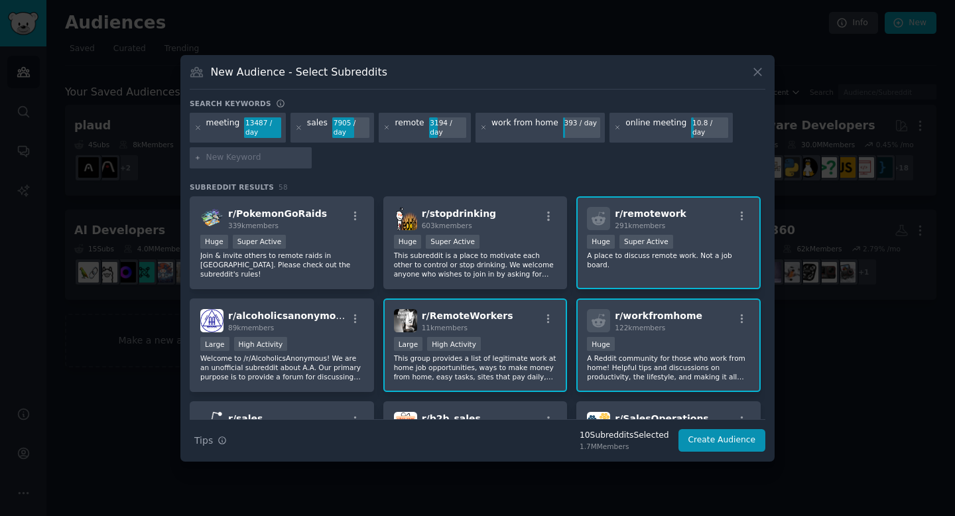
click at [252, 153] on input "text" at bounding box center [256, 158] width 101 height 12
click at [261, 162] on input "text" at bounding box center [256, 158] width 101 height 12
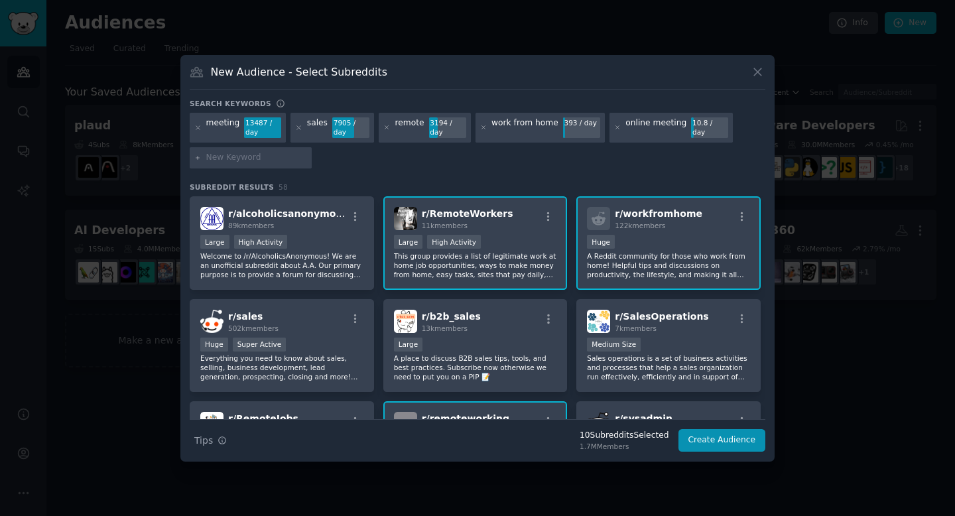
scroll to position [105, 0]
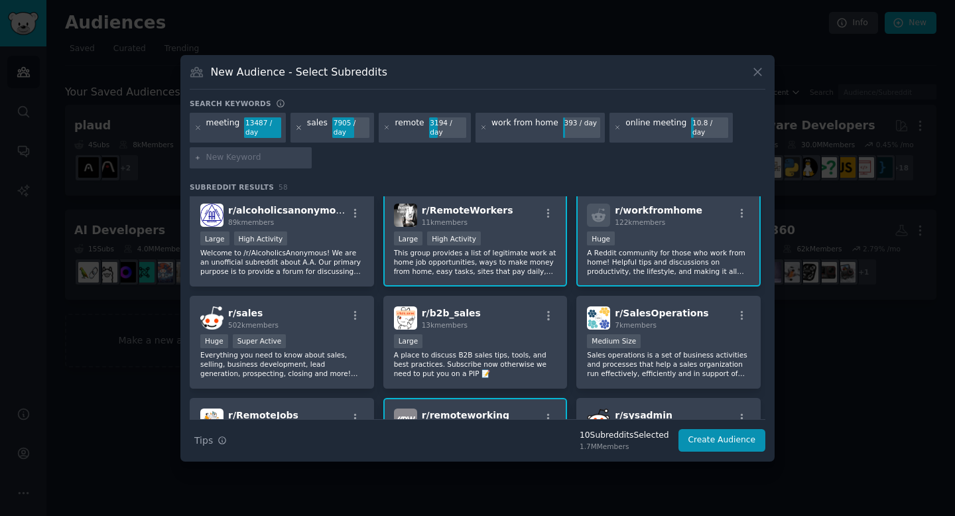
click at [295, 127] on icon at bounding box center [298, 127] width 7 height 7
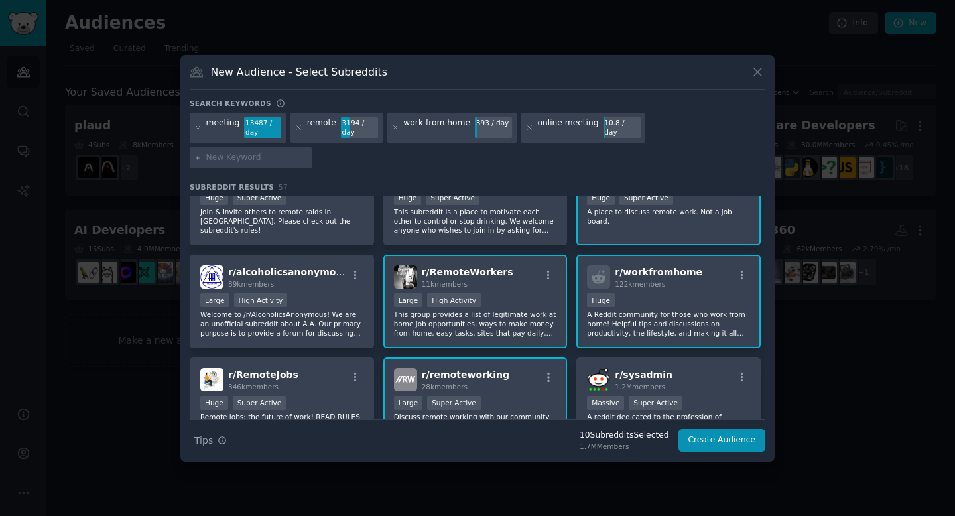
scroll to position [90, 0]
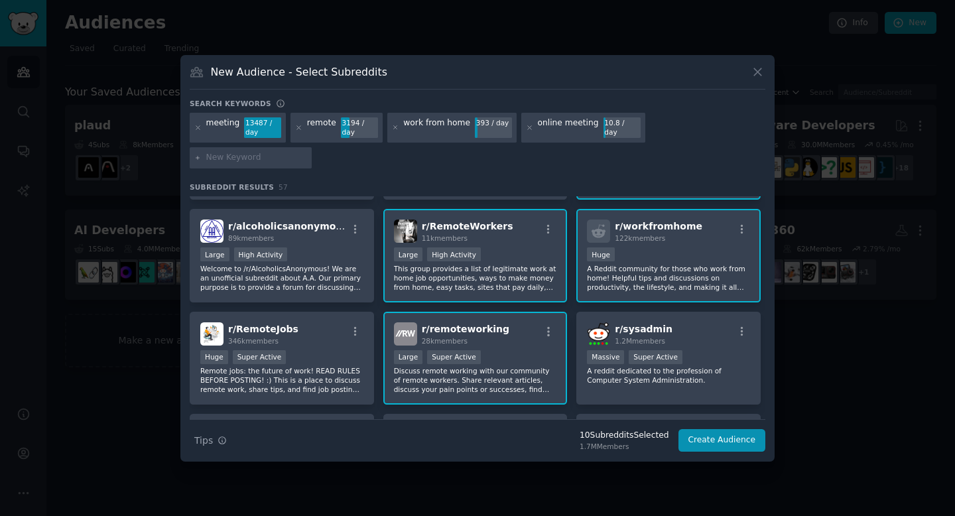
click at [307, 152] on input "text" at bounding box center [256, 158] width 101 height 12
type input "video conference"
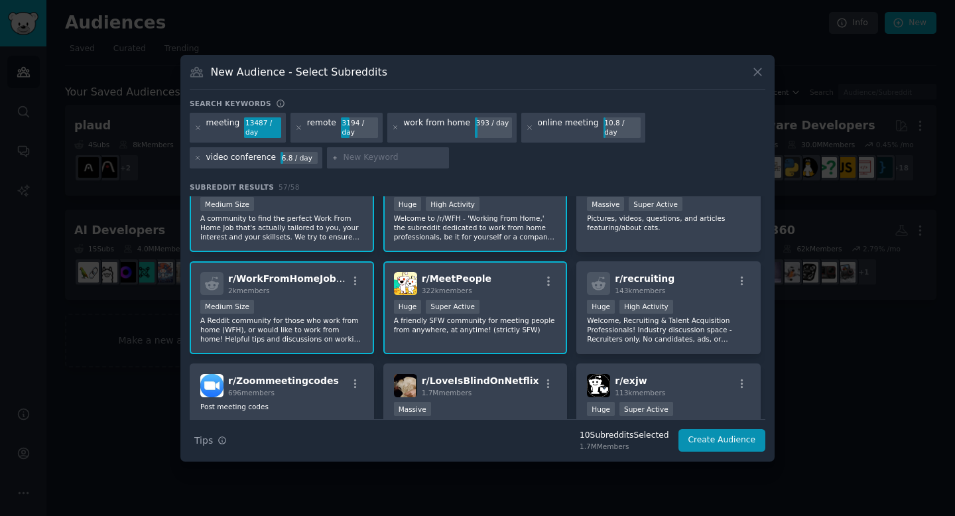
scroll to position [753, 0]
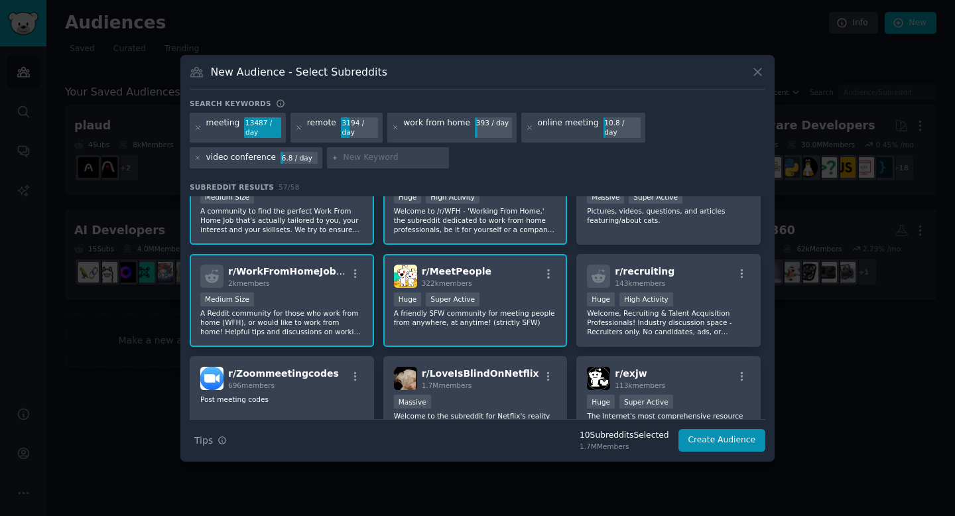
click at [501, 291] on div "r/ MeetPeople 322k members >= 95th percentile for submissions / day Huge Super …" at bounding box center [475, 301] width 184 height 94
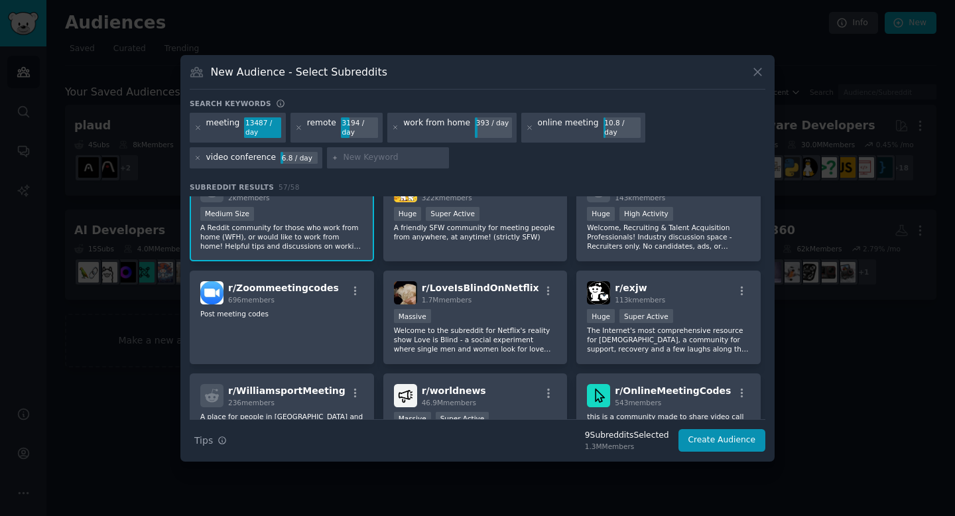
scroll to position [842, 0]
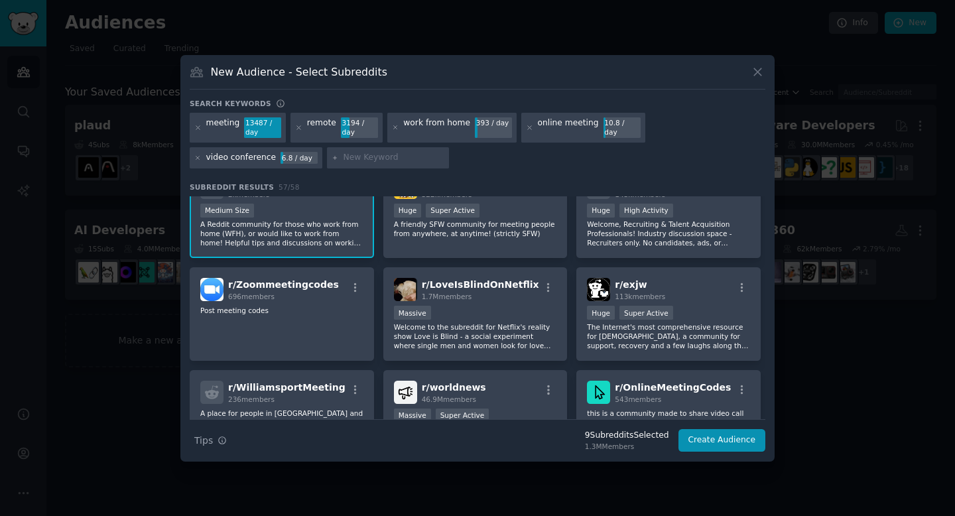
click at [202, 157] on div "video conference 6.8 / day" at bounding box center [256, 157] width 133 height 21
click at [200, 157] on icon at bounding box center [197, 158] width 7 height 7
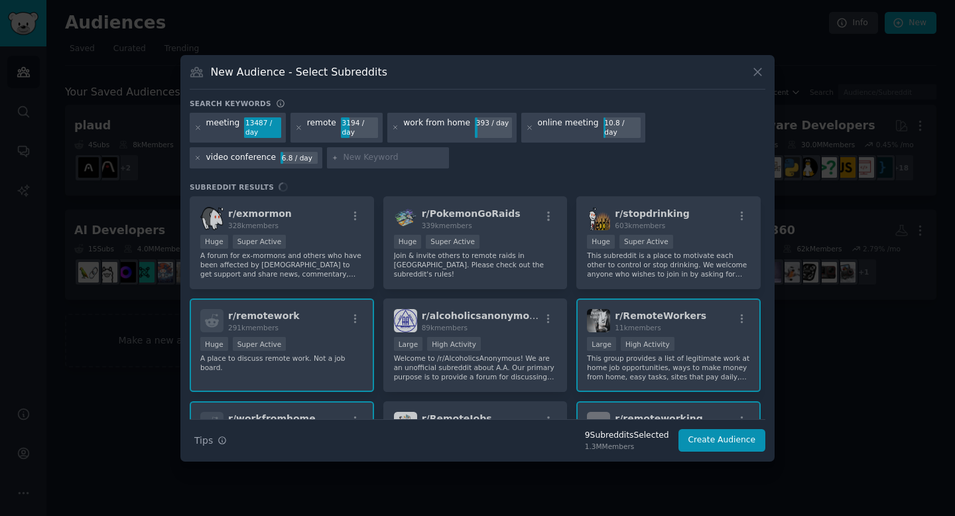
click at [352, 155] on input "text" at bounding box center [394, 158] width 101 height 12
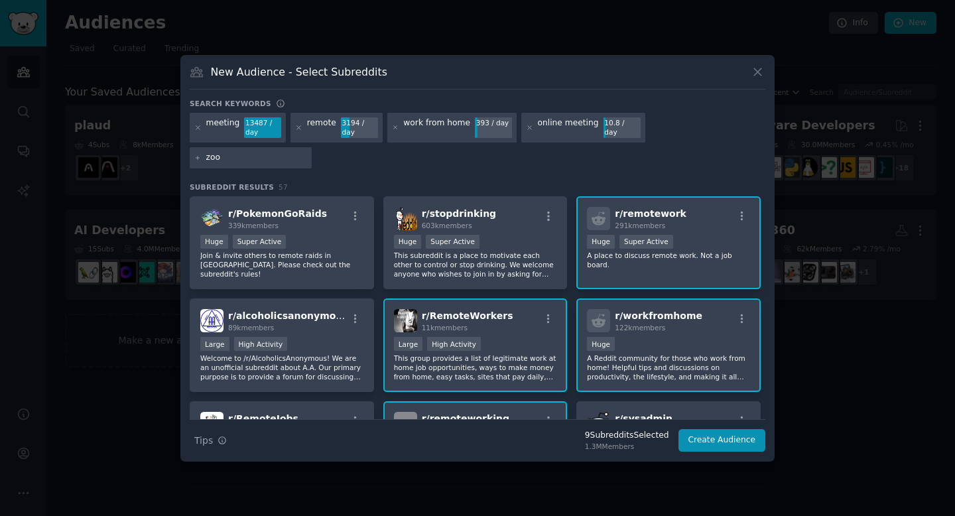
type input "zoom"
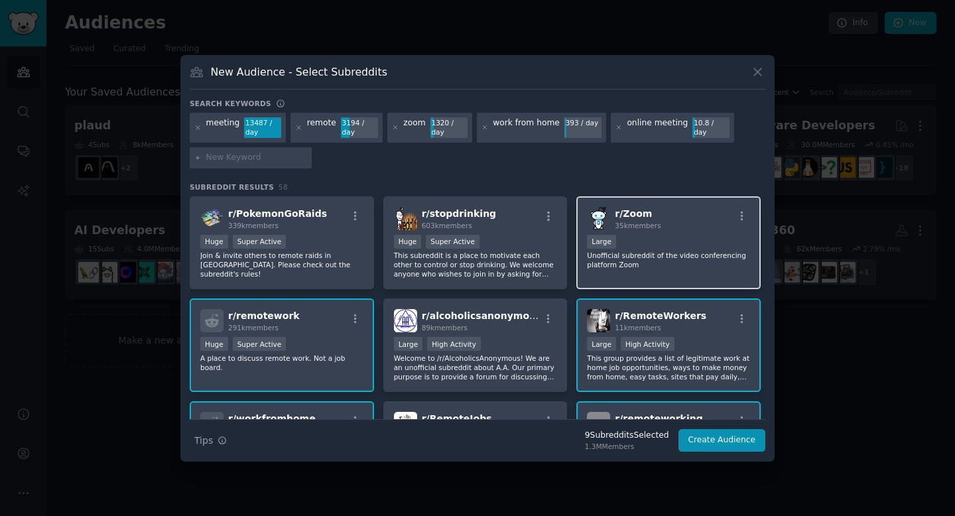
click at [638, 230] on div "r/ Zoom 35k members Large Unofficial subreddit of the video conferencing platfo…" at bounding box center [668, 243] width 184 height 94
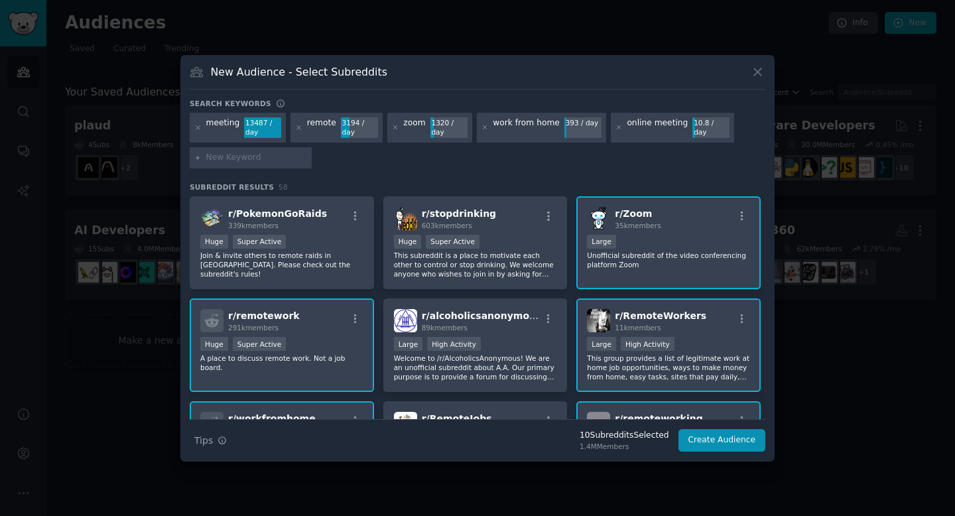
click at [261, 164] on div at bounding box center [251, 157] width 122 height 21
click at [261, 161] on input "text" at bounding box center [256, 158] width 101 height 12
type input "teams"
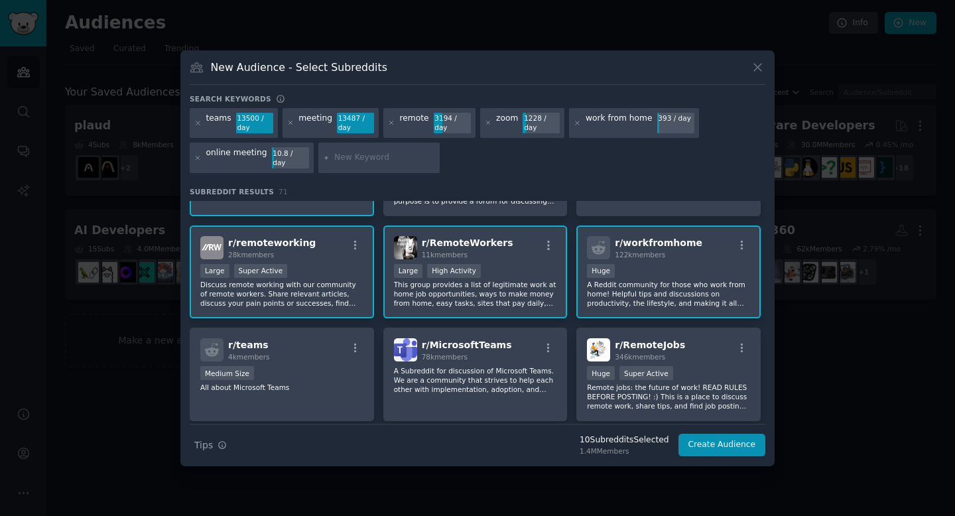
scroll to position [183, 0]
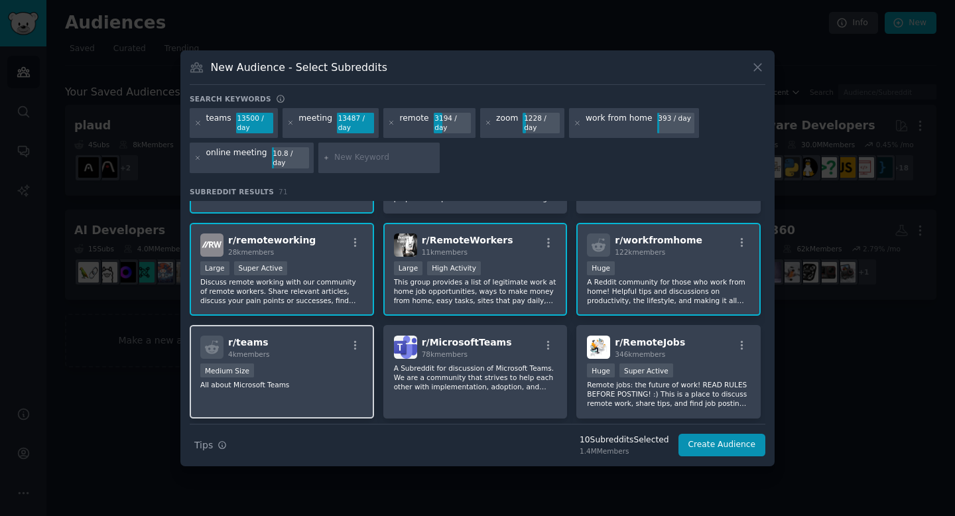
click at [288, 351] on div "r/ teams 4k members" at bounding box center [281, 347] width 163 height 23
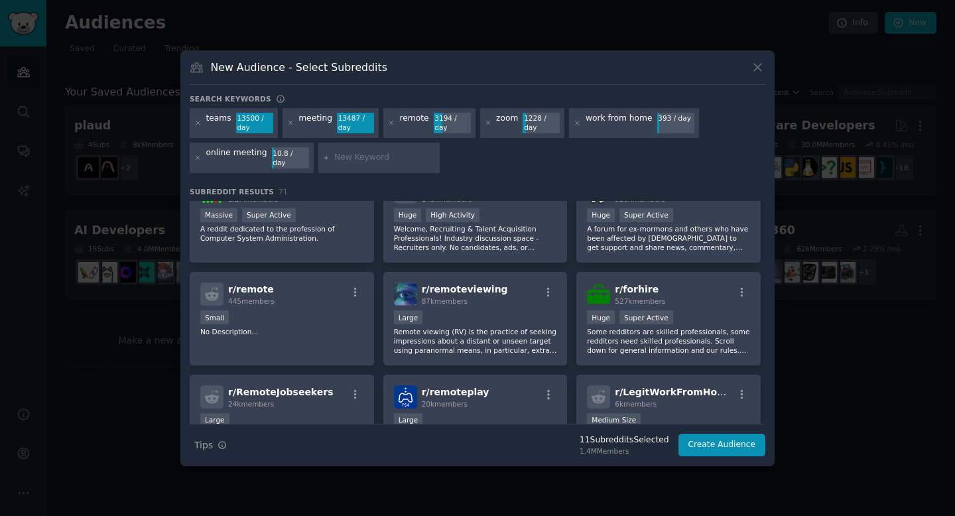
scroll to position [442, 0]
click at [397, 159] on input "text" at bounding box center [384, 158] width 101 height 12
type input "s"
type input "sales meeting"
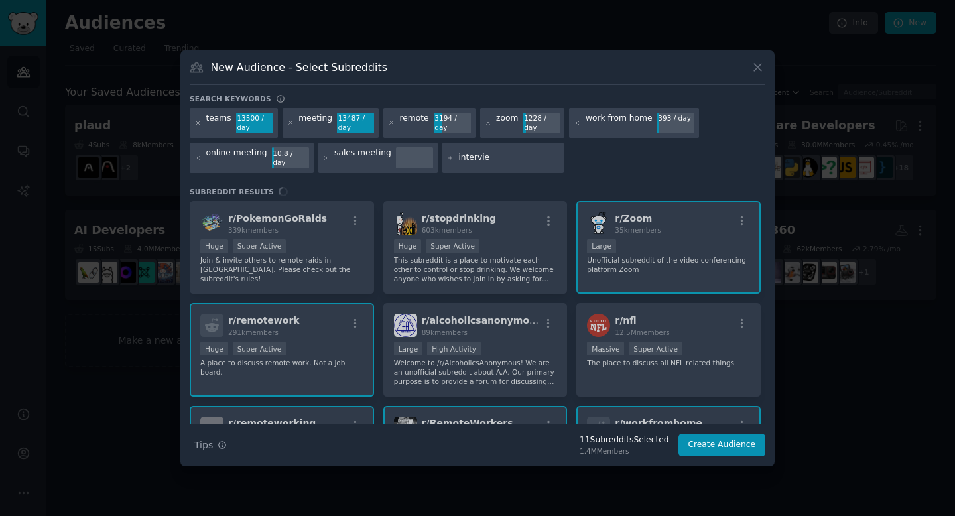
type input "interview"
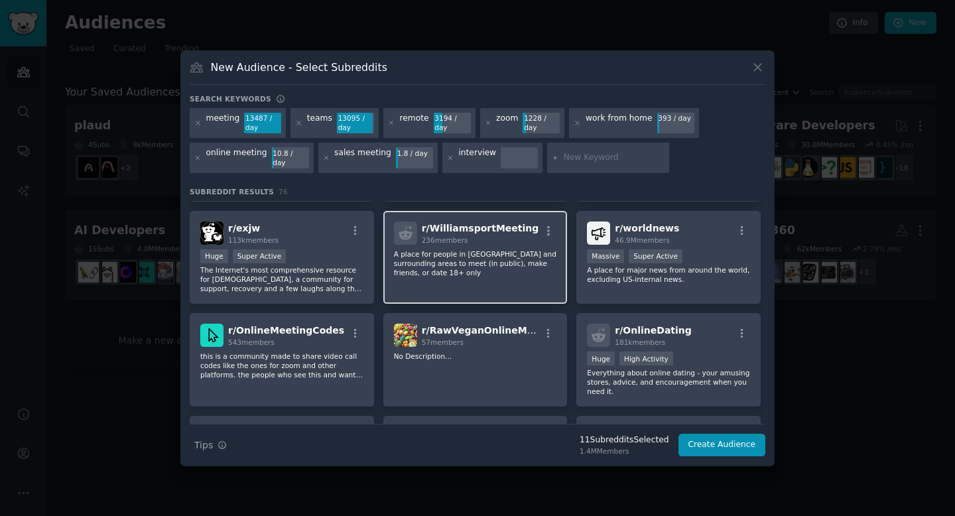
scroll to position [1219, 0]
click at [449, 159] on icon at bounding box center [450, 157] width 3 height 3
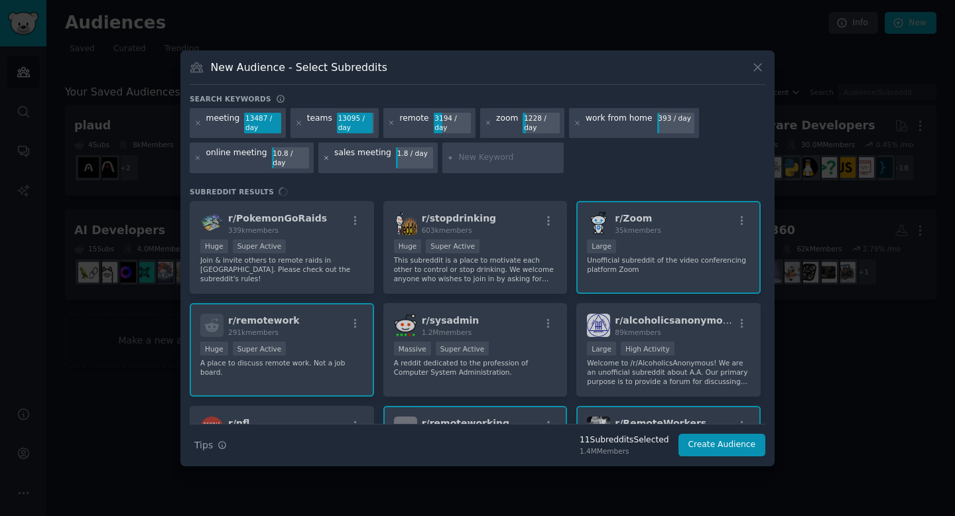
click at [323, 160] on icon at bounding box center [326, 158] width 7 height 7
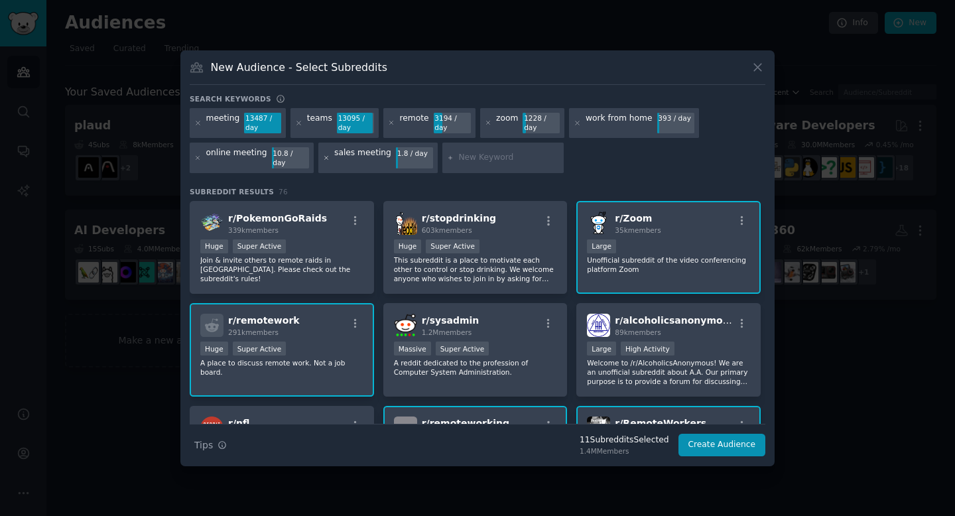
click at [324, 159] on icon at bounding box center [326, 158] width 7 height 7
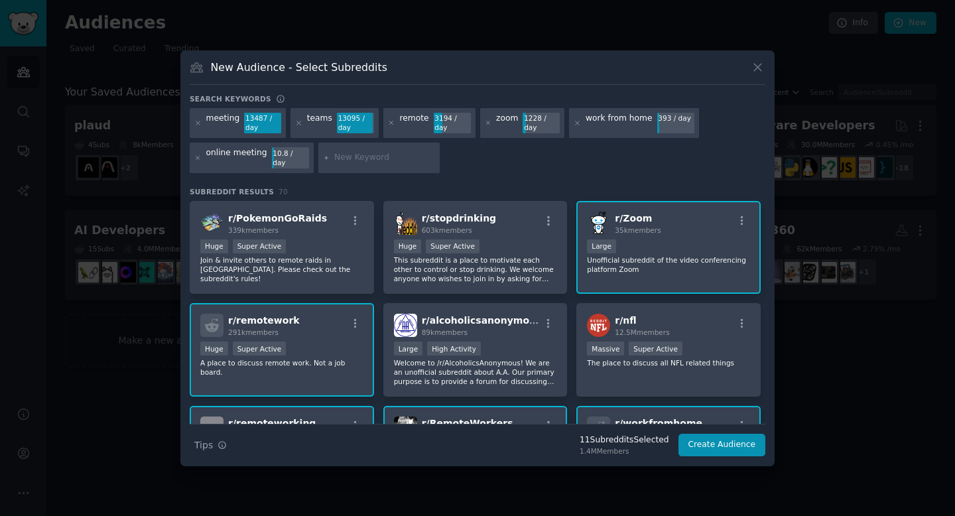
click at [379, 159] on input "text" at bounding box center [384, 158] width 101 height 12
type input "s"
type input "google meeting"
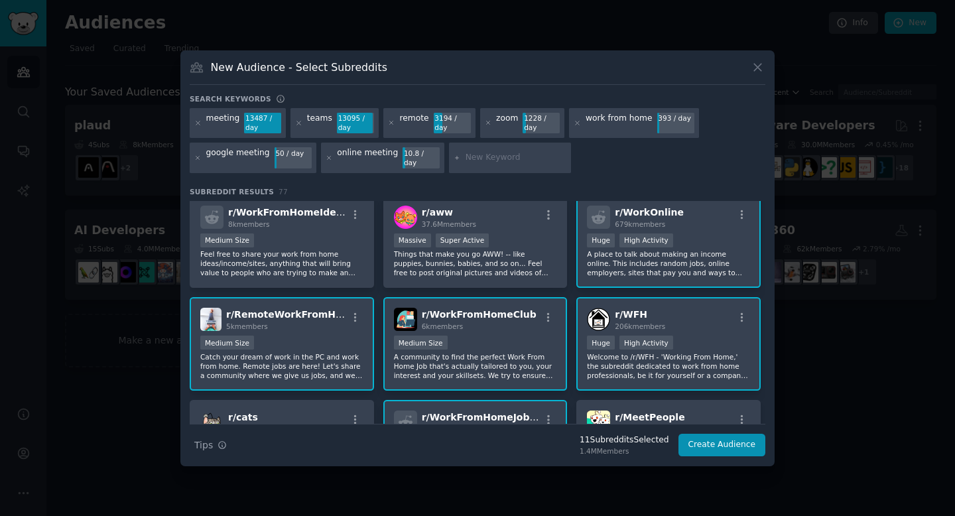
scroll to position [824, 0]
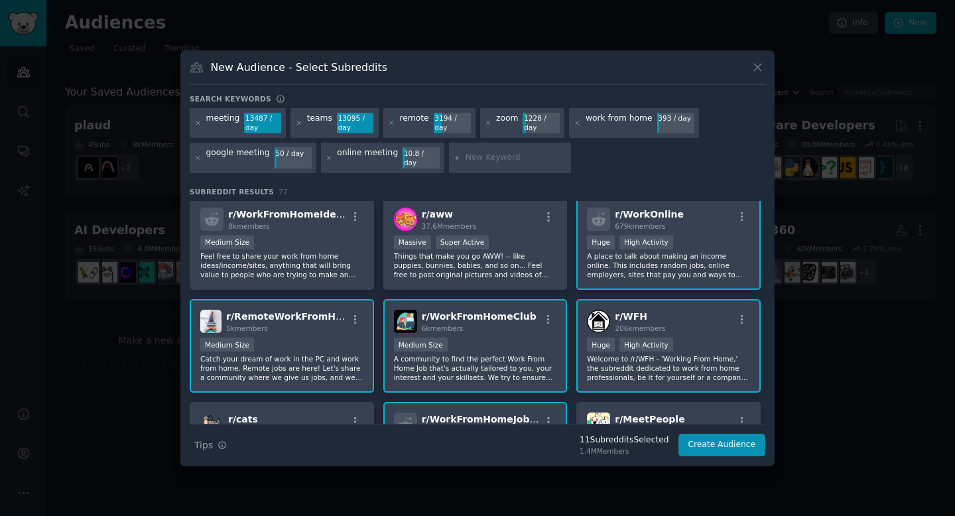
click at [472, 159] on input "text" at bounding box center [516, 158] width 101 height 12
type input "notta"
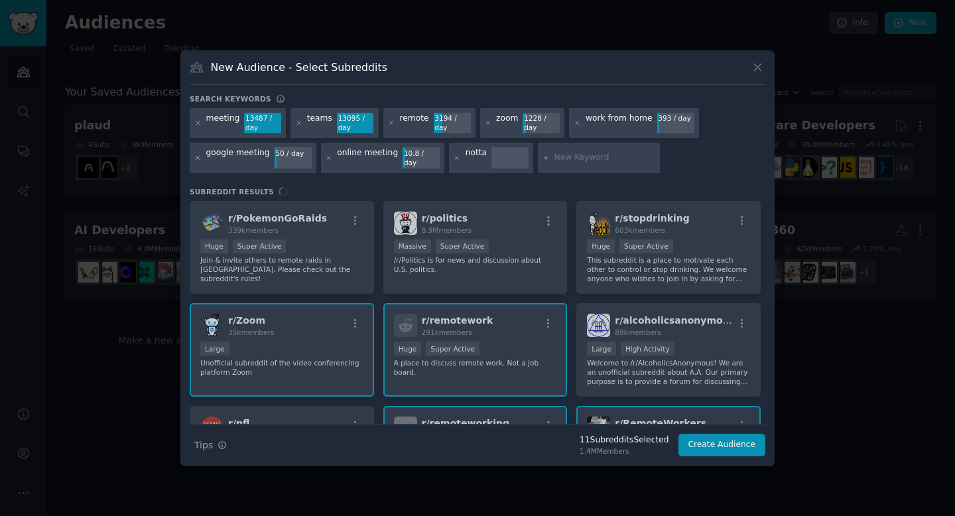
click at [194, 159] on icon at bounding box center [197, 158] width 7 height 7
click at [551, 164] on div at bounding box center [599, 158] width 122 height 31
click at [554, 160] on input "text" at bounding box center [604, 158] width 101 height 12
type input "otter"
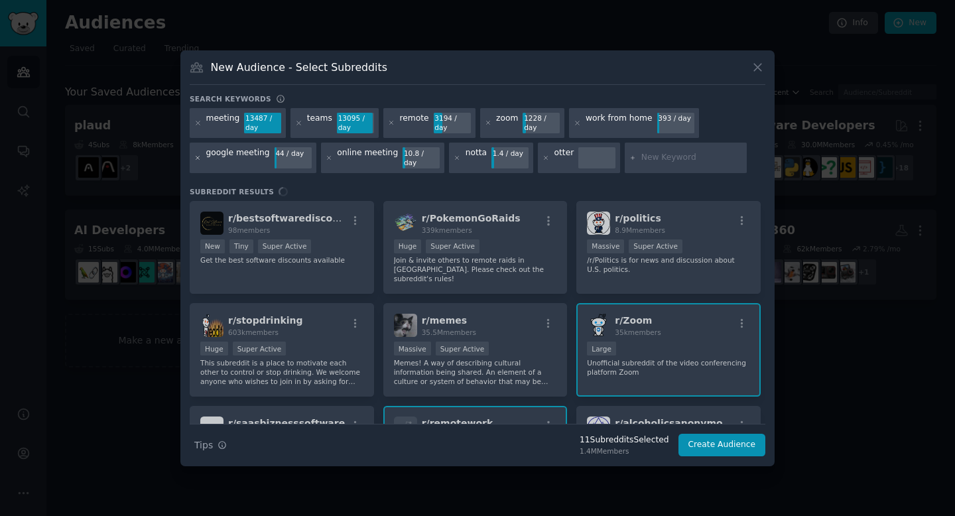
click at [199, 157] on icon at bounding box center [197, 158] width 7 height 7
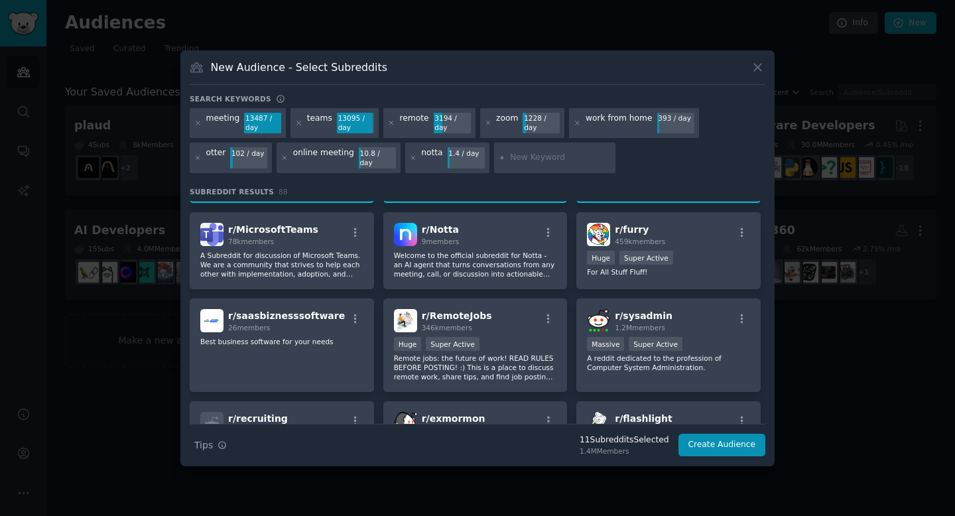
scroll to position [513, 0]
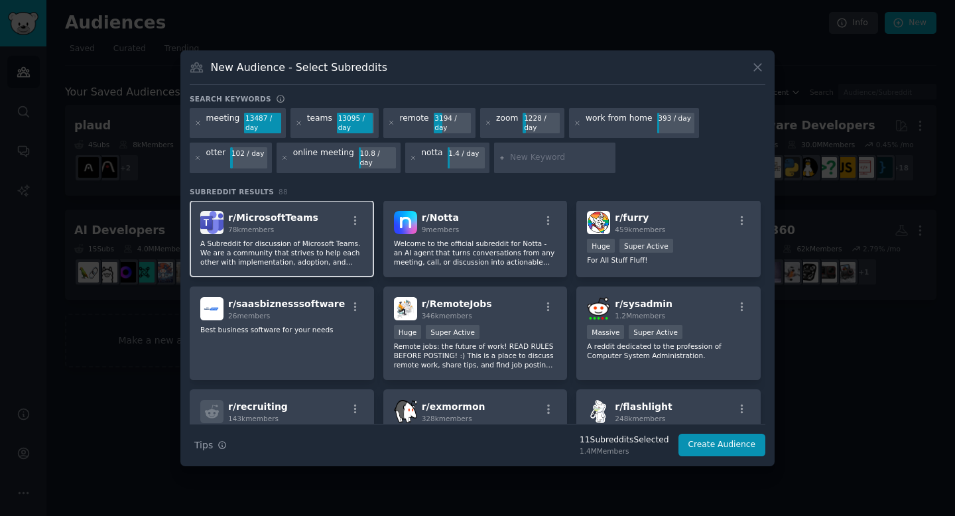
click at [285, 253] on p "A Subreddit for discussion of Microsoft Teams. We are a community that strives …" at bounding box center [281, 253] width 163 height 28
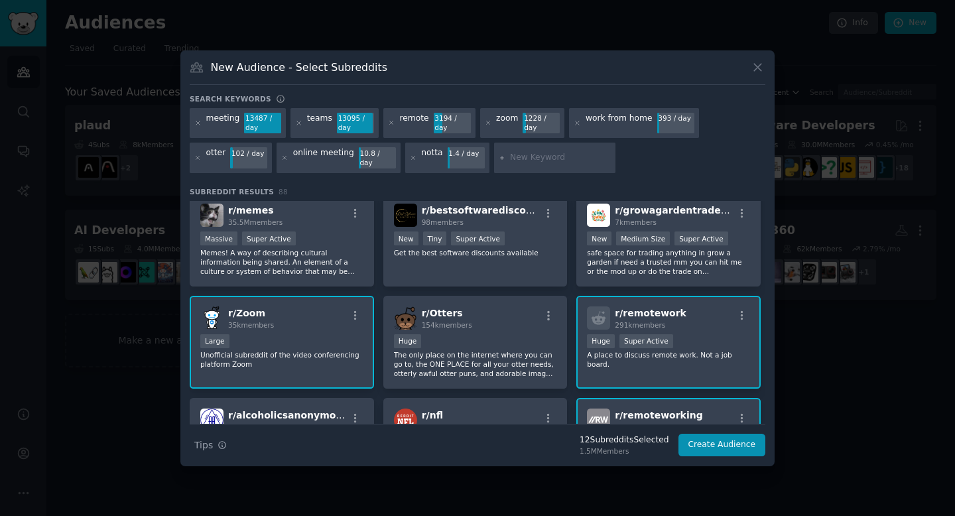
scroll to position [111, 0]
click at [459, 310] on h2 "r/ Otters 154k members" at bounding box center [447, 317] width 50 height 23
click at [479, 315] on div "r/ Otters 154k members" at bounding box center [475, 317] width 163 height 23
click at [547, 153] on input "text" at bounding box center [560, 158] width 101 height 12
click at [515, 165] on div at bounding box center [555, 158] width 122 height 31
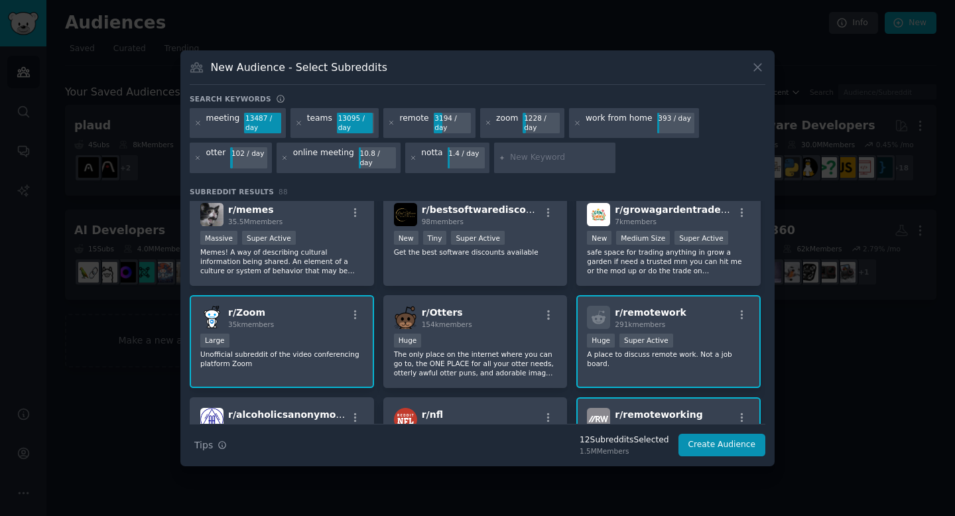
click at [515, 161] on input "text" at bounding box center [560, 158] width 101 height 12
type input "fathom"
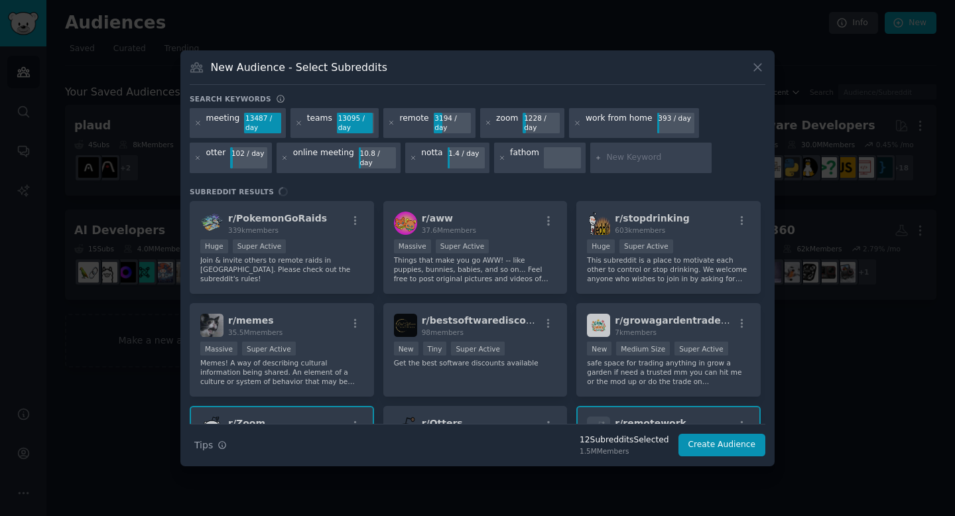
click at [617, 156] on input "text" at bounding box center [656, 158] width 101 height 12
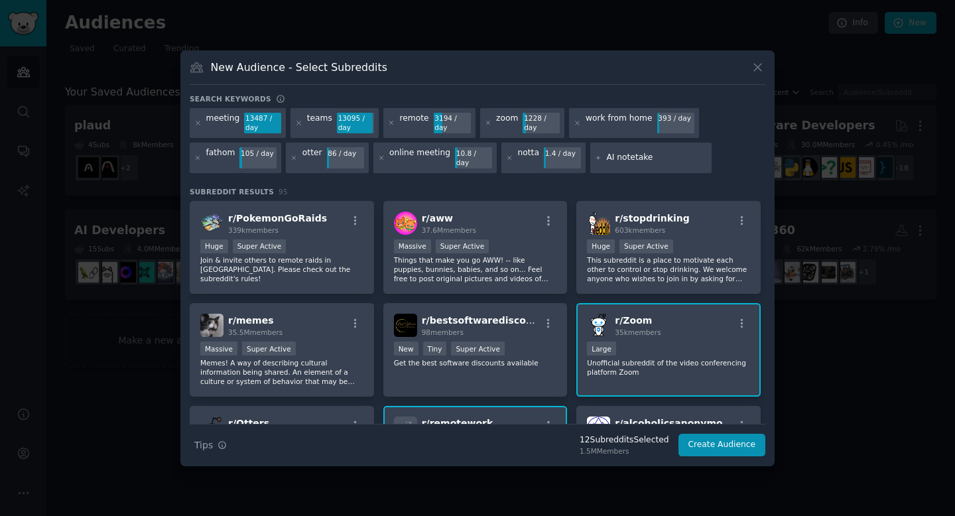
type input "AI notetaker"
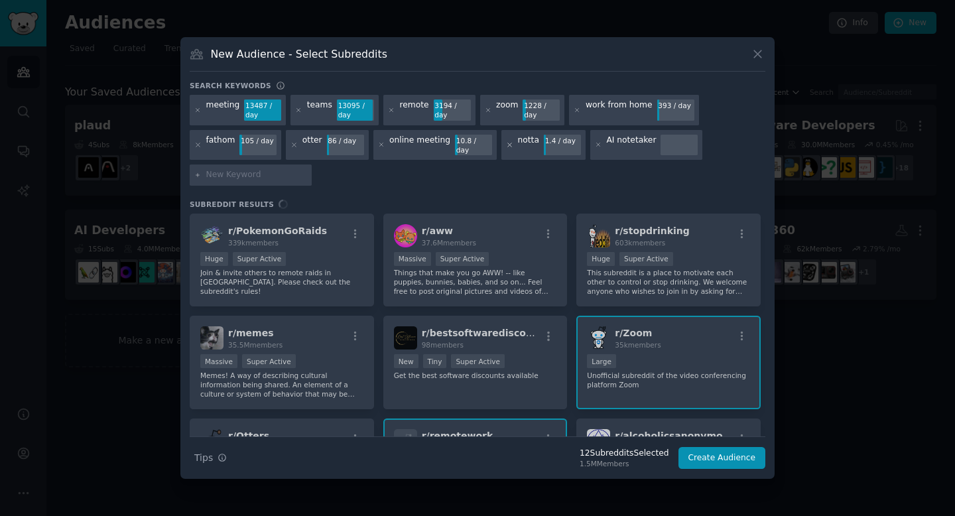
click at [506, 146] on icon at bounding box center [509, 144] width 7 height 7
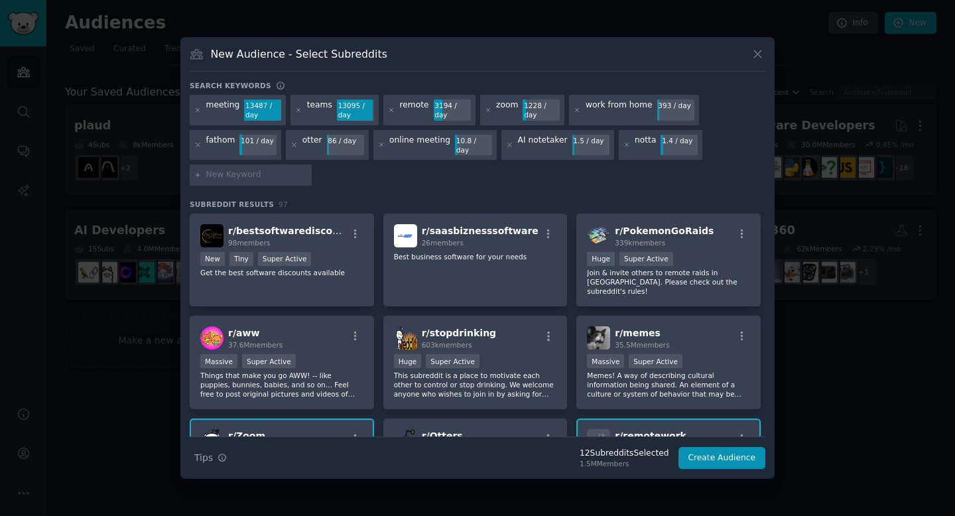
click at [547, 177] on div "meeting 13487 / day teams 13095 / day remote 3194 / day zoom 1228 / day work fr…" at bounding box center [478, 143] width 576 height 96
click at [200, 147] on icon at bounding box center [197, 144] width 7 height 7
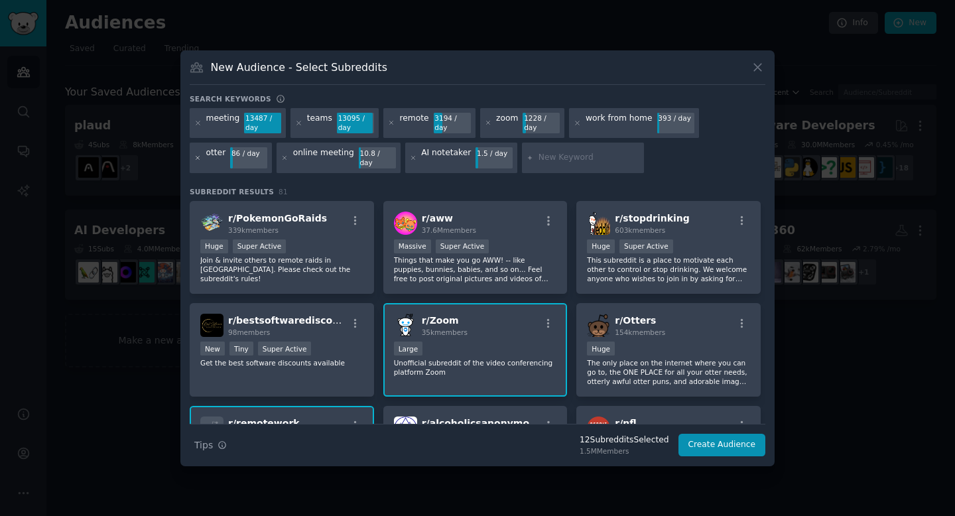
click at [198, 157] on icon at bounding box center [197, 158] width 7 height 7
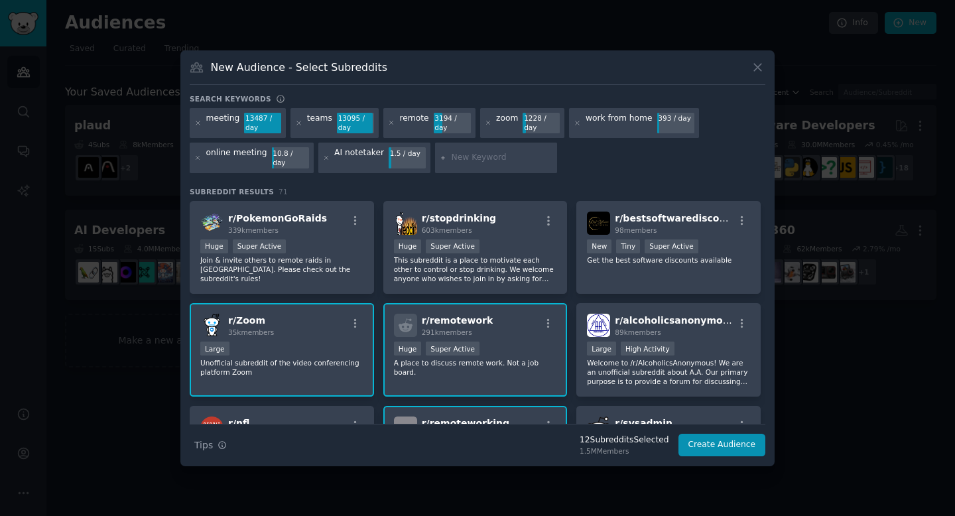
click at [452, 161] on input "text" at bounding box center [502, 158] width 101 height 12
type input "notta"
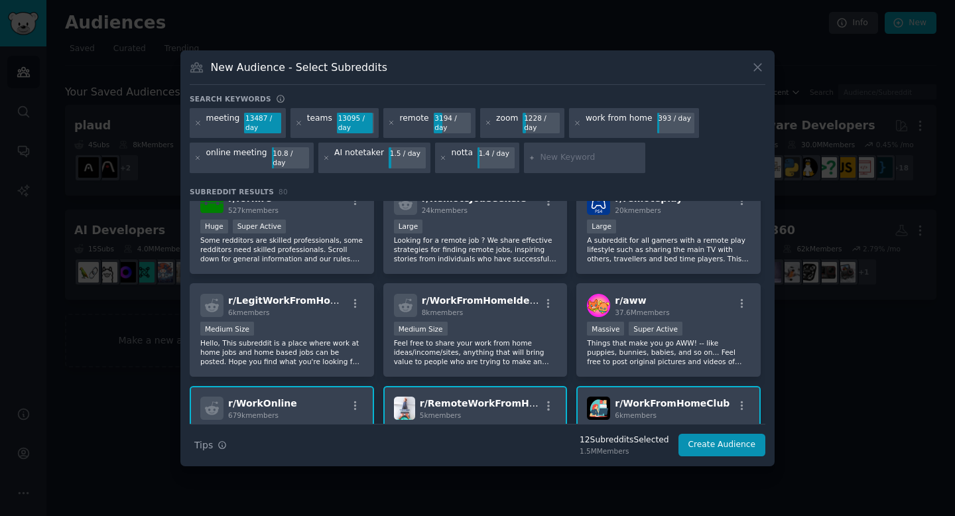
scroll to position [848, 0]
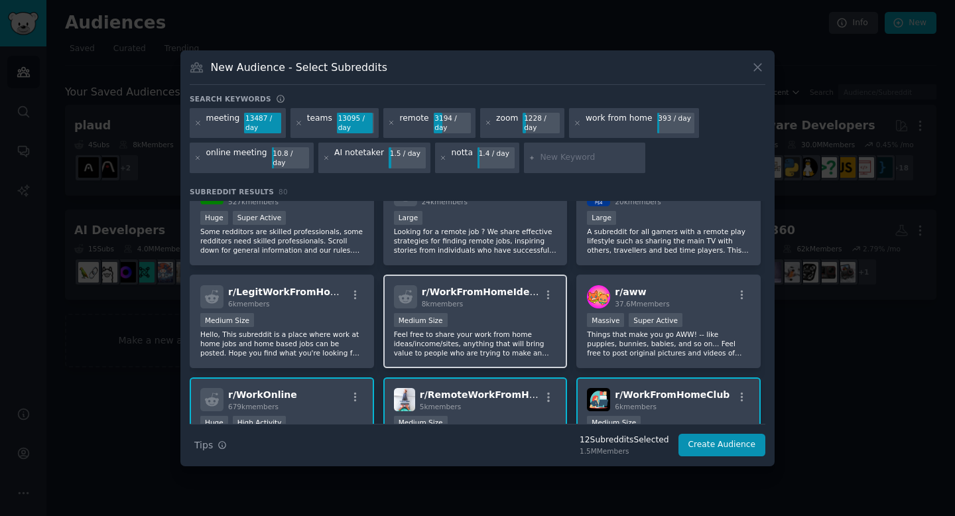
click at [479, 313] on div "Medium Size" at bounding box center [475, 321] width 163 height 17
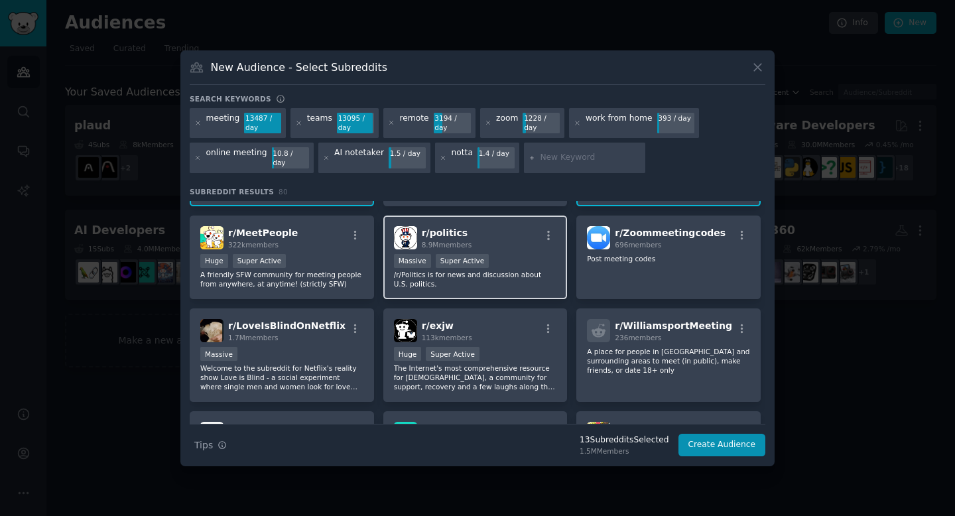
scroll to position [1216, 0]
click at [540, 158] on input "text" at bounding box center [590, 158] width 101 height 12
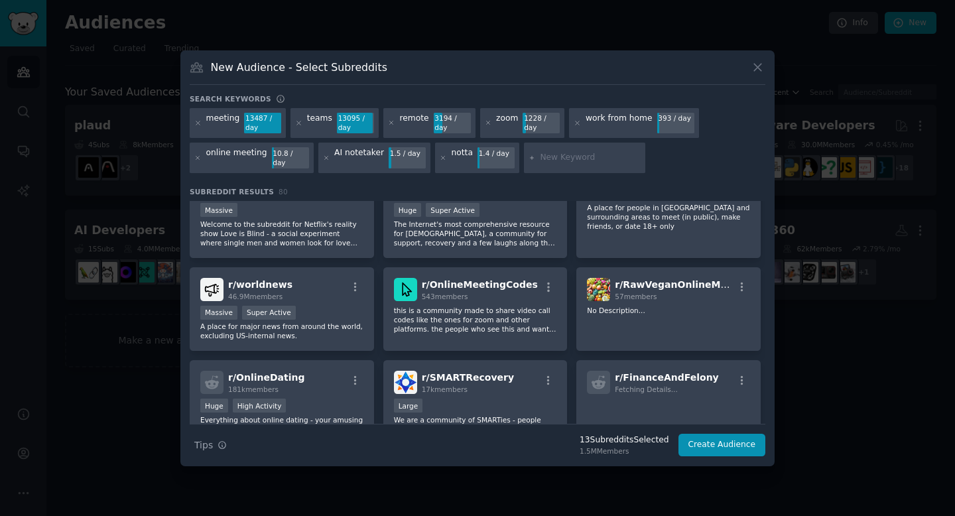
scroll to position [1527, 0]
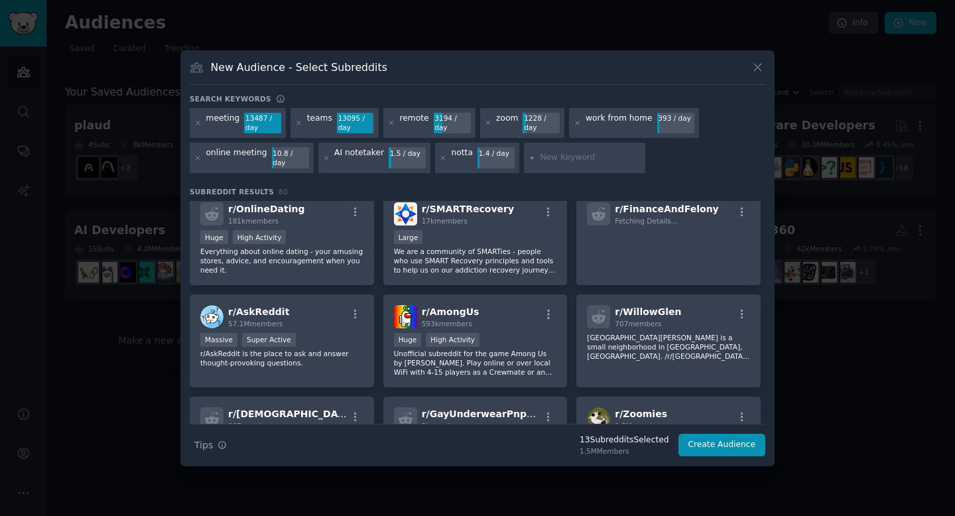
click at [546, 159] on input "text" at bounding box center [590, 158] width 101 height 12
drag, startPoint x: 531, startPoint y: 157, endPoint x: 572, endPoint y: 157, distance: 41.1
click at [560, 157] on input "notetake" at bounding box center [590, 158] width 101 height 12
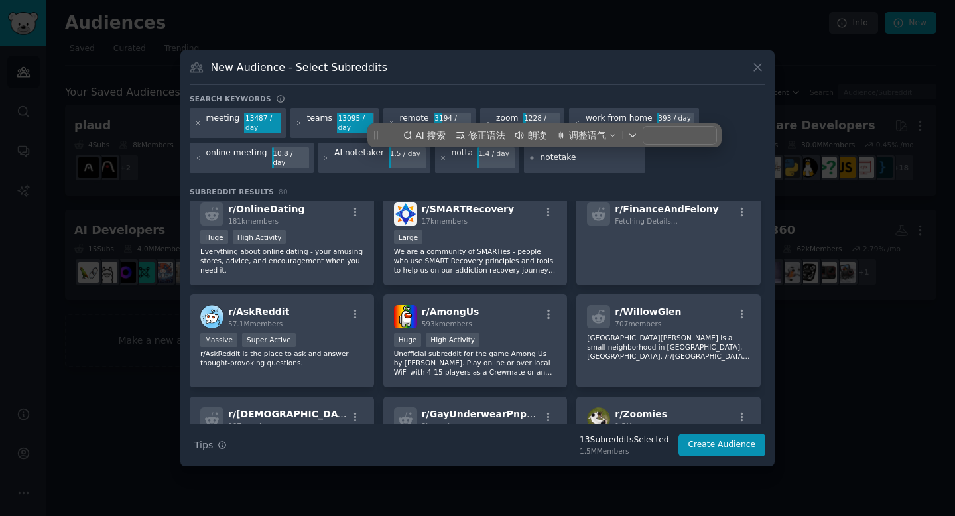
click at [572, 157] on input "notetake" at bounding box center [590, 158] width 101 height 12
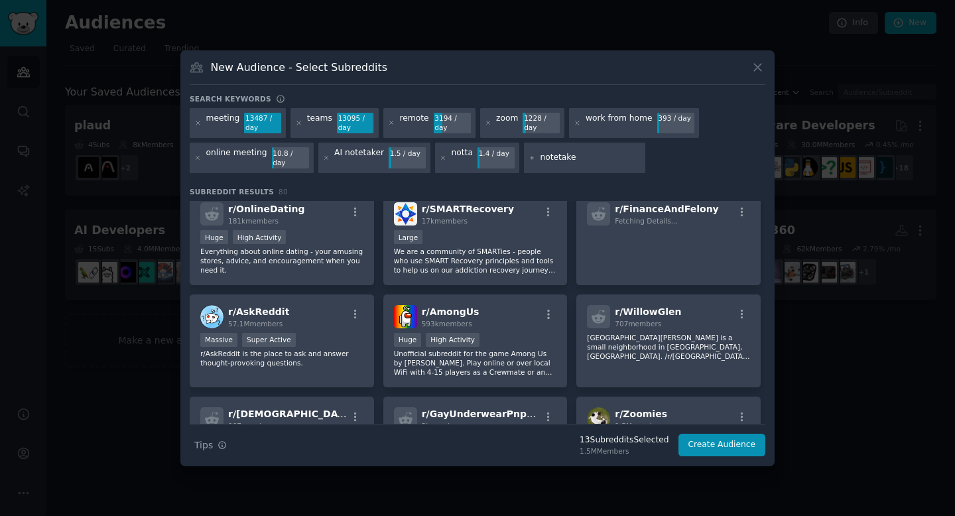
type input "notetaker"
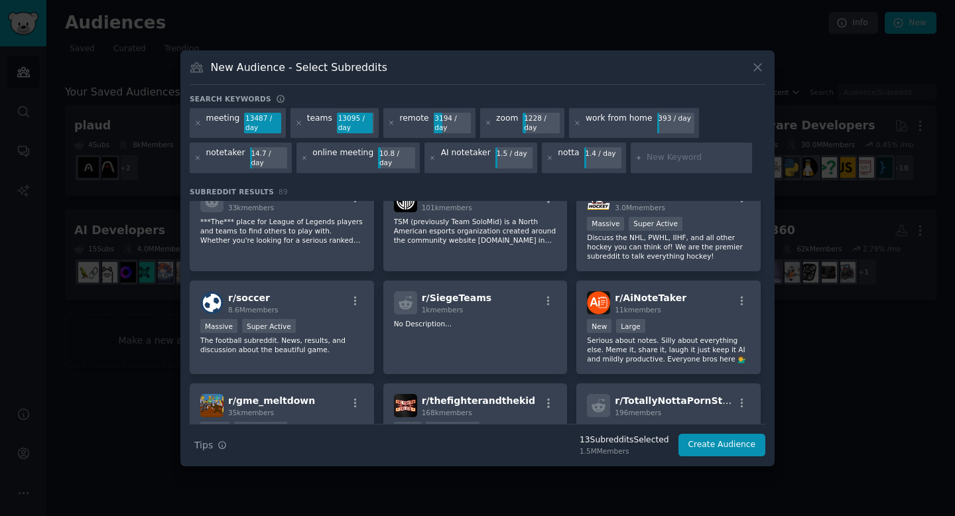
scroll to position [2203, 0]
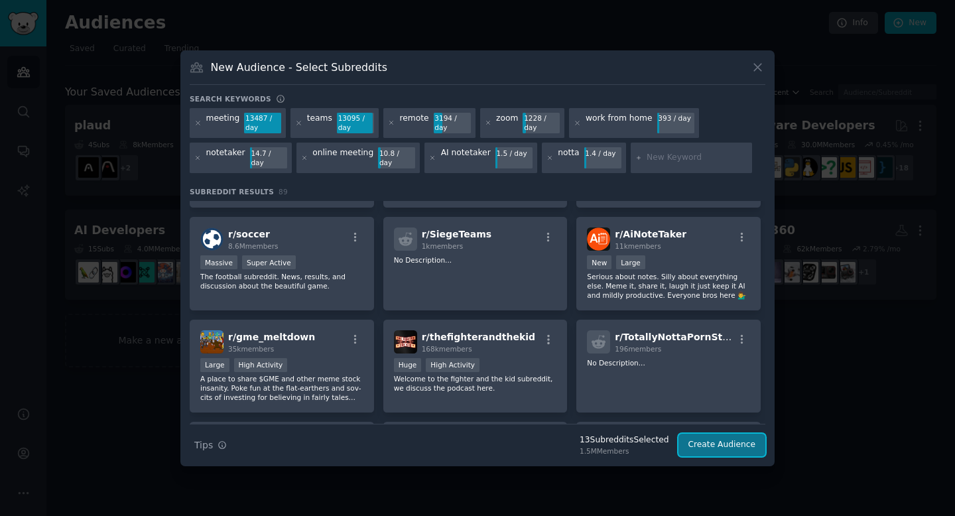
click at [703, 435] on button "Create Audience" at bounding box center [723, 445] width 88 height 23
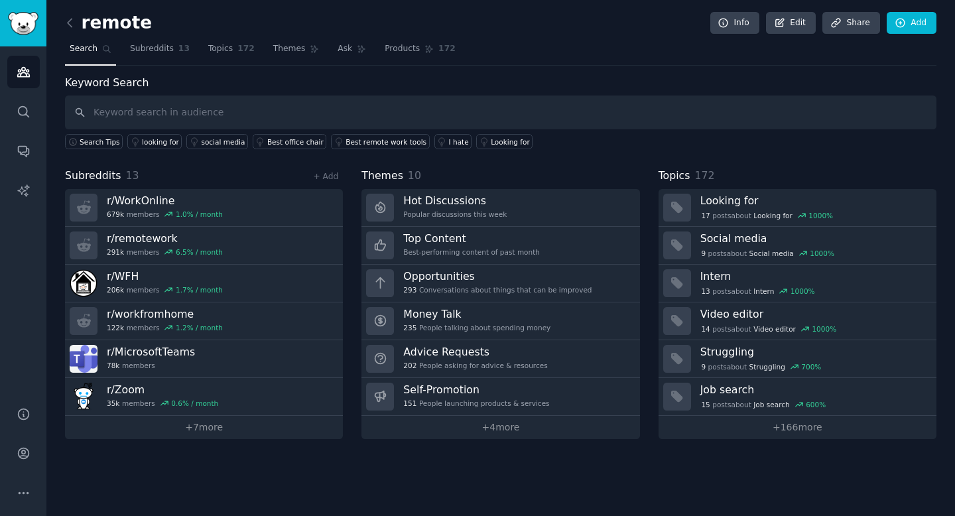
click at [227, 119] on input "text" at bounding box center [501, 113] width 872 height 34
click at [147, 139] on div "looking for" at bounding box center [160, 141] width 37 height 9
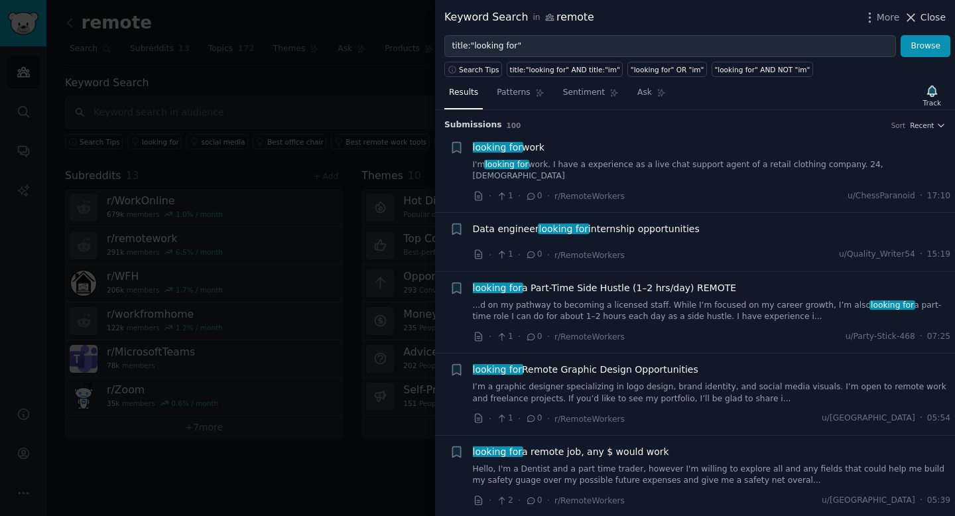
click at [932, 12] on span "Close" at bounding box center [933, 18] width 25 height 14
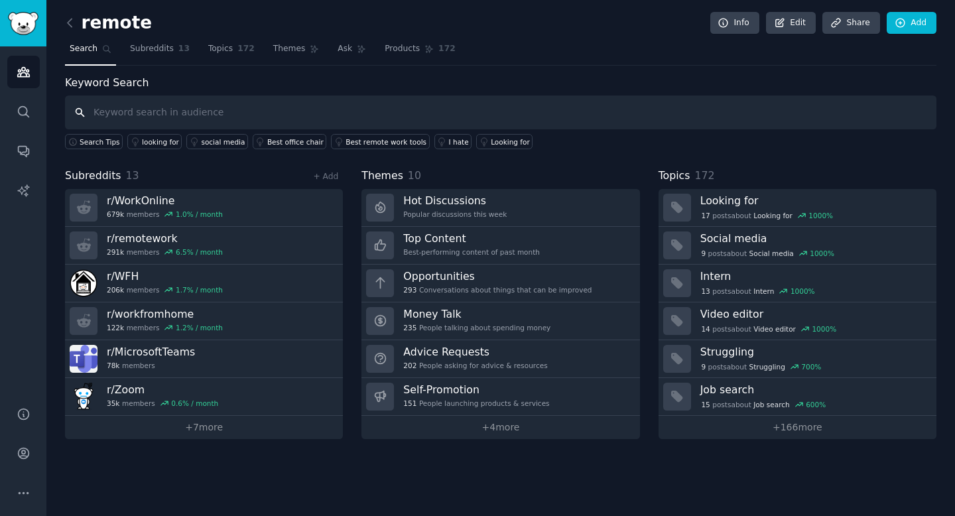
click at [297, 125] on input "text" at bounding box center [501, 113] width 872 height 34
click at [346, 54] on link "Ask" at bounding box center [352, 51] width 38 height 27
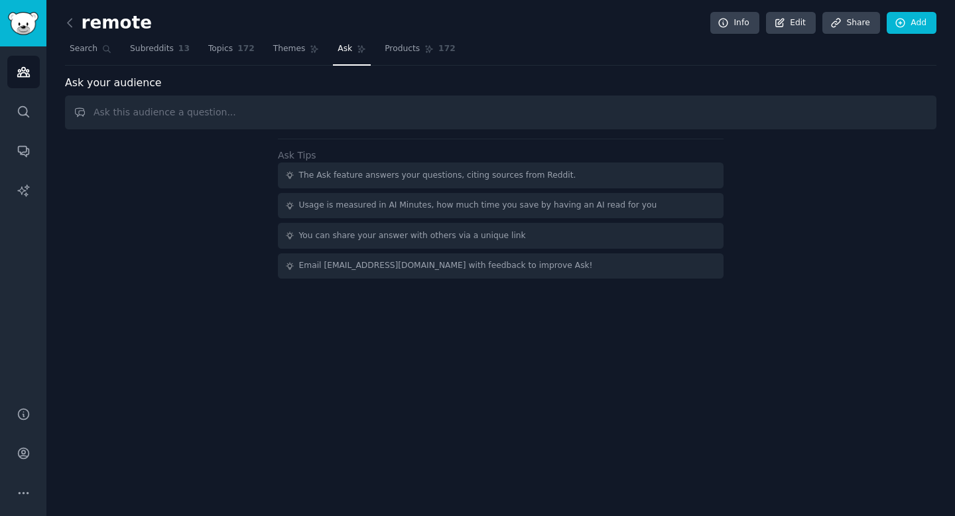
click at [302, 114] on input "text" at bounding box center [501, 113] width 872 height 34
drag, startPoint x: 101, startPoint y: 115, endPoint x: 224, endPoint y: 111, distance: 122.8
click at [224, 111] on input "what kind the most" at bounding box center [501, 113] width 872 height 34
type input "w"
type input "这"
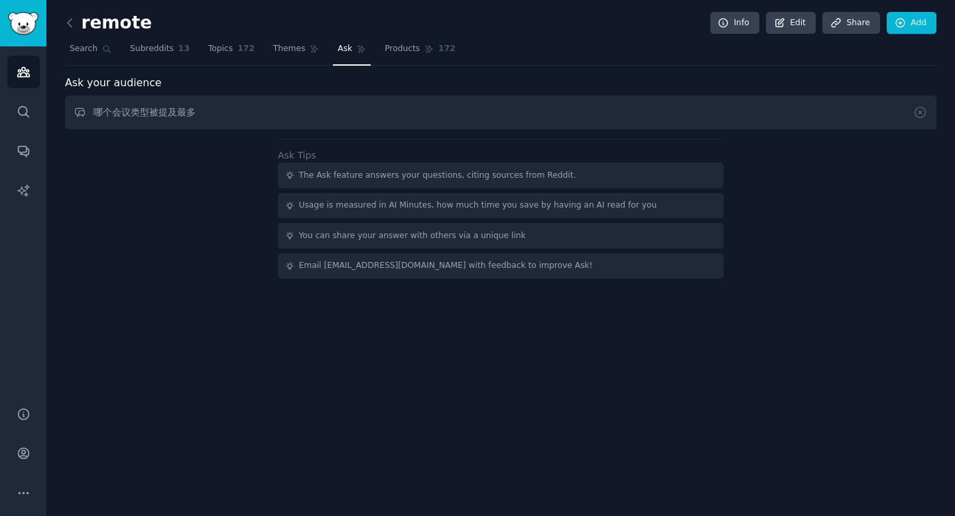
drag, startPoint x: 96, startPoint y: 109, endPoint x: 212, endPoint y: 109, distance: 116.1
click at [212, 109] on input "哪个会议类型被提及最多" at bounding box center [501, 113] width 872 height 34
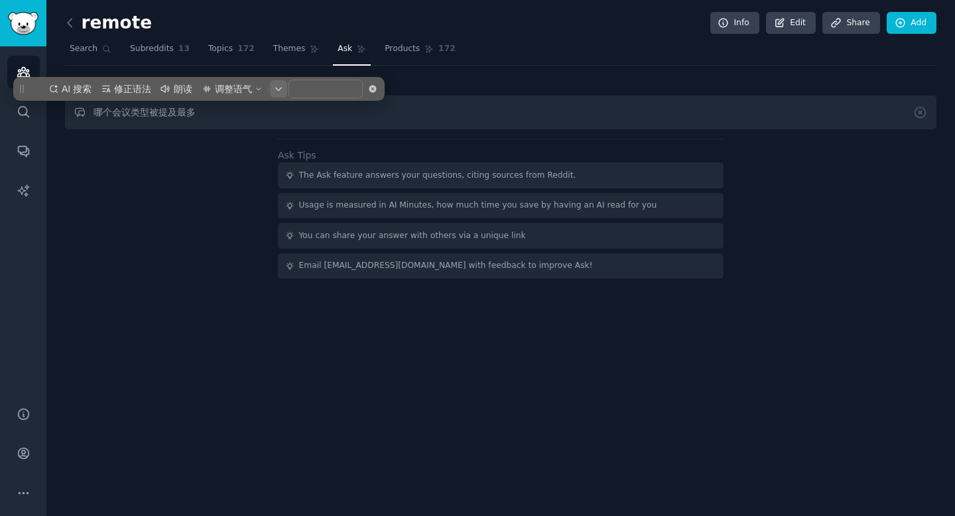
click at [275, 90] on icon "button" at bounding box center [279, 89] width 8 height 8
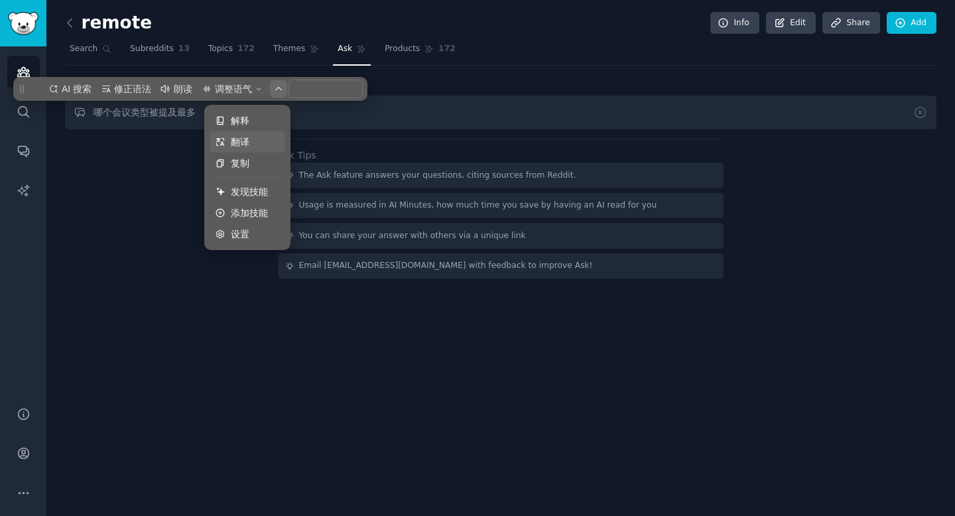
click at [232, 134] on li "翻译" at bounding box center [248, 141] width 76 height 21
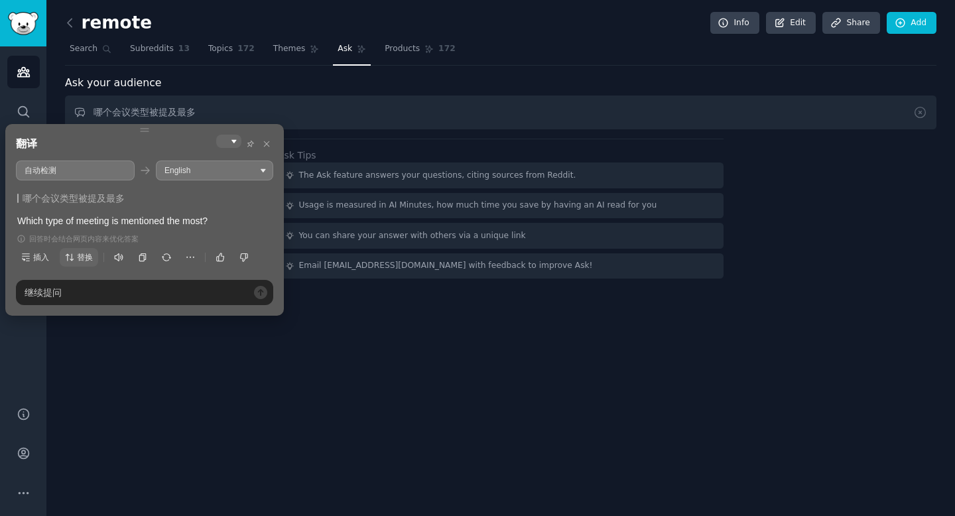
click at [75, 254] on span "替换" at bounding box center [79, 257] width 28 height 12
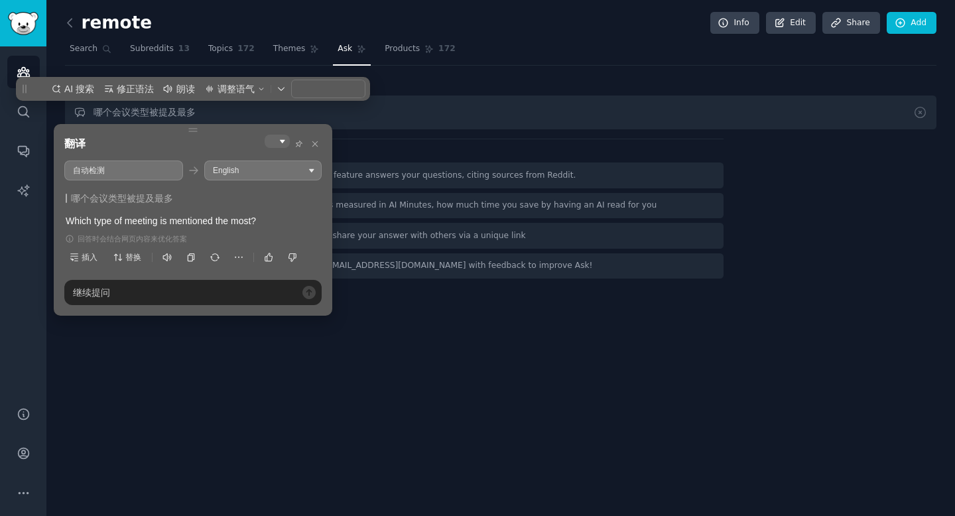
click at [342, 116] on input "哪个会议类型被提及最多" at bounding box center [501, 113] width 872 height 34
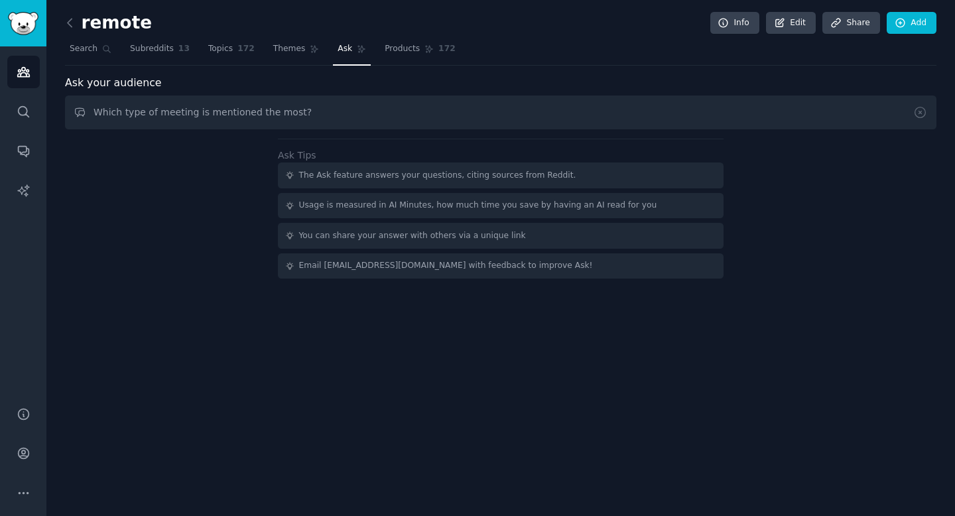
type input "Which type of meeting is mentioned the most?"
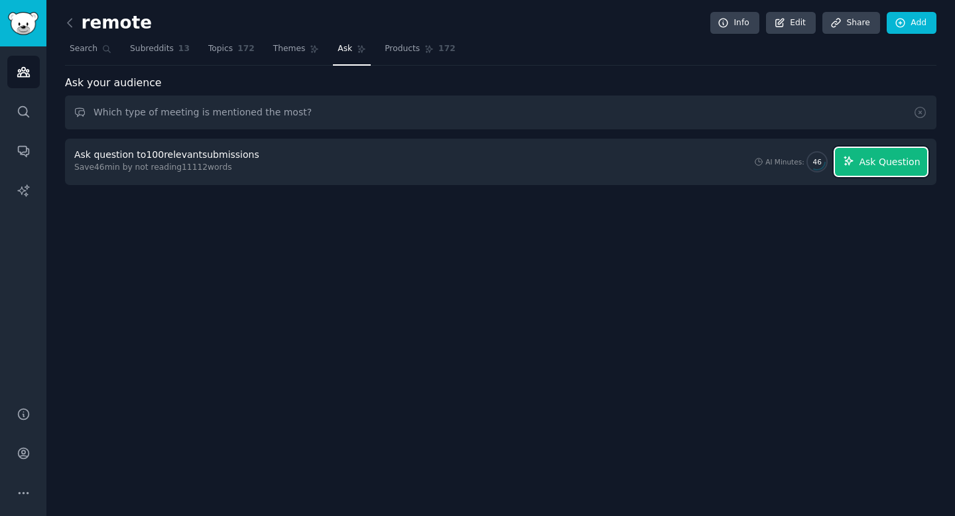
click at [855, 166] on icon "button" at bounding box center [849, 161] width 12 height 12
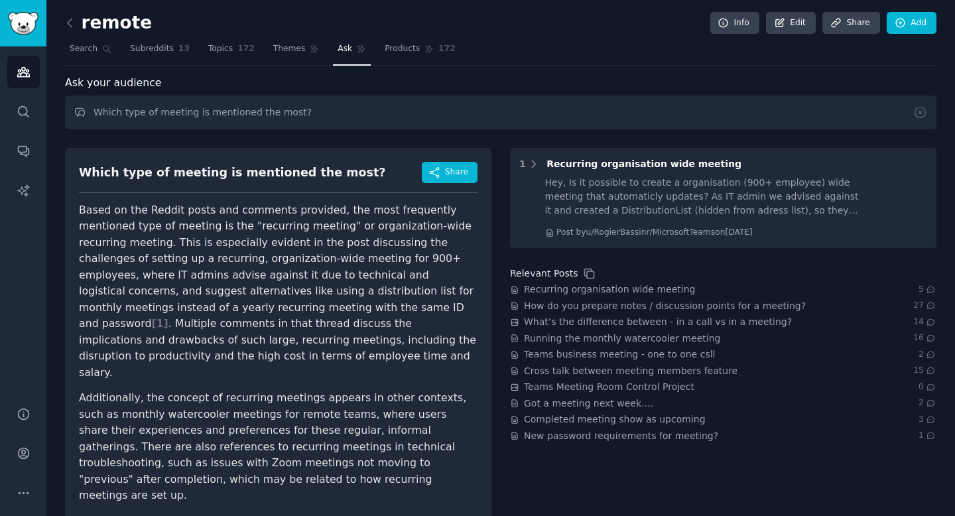
scroll to position [38, 0]
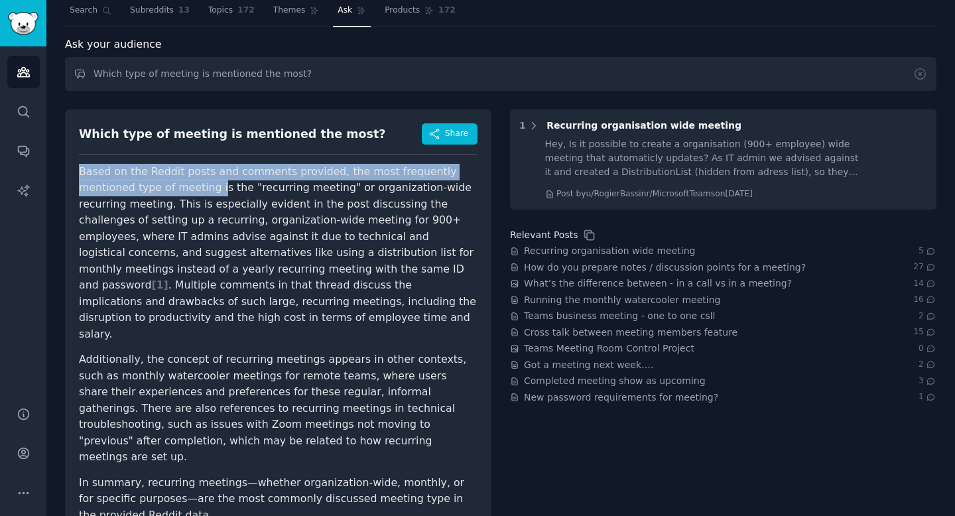
drag, startPoint x: 80, startPoint y: 171, endPoint x: 159, endPoint y: 183, distance: 79.2
click at [159, 183] on p "Based on the Reddit posts and comments provided, the most frequently mentioned …" at bounding box center [278, 253] width 399 height 179
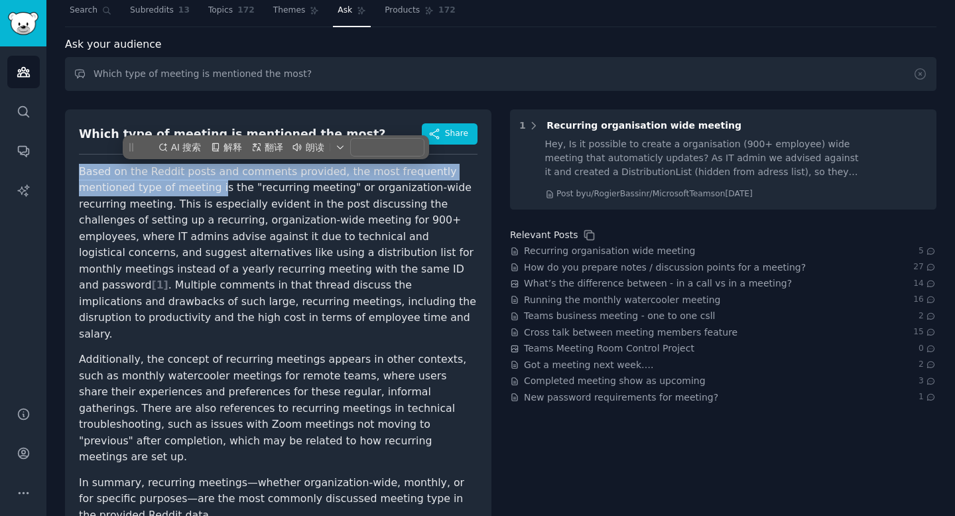
copy p "Based on the Reddit posts and comments provided, the most frequently mentioned …"
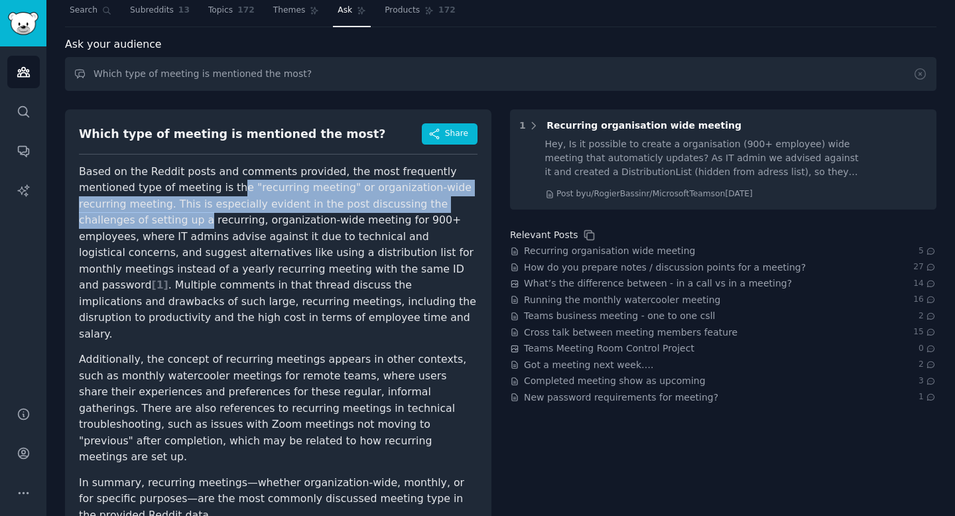
drag, startPoint x: 178, startPoint y: 187, endPoint x: 470, endPoint y: 198, distance: 292.1
click at [470, 198] on p "Based on the Reddit posts and comments provided, the most frequently mentioned …" at bounding box center [278, 253] width 399 height 179
copy p "e "recurring meeting" or organization-wide recurring meeting. This is especiall…"
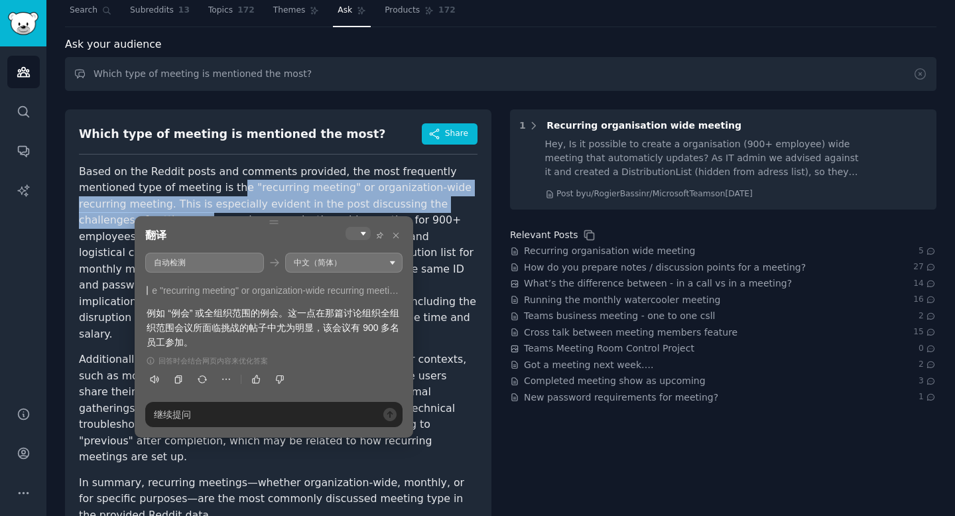
click at [269, 168] on p "Based on the Reddit posts and comments provided, the most frequently mentioned …" at bounding box center [278, 253] width 399 height 179
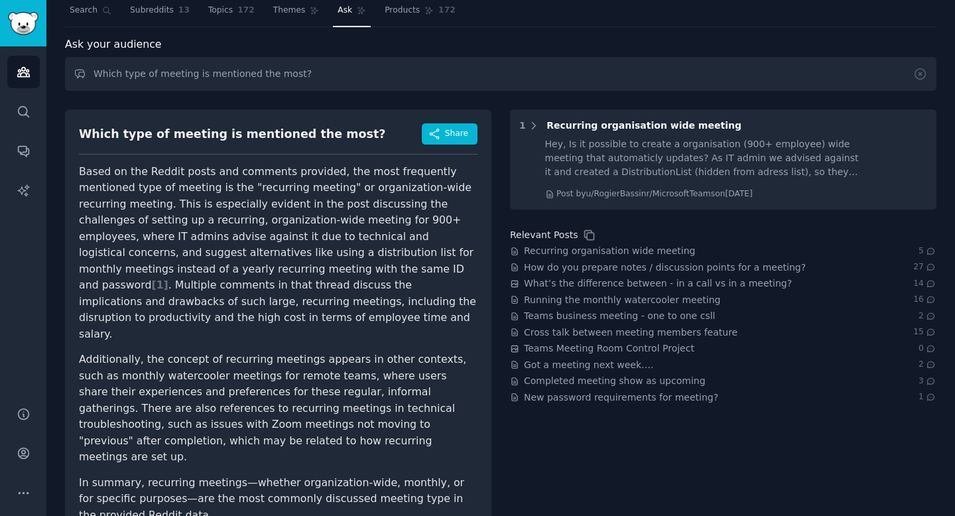
click at [80, 220] on p "Based on the Reddit posts and comments provided, the most frequently mentioned …" at bounding box center [278, 253] width 399 height 179
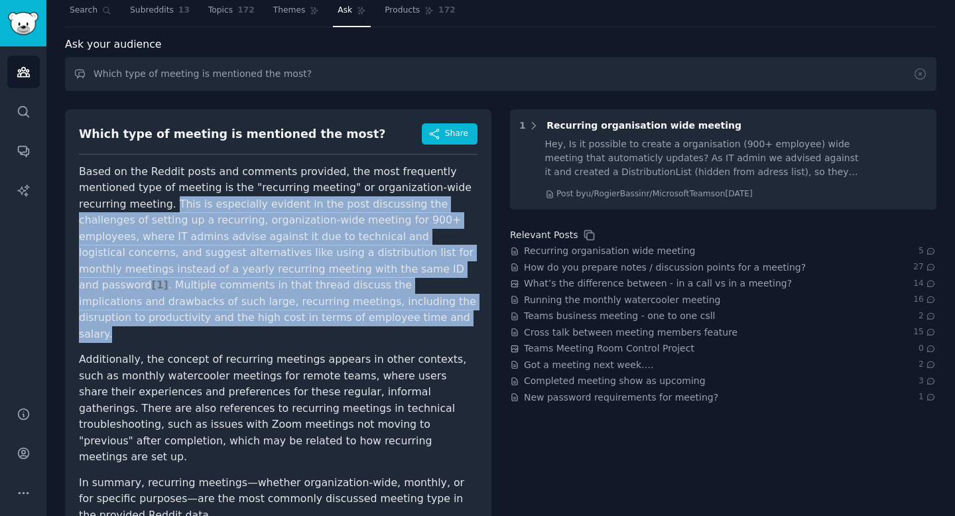
drag, startPoint x: 80, startPoint y: 206, endPoint x: 468, endPoint y: 301, distance: 398.9
click at [468, 301] on p "Based on the Reddit posts and comments provided, the most frequently mentioned …" at bounding box center [278, 253] width 399 height 179
copy p "This is especially evident in the post discussing the challenges of setting up …"
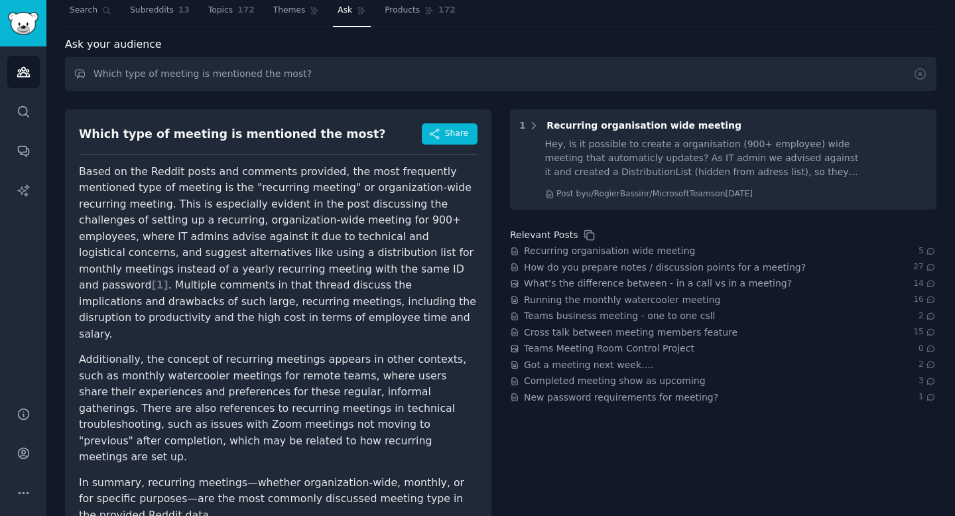
click at [187, 352] on p "Additionally, the concept of recurring meetings appears in other contexts, such…" at bounding box center [278, 409] width 399 height 114
click at [229, 352] on p "Additionally, the concept of recurring meetings appears in other contexts, such…" at bounding box center [278, 409] width 399 height 114
copy p "recurring"
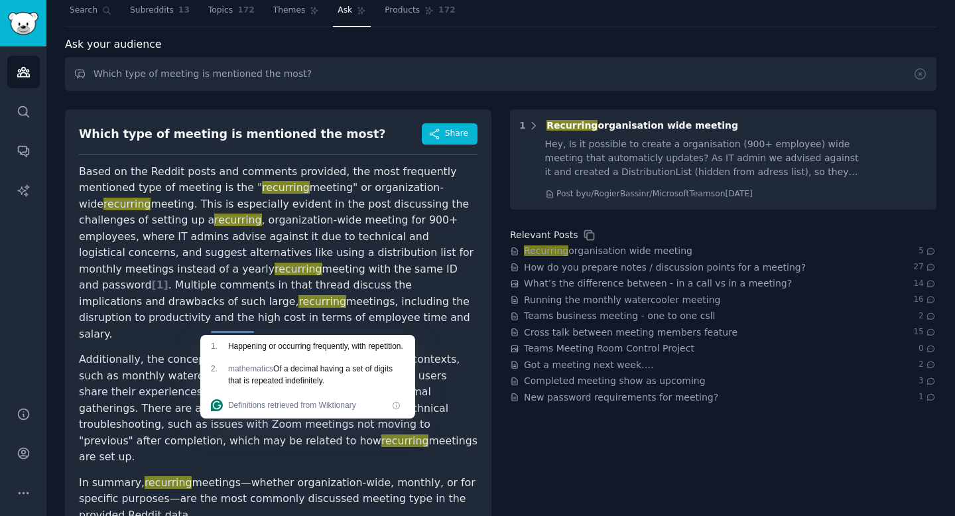
click at [76, 416] on div "Which type of meeting is mentioned the most? Share Based on the Reddit posts an…" at bounding box center [278, 327] width 426 height 437
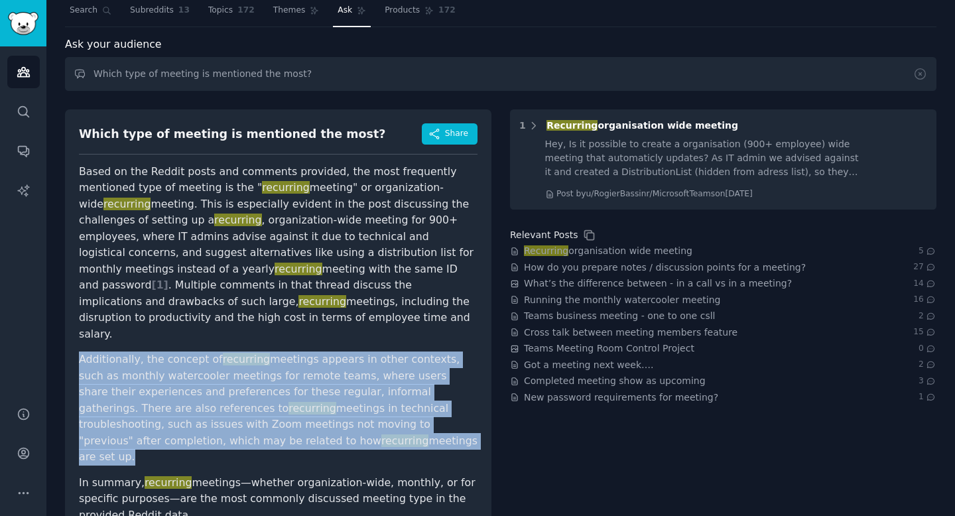
drag, startPoint x: 80, startPoint y: 329, endPoint x: 267, endPoint y: 404, distance: 202.1
click at [267, 404] on p "Additionally, the concept of recurring meetings appears in other contexts, such…" at bounding box center [278, 409] width 399 height 114
copy p "Additionally, the concept of recurring meetings appears in other contexts, such…"
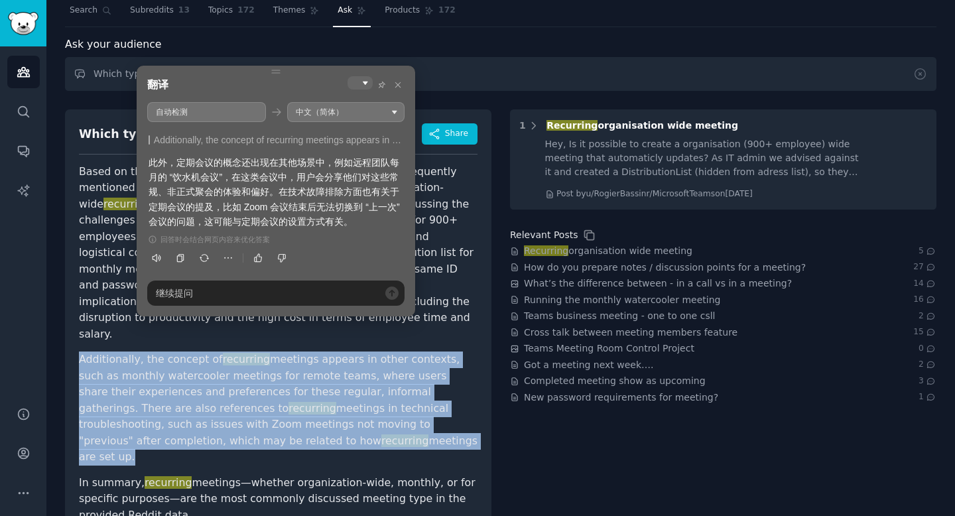
click at [289, 391] on p "Additionally, the concept of recurring meetings appears in other contexts, such…" at bounding box center [278, 409] width 399 height 114
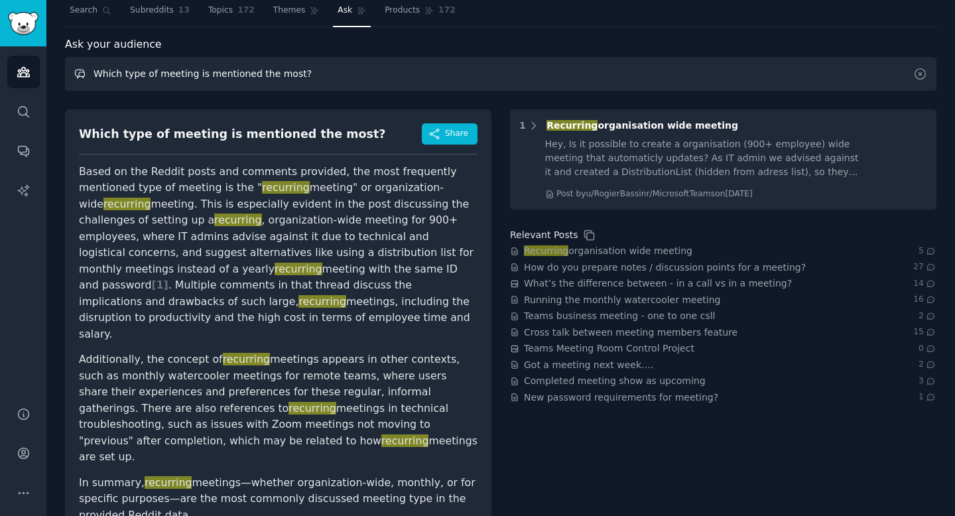
drag, startPoint x: 97, startPoint y: 76, endPoint x: 406, endPoint y: 76, distance: 309.1
click at [406, 76] on input "Which type of meeting is mentioned the most?" at bounding box center [501, 74] width 872 height 34
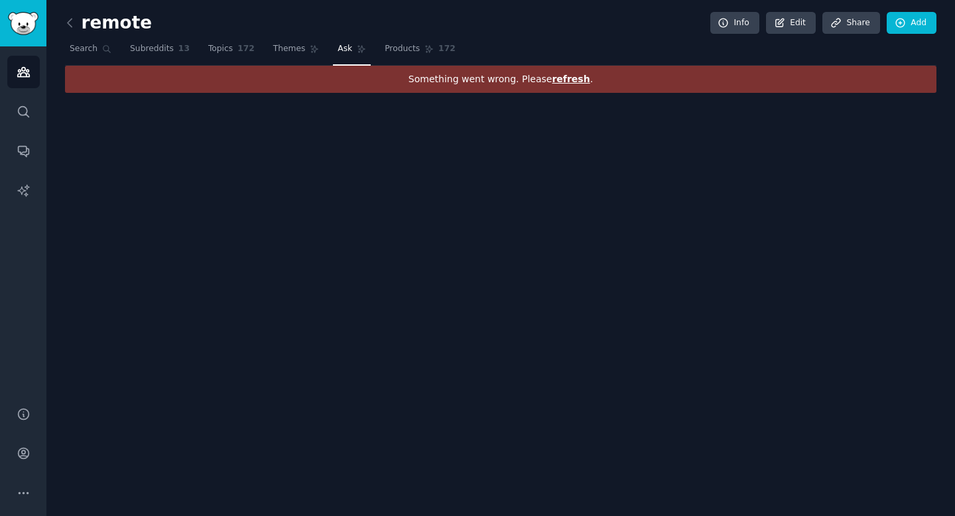
scroll to position [0, 0]
click at [391, 150] on div "remote Info Edit Share Add Search Subreddits 13 Topics 172 Themes Ask Products …" at bounding box center [500, 258] width 909 height 516
click at [566, 82] on span "refresh" at bounding box center [571, 79] width 38 height 11
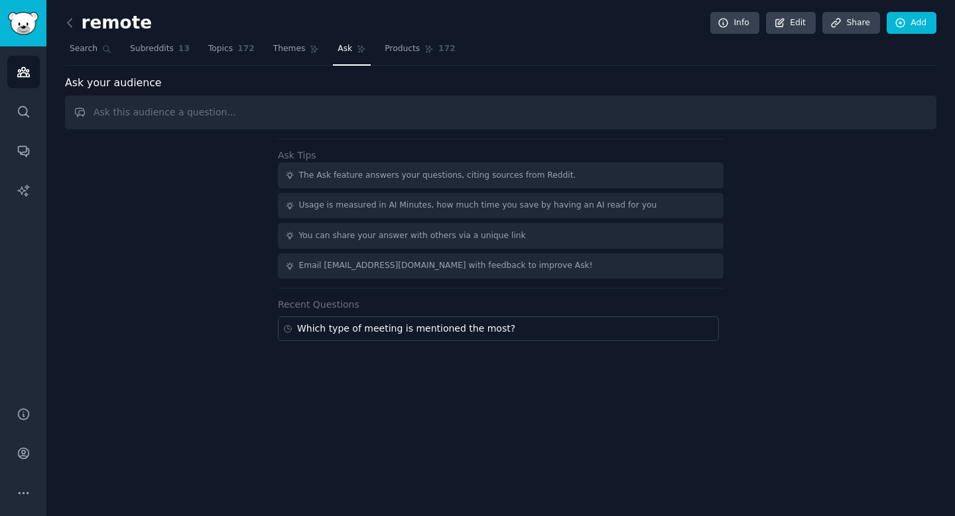
drag, startPoint x: 0, startPoint y: 0, endPoint x: 244, endPoint y: 115, distance: 269.7
click at [244, 115] on input "text" at bounding box center [501, 113] width 872 height 34
type input "人"
drag, startPoint x: 93, startPoint y: 112, endPoint x: 367, endPoint y: 112, distance: 273.9
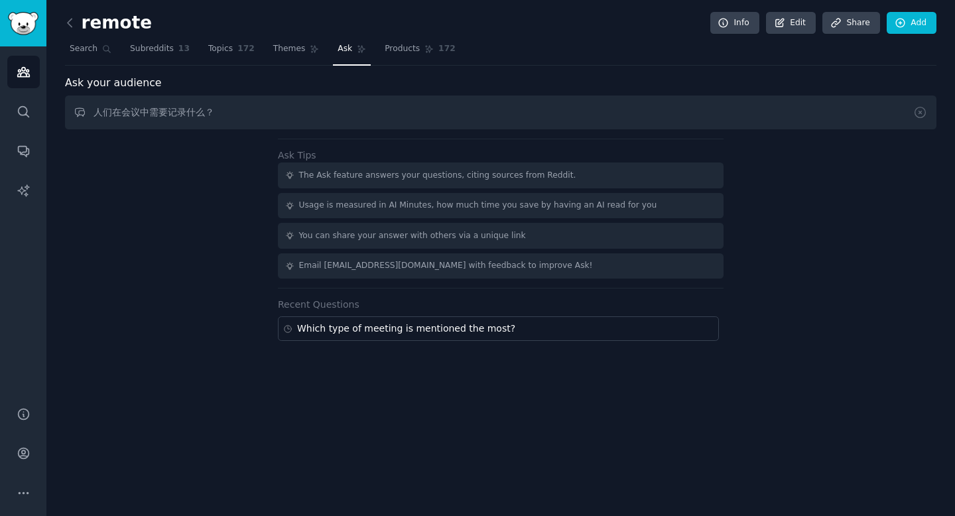
click at [367, 112] on input "人们在会议中需要记录什么？" at bounding box center [501, 113] width 872 height 34
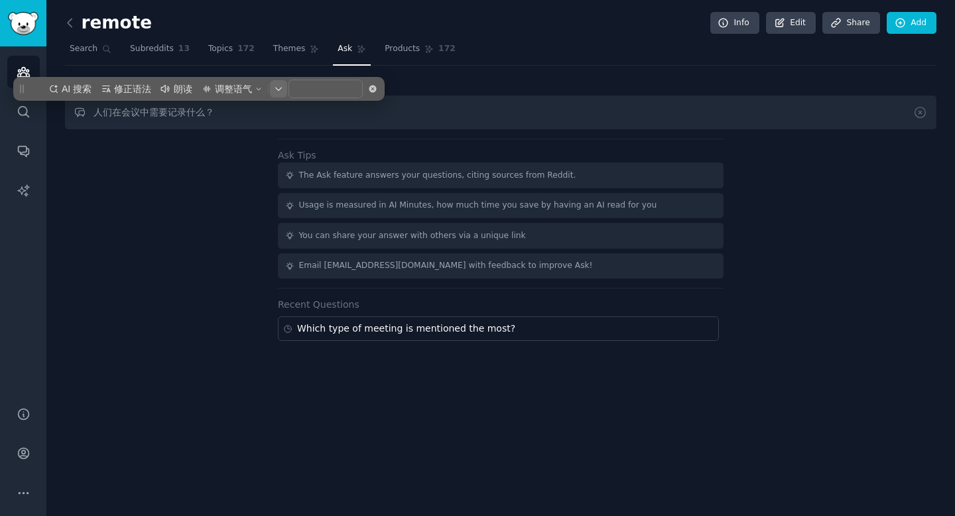
click at [279, 86] on icon "button" at bounding box center [279, 89] width 8 height 8
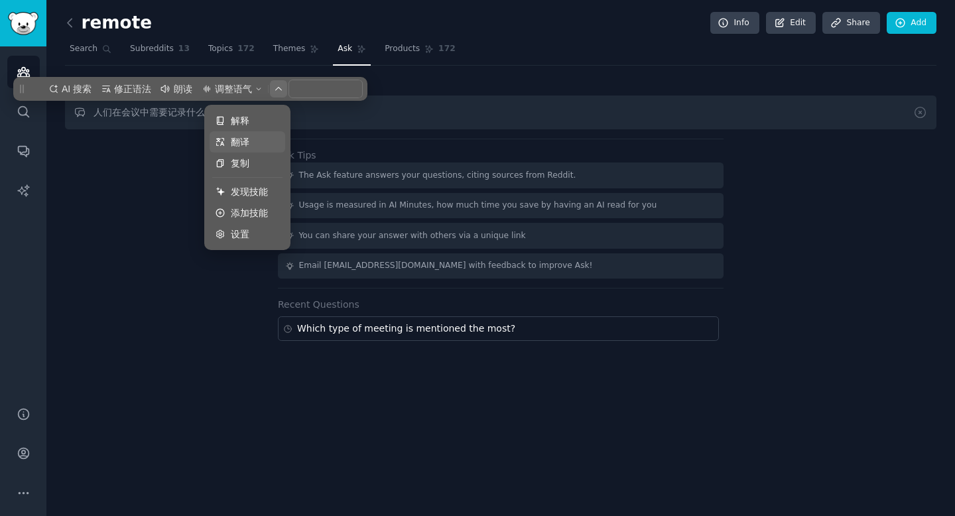
click at [237, 141] on span "翻译" at bounding box center [240, 142] width 19 height 15
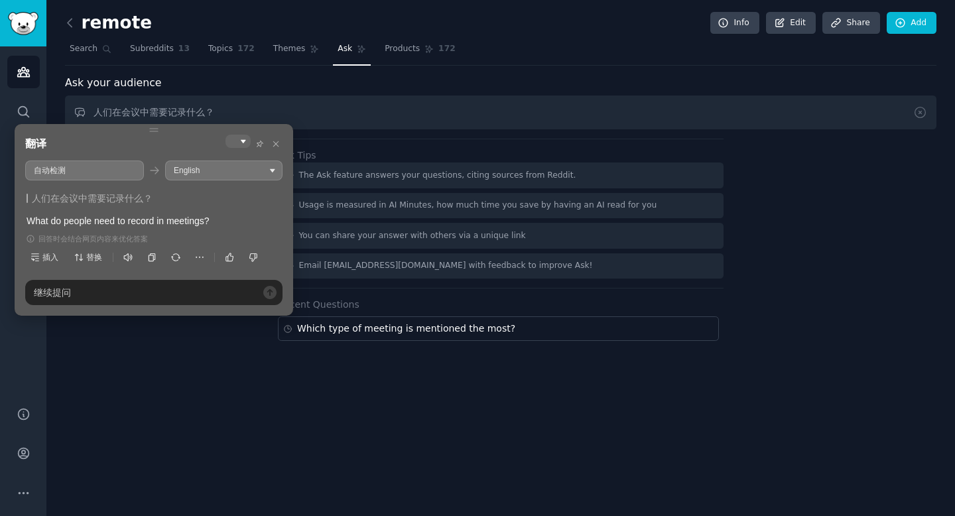
drag, startPoint x: 27, startPoint y: 219, endPoint x: 158, endPoint y: 216, distance: 130.7
click at [158, 216] on div "What do people need to record in meetings?" at bounding box center [154, 221] width 255 height 15
click at [105, 226] on div "What do people need to record in meetings?" at bounding box center [154, 221] width 255 height 15
click at [99, 253] on button "button" at bounding box center [106, 257] width 19 height 19
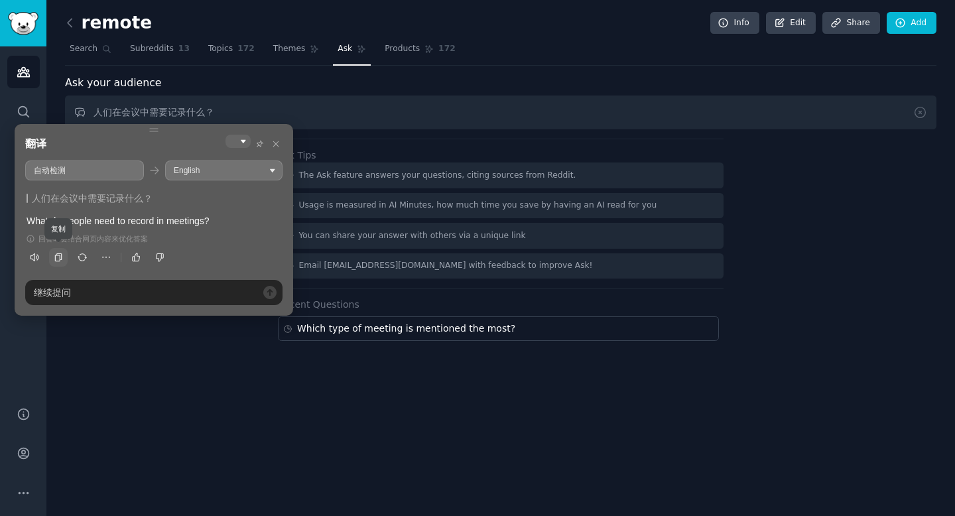
click at [61, 255] on icon "button" at bounding box center [58, 257] width 7 height 8
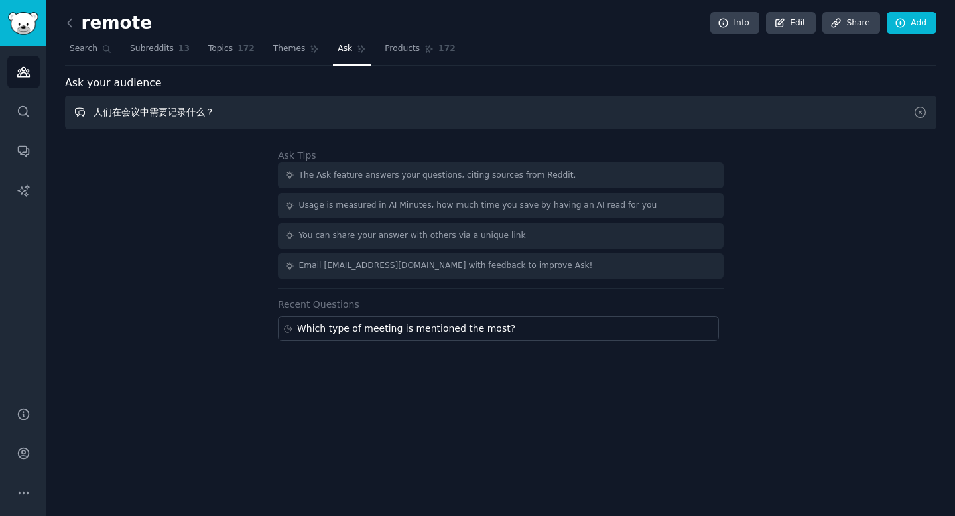
click at [143, 107] on input "人们在会议中需要记录什么？" at bounding box center [501, 113] width 872 height 34
drag, startPoint x: 97, startPoint y: 107, endPoint x: 251, endPoint y: 107, distance: 153.9
click at [251, 107] on input "人们在会议中需要记录什么？" at bounding box center [501, 113] width 872 height 34
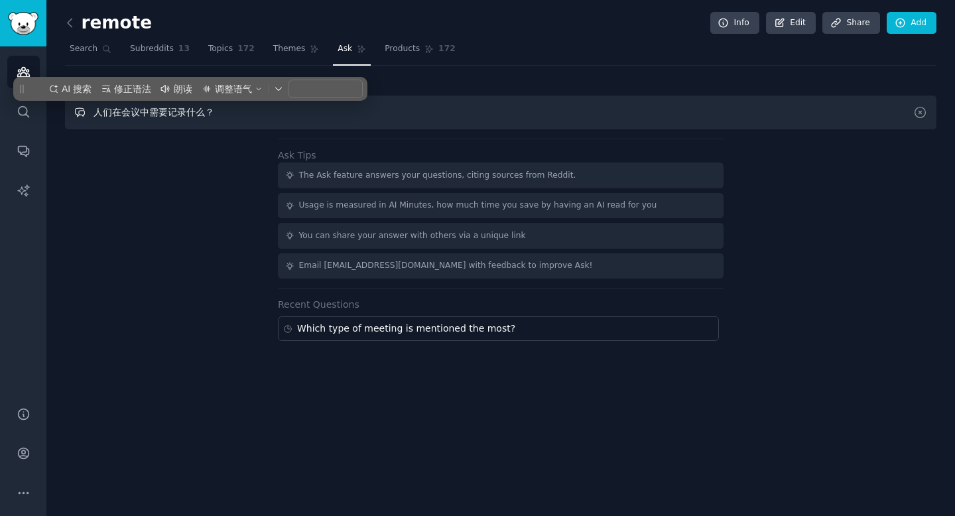
click at [170, 118] on input "人们在会议中需要记录什么？" at bounding box center [501, 113] width 872 height 34
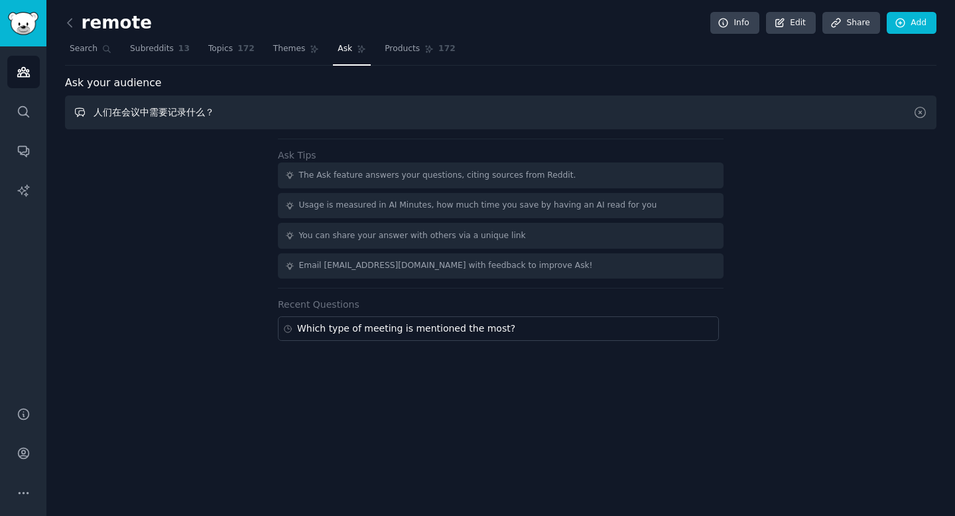
drag, startPoint x: 94, startPoint y: 112, endPoint x: 292, endPoint y: 112, distance: 198.3
click at [291, 112] on input "人们在会议中需要记录什么？" at bounding box center [501, 113] width 872 height 34
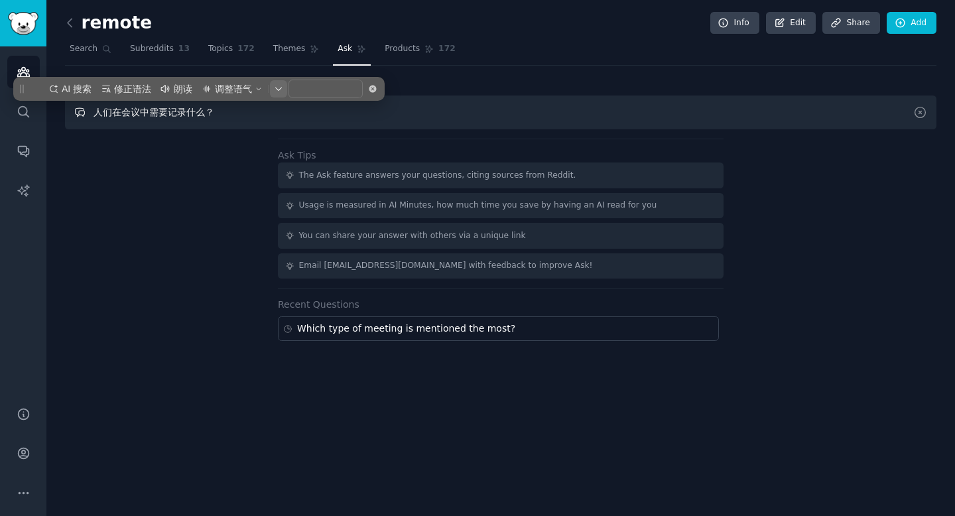
click at [280, 92] on icon "button" at bounding box center [279, 89] width 8 height 8
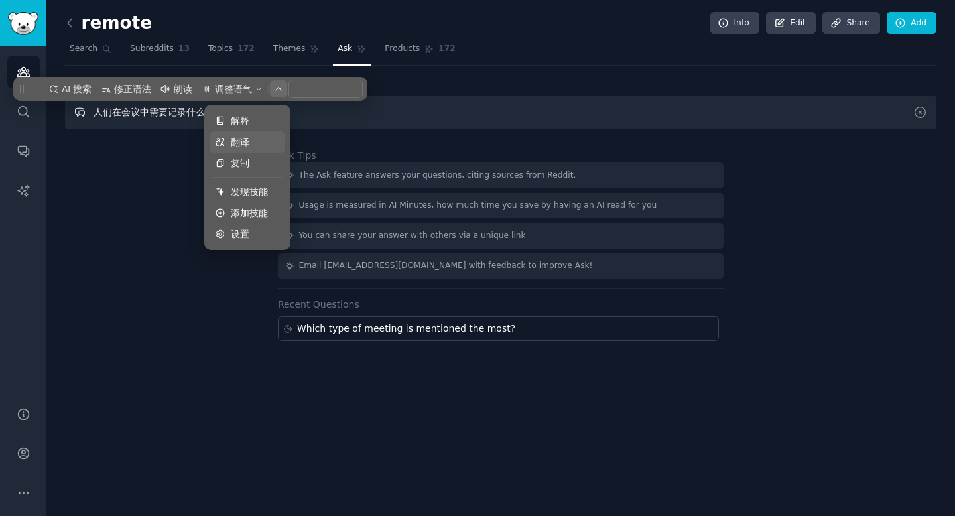
click at [234, 137] on span "翻译" at bounding box center [240, 142] width 19 height 15
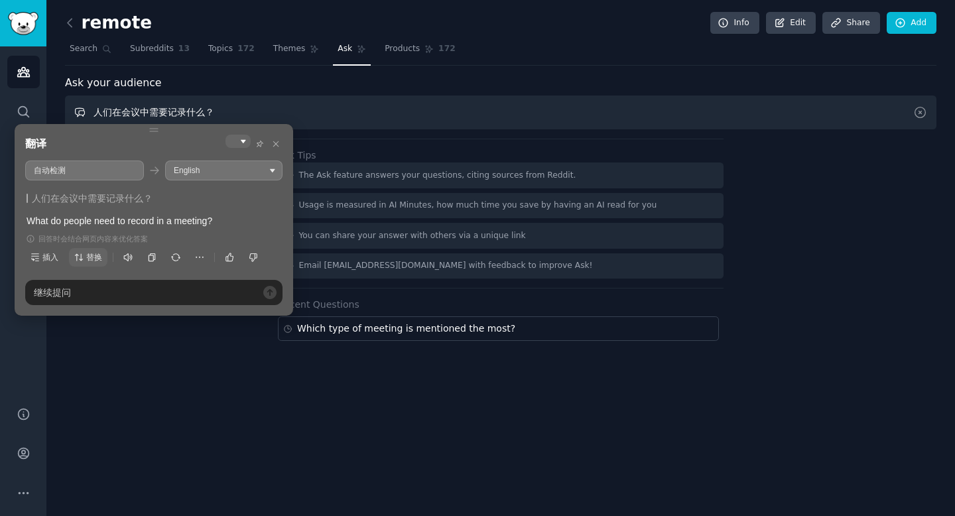
click at [84, 263] on button "替换" at bounding box center [88, 257] width 38 height 19
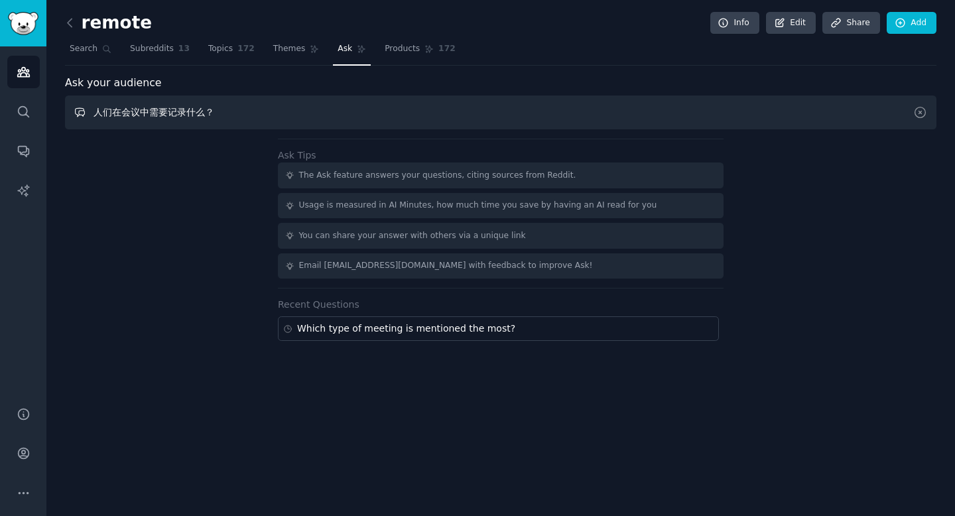
click at [383, 113] on input "人们在会议中需要记录什么？" at bounding box center [501, 113] width 872 height 34
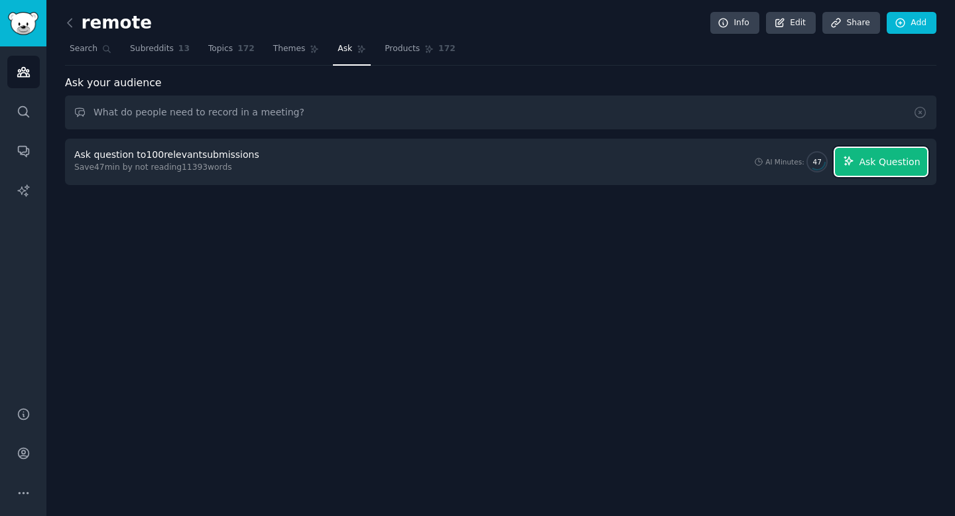
click at [874, 167] on span "Ask Question" at bounding box center [889, 162] width 61 height 14
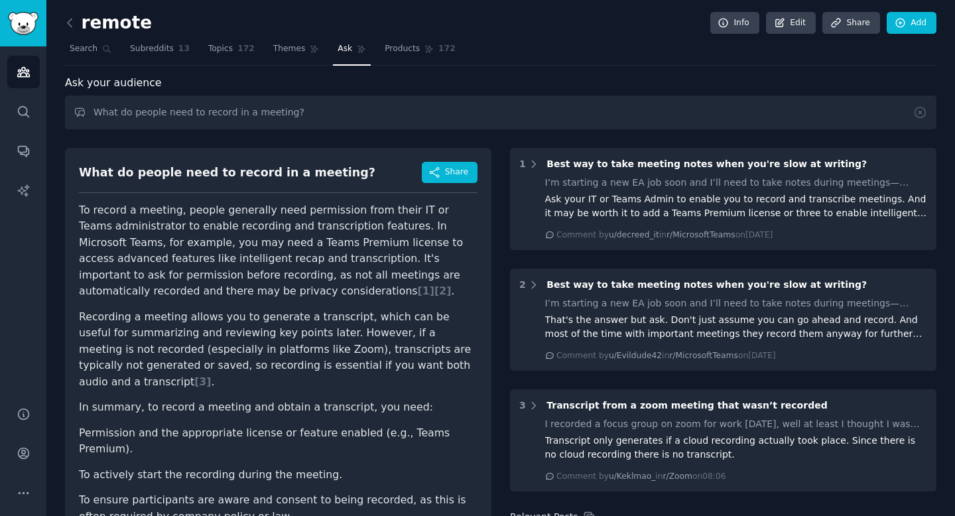
scroll to position [68, 0]
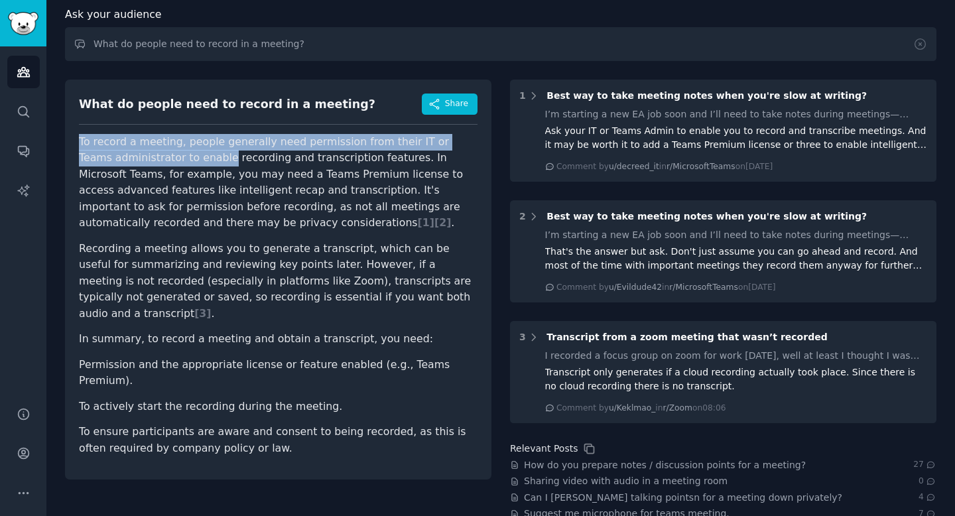
drag, startPoint x: 82, startPoint y: 145, endPoint x: 188, endPoint y: 165, distance: 108.7
click at [188, 165] on p "To record a meeting, people generally need permission from their IT or Teams ad…" at bounding box center [278, 182] width 399 height 97
copy p "To record a meeting, people generally need permission from their IT or Teams ad…"
click at [188, 165] on p "To record a meeting, people generally need permission from their IT or Teams ad…" at bounding box center [278, 182] width 399 height 97
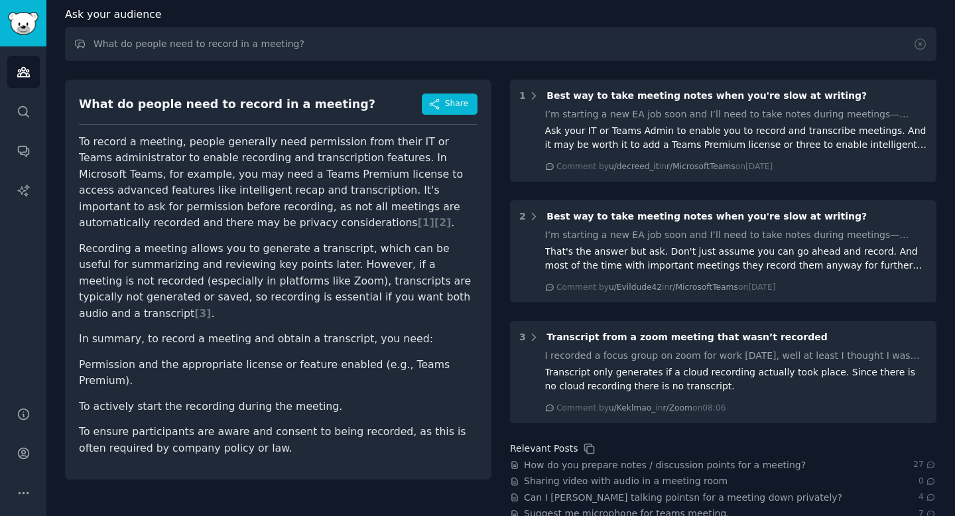
click at [188, 165] on p "To record a meeting, people generally need permission from their IT or Teams ad…" at bounding box center [278, 182] width 399 height 97
drag, startPoint x: 302, startPoint y: 192, endPoint x: 339, endPoint y: 218, distance: 44.7
click at [339, 218] on p "To record a meeting, people generally need permission from their IT or Teams ad…" at bounding box center [278, 182] width 399 height 97
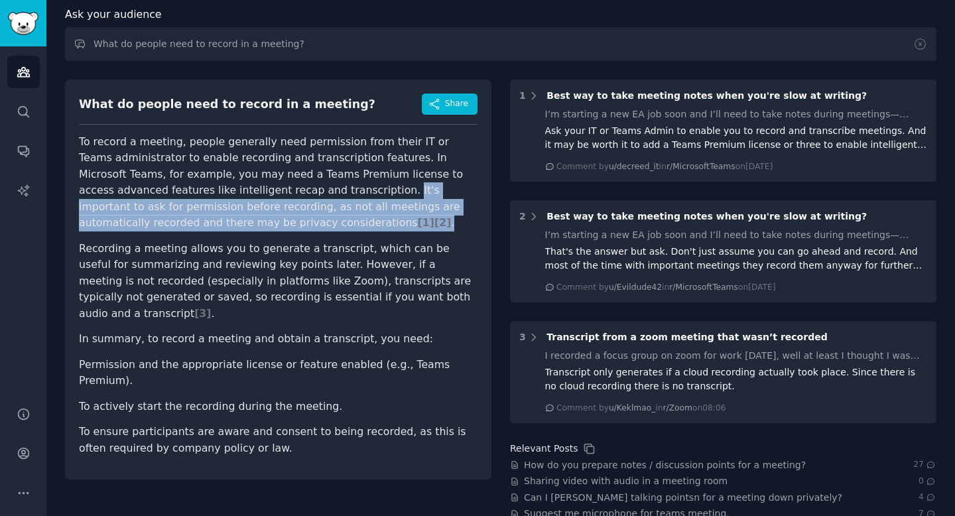
drag, startPoint x: 304, startPoint y: 192, endPoint x: 329, endPoint y: 219, distance: 36.1
click at [329, 219] on p "To record a meeting, people generally need permission from their IT or Teams ad…" at bounding box center [278, 182] width 399 height 97
copy p "It's important to ask for permission before recording, as not all meetings are …"
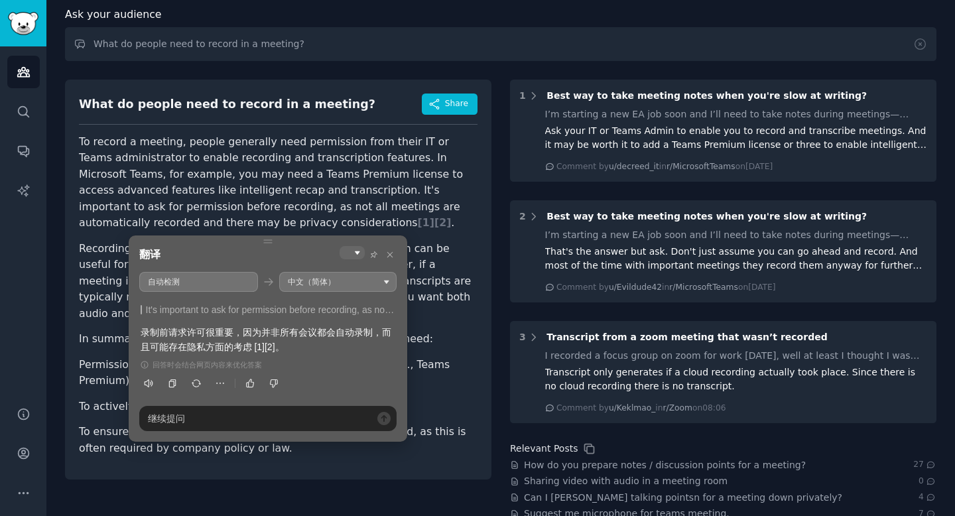
click at [264, 168] on p "To record a meeting, people generally need permission from their IT or Teams ad…" at bounding box center [278, 182] width 399 height 97
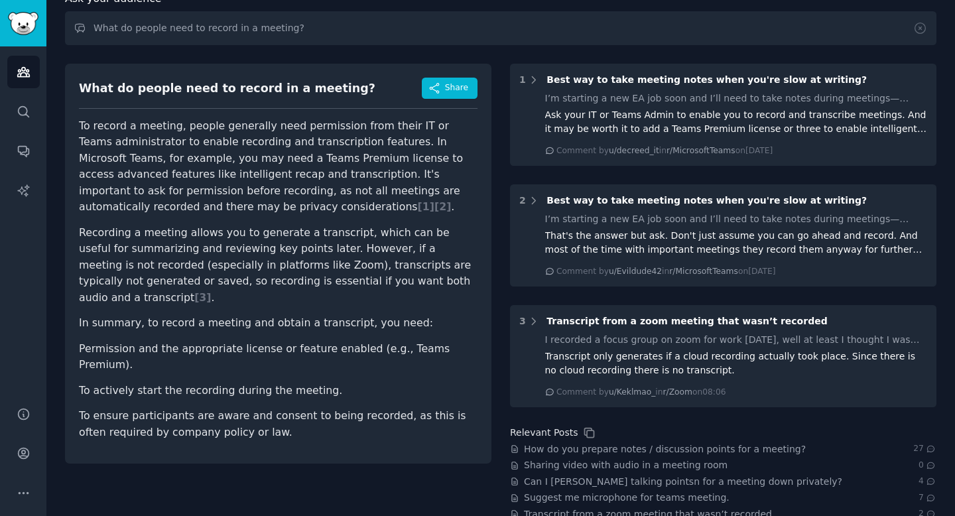
scroll to position [88, 0]
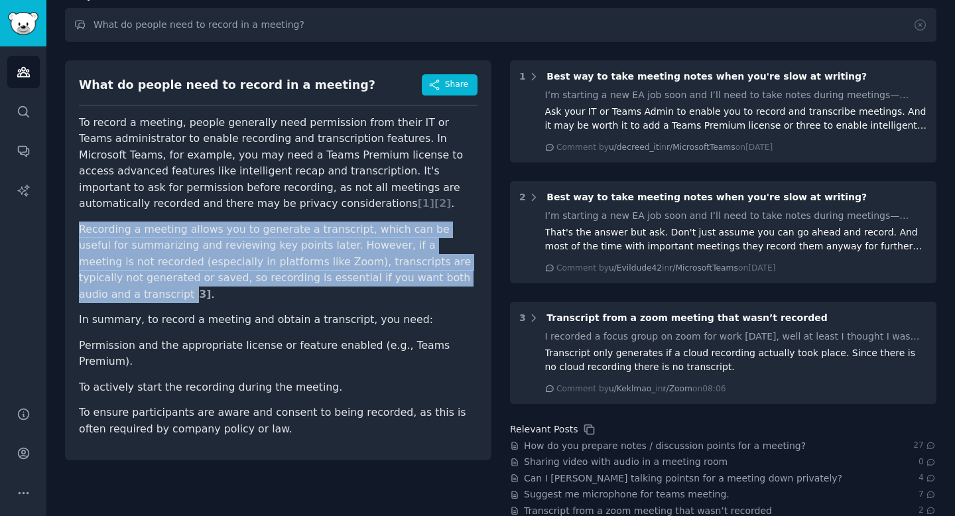
drag, startPoint x: 80, startPoint y: 231, endPoint x: 415, endPoint y: 281, distance: 339.2
click at [415, 281] on p "Recording a meeting allows you to generate a transcript, which can be useful fo…" at bounding box center [278, 263] width 399 height 82
copy p "Recording a meeting allows you to generate a transcript, which can be useful fo…"
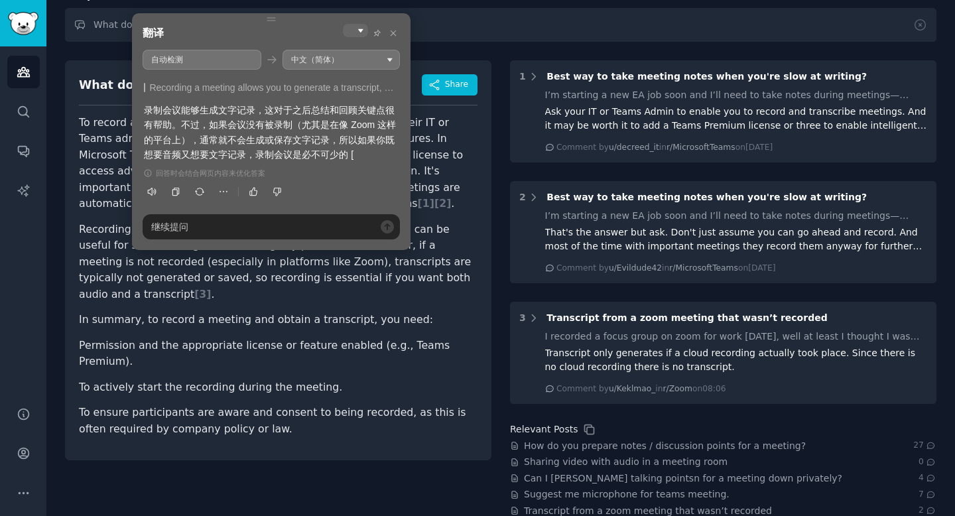
drag, startPoint x: 218, startPoint y: 124, endPoint x: 243, endPoint y: 138, distance: 29.4
click at [243, 138] on div "录制会议能够生成文字记录，这对于之后总结和回顾关键点很有帮助。不过，如果会议没有被录制（尤其是在像 Zoom 这样的平台上），通常就不会生成或保存文字记录，所…" at bounding box center [271, 133] width 255 height 60
click at [94, 213] on article "To record a meeting, people generally need permission from their IT or Teams ad…" at bounding box center [278, 276] width 399 height 323
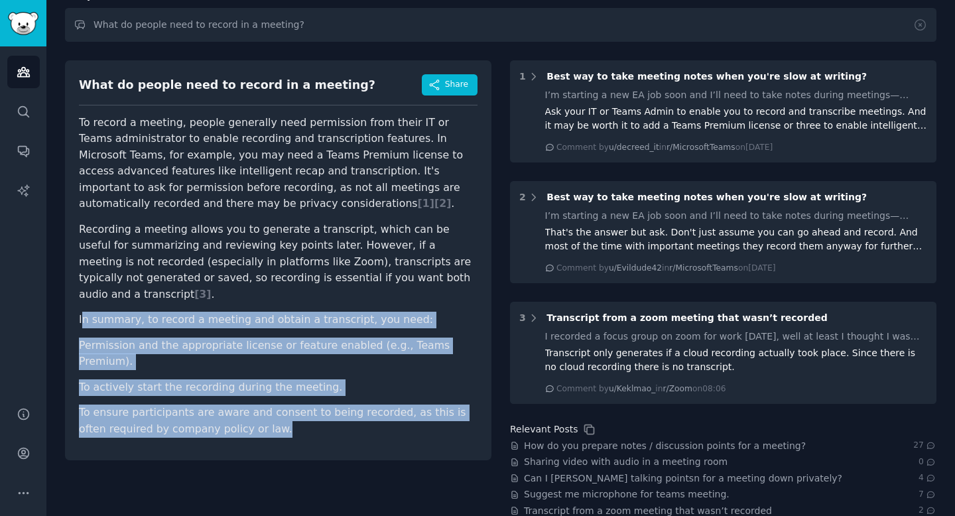
drag, startPoint x: 80, startPoint y: 304, endPoint x: 322, endPoint y: 393, distance: 257.3
click at [322, 393] on article "To record a meeting, people generally need permission from their IT or Teams ad…" at bounding box center [278, 276] width 399 height 323
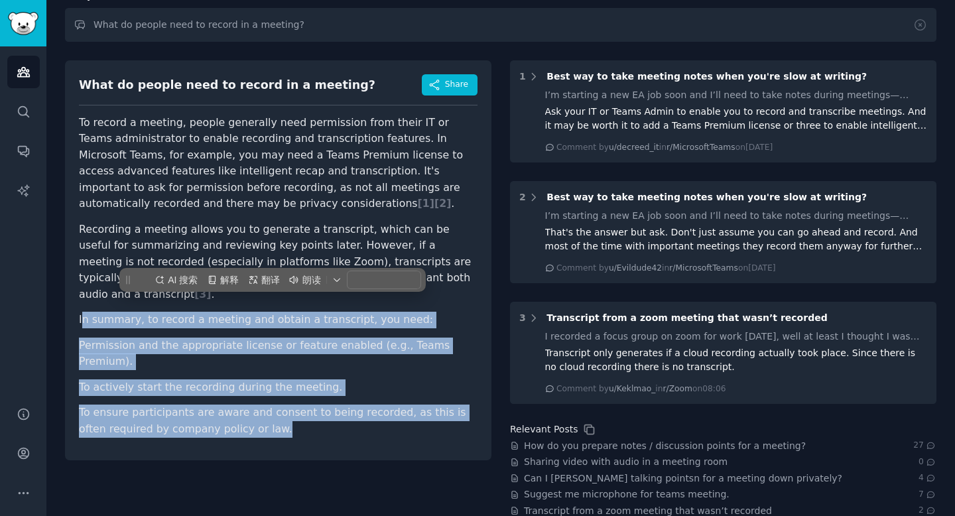
copy article "n summary, to record a meeting and obtain a transcript, you need: Permission an…"
click at [271, 290] on div "AI 搜索 解释 翻译 朗读" at bounding box center [272, 279] width 306 height 24
click at [269, 288] on div "AI 搜索 解释 翻译 朗读" at bounding box center [272, 279] width 306 height 24
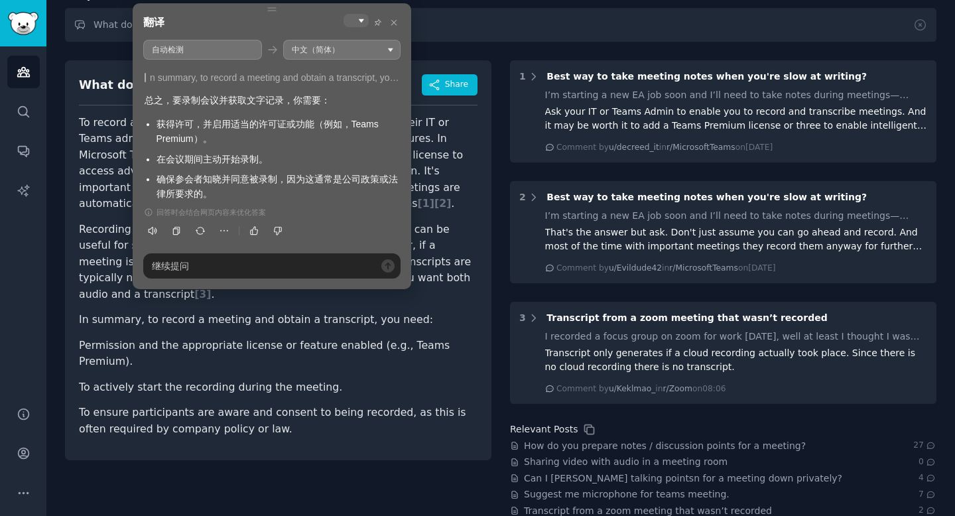
drag, startPoint x: 159, startPoint y: 127, endPoint x: 264, endPoint y: 190, distance: 121.9
click at [264, 190] on ul "获得许可，并启用适当的许可证或功能（例如，Teams Premium）。 在会议期间主动开始录制。 确保参会者知晓并同意被录制，因为这通常是公司政策或法律所要…" at bounding box center [272, 159] width 255 height 85
click at [110, 204] on p "To record a meeting, people generally need permission from their IT or Teams ad…" at bounding box center [278, 163] width 399 height 97
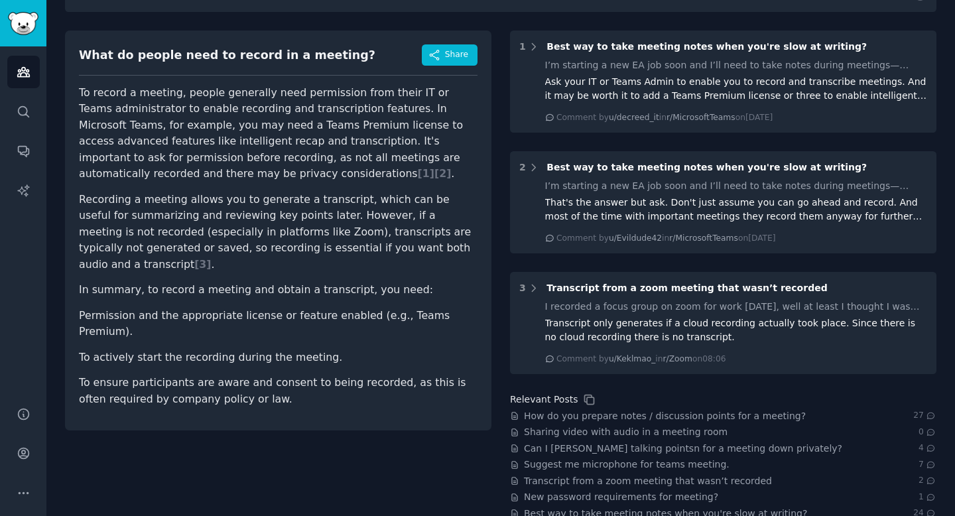
scroll to position [0, 0]
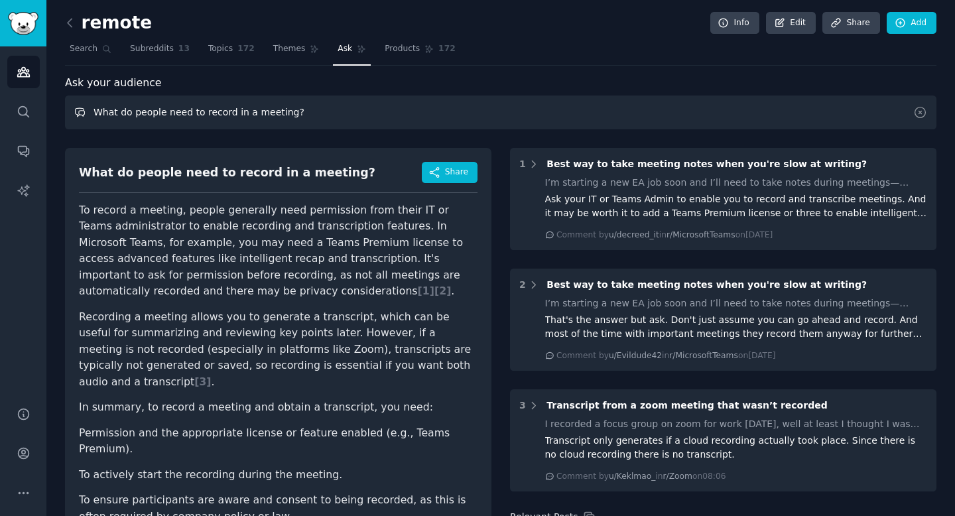
click at [202, 117] on input "What do people need to record in a meeting?" at bounding box center [501, 113] width 872 height 34
drag, startPoint x: 200, startPoint y: 116, endPoint x: 226, endPoint y: 116, distance: 25.9
click at [226, 116] on input "What do people need to record in a meeting?" at bounding box center [501, 113] width 872 height 34
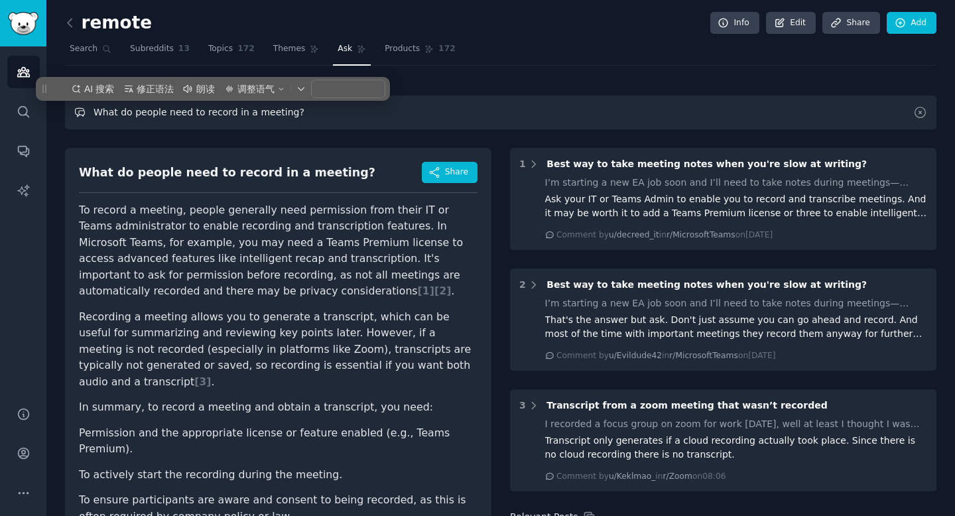
click at [226, 116] on input "What do people need to record in a meeting?" at bounding box center [501, 113] width 872 height 34
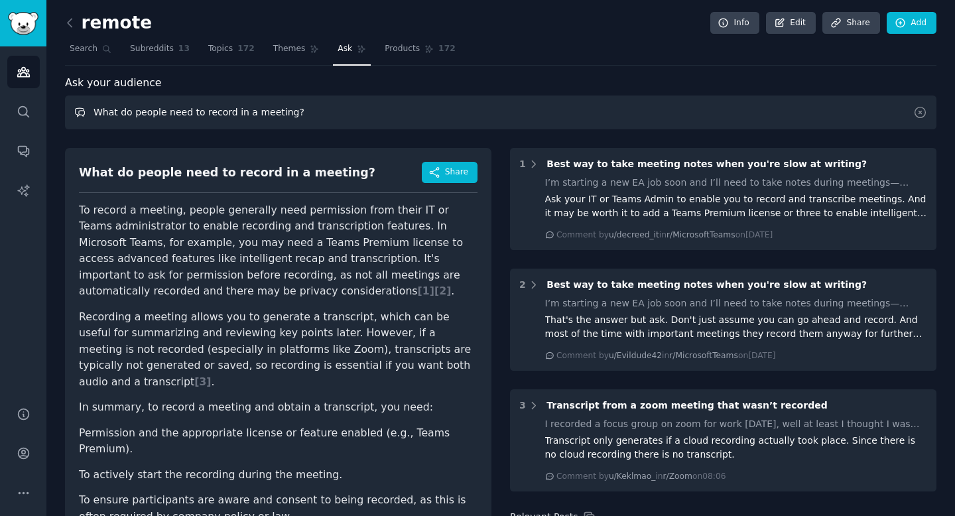
drag, startPoint x: 198, startPoint y: 113, endPoint x: 226, endPoint y: 113, distance: 27.2
click at [226, 113] on input "What do people need to record in a meeting?" at bounding box center [501, 113] width 872 height 34
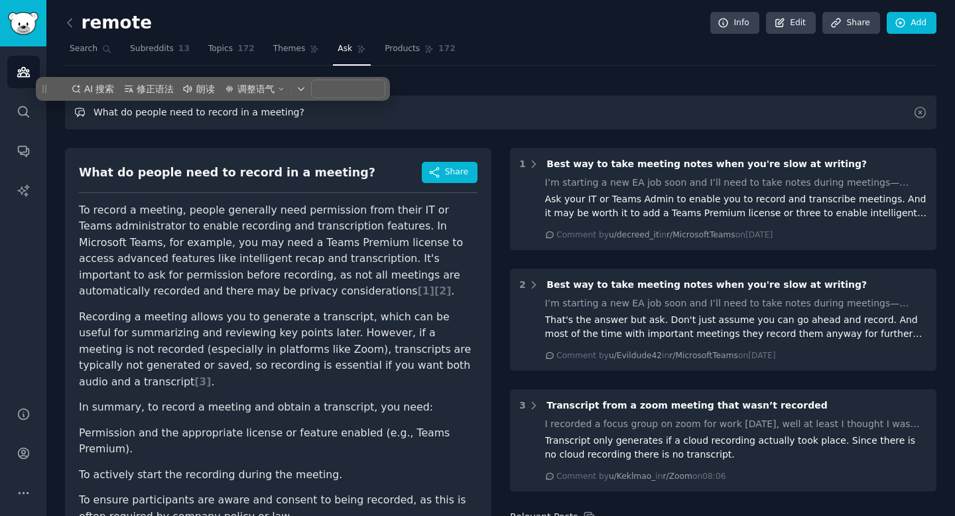
drag, startPoint x: 116, startPoint y: 115, endPoint x: 225, endPoint y: 117, distance: 108.8
click at [225, 117] on input "What do people need to record in a meeting?" at bounding box center [501, 113] width 872 height 34
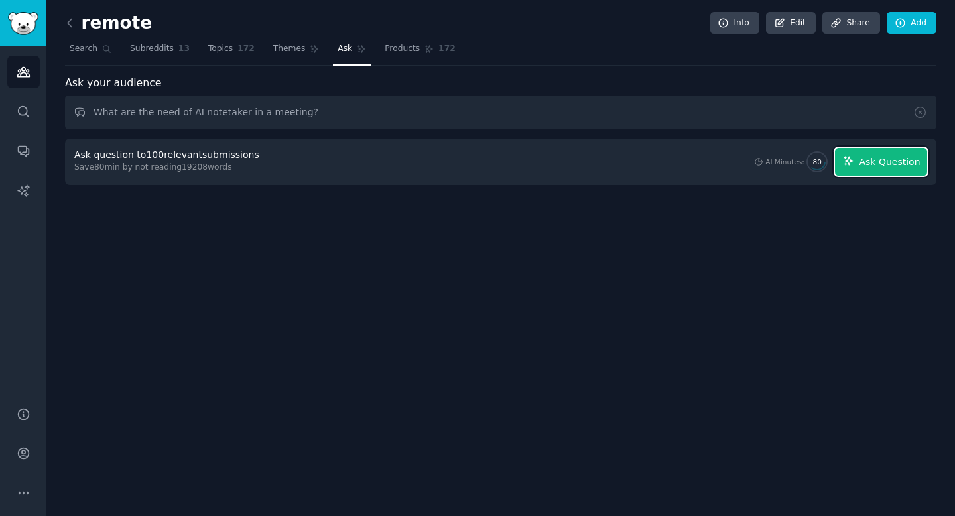
click at [862, 164] on span "Ask Question" at bounding box center [889, 162] width 61 height 14
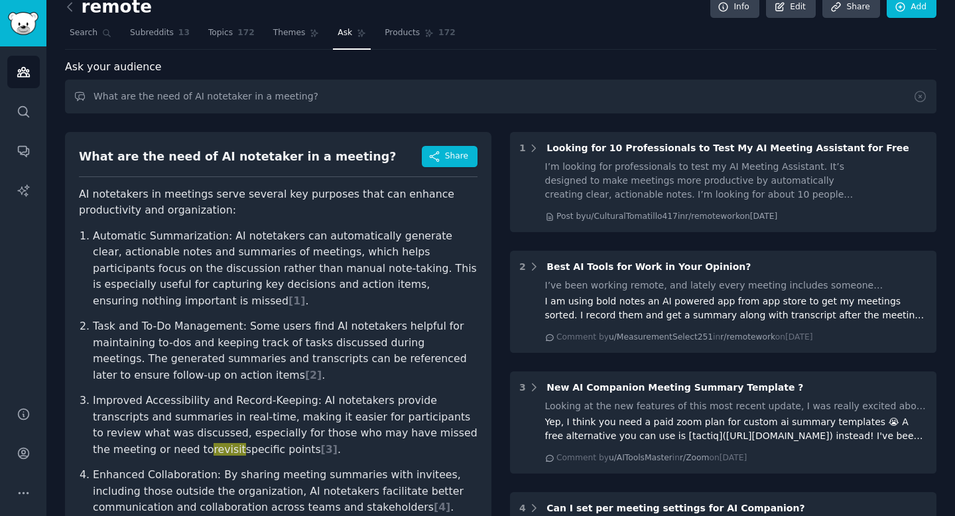
scroll to position [19, 0]
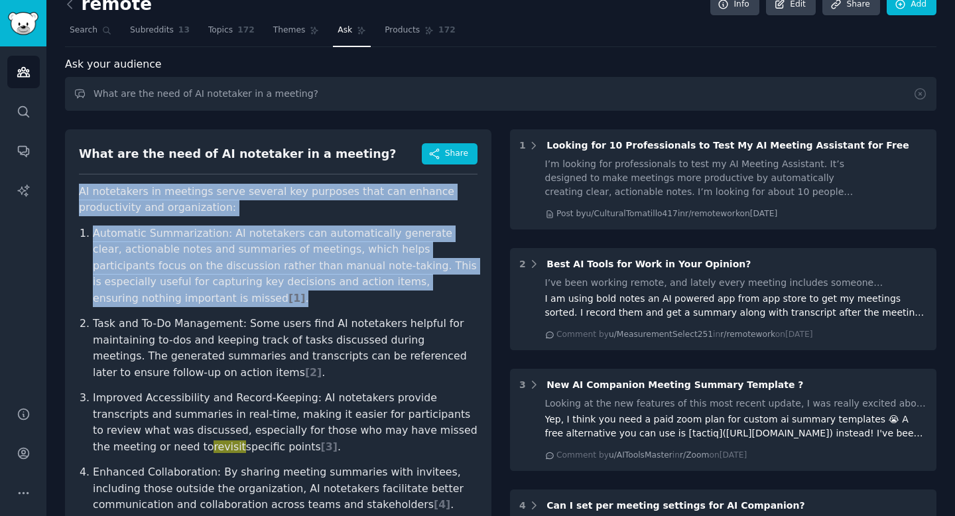
drag, startPoint x: 82, startPoint y: 194, endPoint x: 223, endPoint y: 292, distance: 171.7
click at [223, 292] on article "AI notetakers in meetings serve several key purposes that can enhance productiv…" at bounding box center [278, 378] width 399 height 388
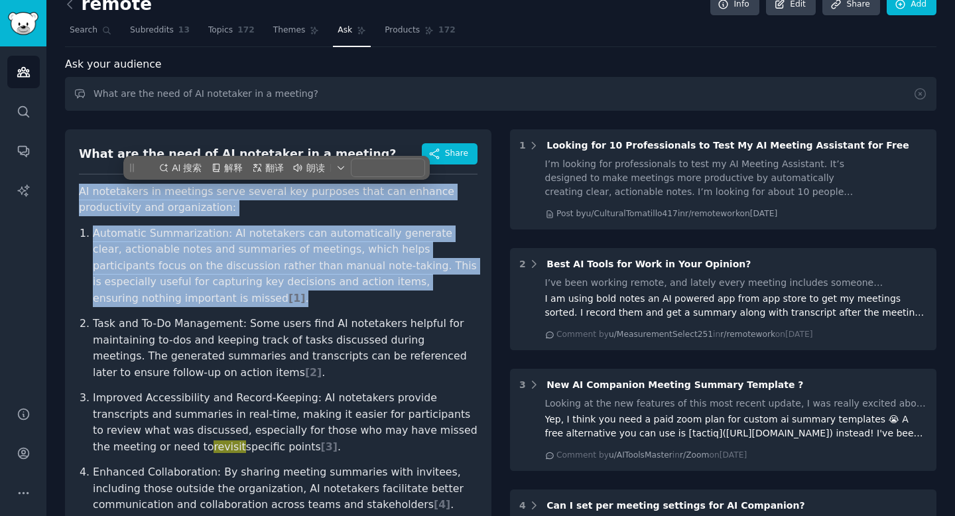
copy article "AI notetakers in meetings serve several key purposes that can enhance productiv…"
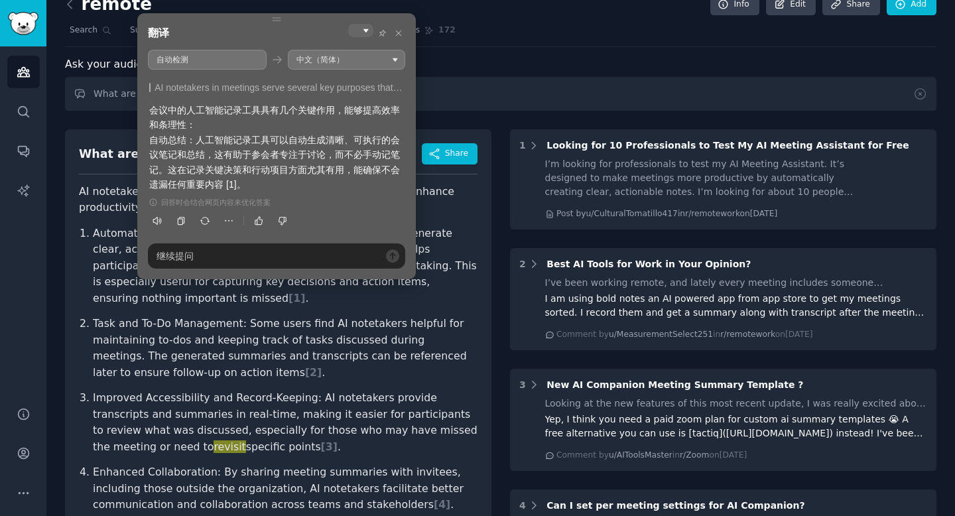
drag, startPoint x: 190, startPoint y: 133, endPoint x: 318, endPoint y: 151, distance: 129.2
click at [318, 151] on div "会议中的人工智能记录工具具有几个关键作用，能够提高效率和条理性： 自动总结：人工智能记录工具可以自动生成清晰、可执行的会议笔记和总结，这有助于参会者专注于讨论…" at bounding box center [276, 147] width 255 height 89
click at [104, 270] on p "Automatic Summarization: AI notetakers can automatically generate clear, action…" at bounding box center [285, 267] width 385 height 82
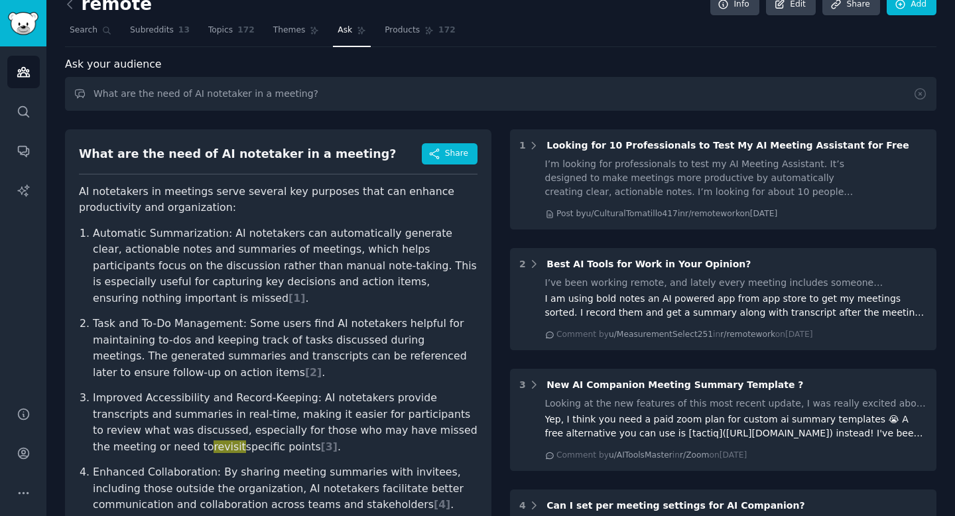
scroll to position [94, 0]
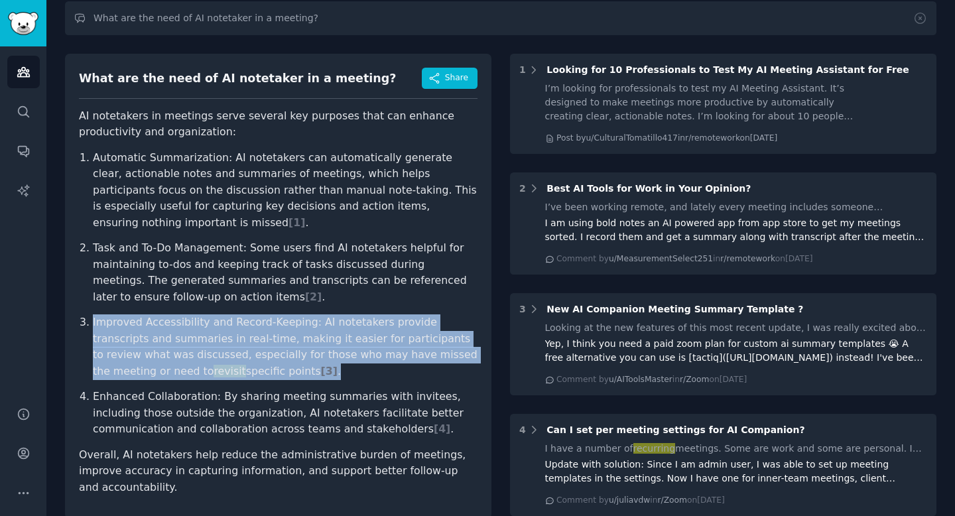
drag, startPoint x: 93, startPoint y: 322, endPoint x: 229, endPoint y: 369, distance: 144.3
click at [230, 369] on p "Improved Accessibility and Record-Keeping: AI notetakers provide transcripts an…" at bounding box center [285, 346] width 385 height 65
copy p "Improved Accessibility and Record-Keeping: AI notetakers provide transcripts an…"
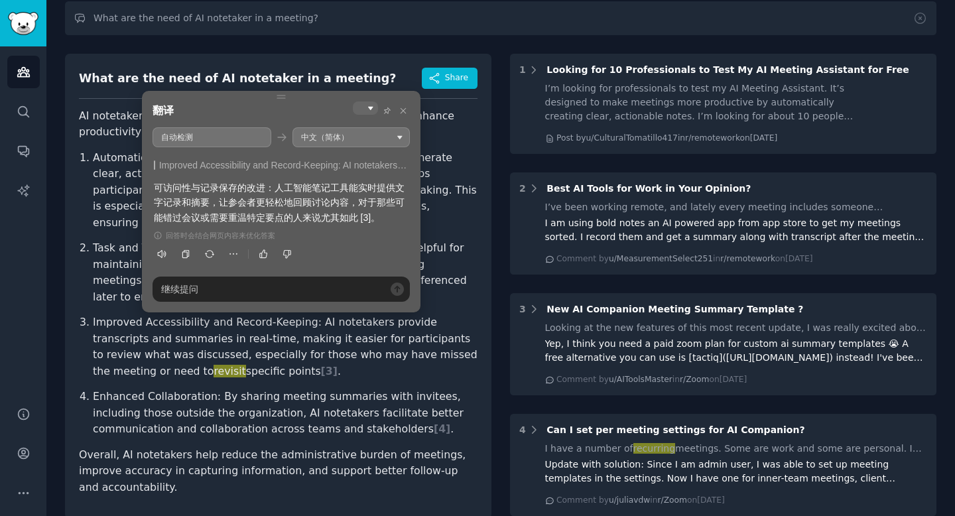
drag, startPoint x: 157, startPoint y: 186, endPoint x: 335, endPoint y: 208, distance: 179.7
click at [336, 208] on div "可访问性与记录保存的改进：人工智能笔记工具能实时提供文字记录和摘要，让参会者更轻松地回顾讨论内容，对于那些可能错过会议或需要重温特定要点的人来说尤其如此 [3…" at bounding box center [281, 202] width 255 height 44
click at [80, 274] on ol "Automatic Summarization: AI notetakers can automatically generate clear, action…" at bounding box center [278, 294] width 399 height 288
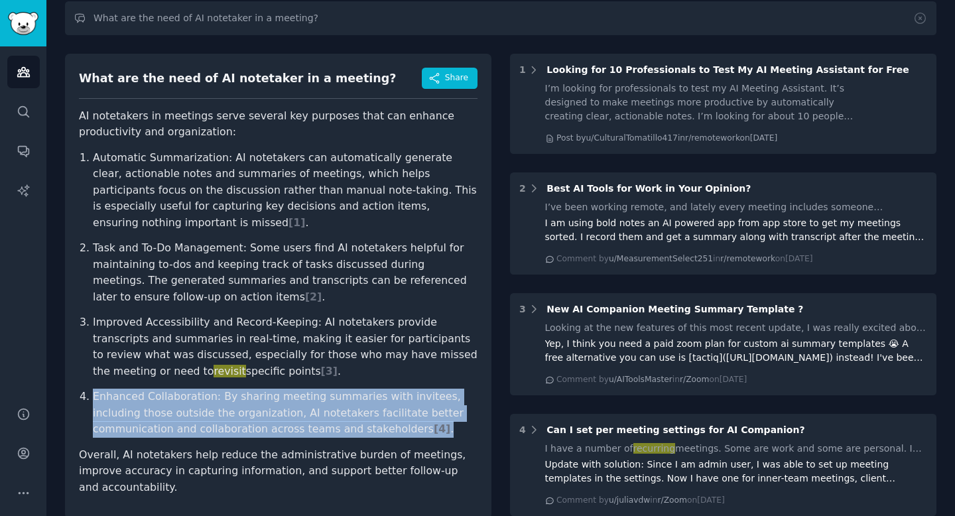
drag, startPoint x: 94, startPoint y: 395, endPoint x: 371, endPoint y: 426, distance: 279.6
click at [371, 426] on p "Enhanced Collaboration: By sharing meeting summaries with invitees, including t…" at bounding box center [285, 413] width 385 height 49
copy p "Enhanced Collaboration: By sharing meeting summaries with invitees, including t…"
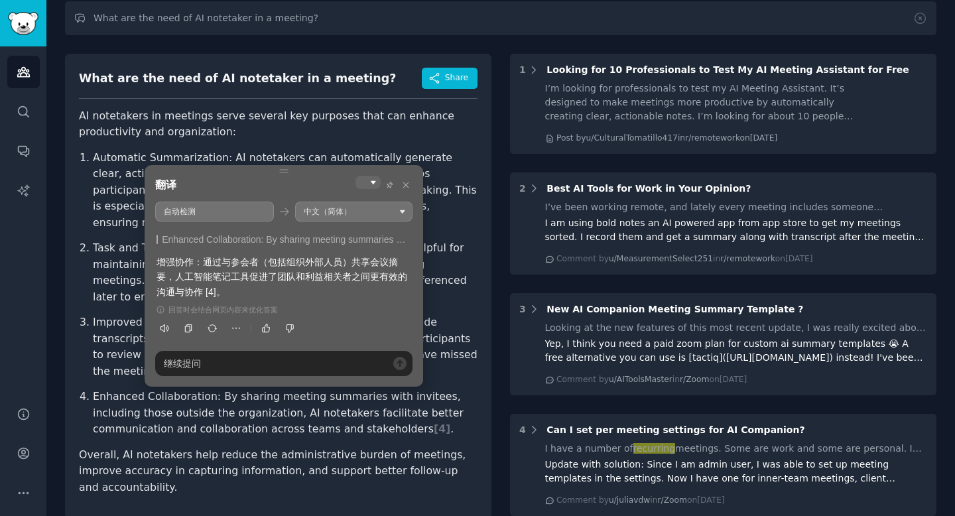
drag, startPoint x: 159, startPoint y: 261, endPoint x: 320, endPoint y: 291, distance: 163.8
click at [320, 291] on div "增强协作：通过与参会者（包括组织外部人员）共享会议摘要，人工智能笔记工具促进了团队和利益相关者之间更有效的沟通与协作 [4]。" at bounding box center [284, 277] width 255 height 44
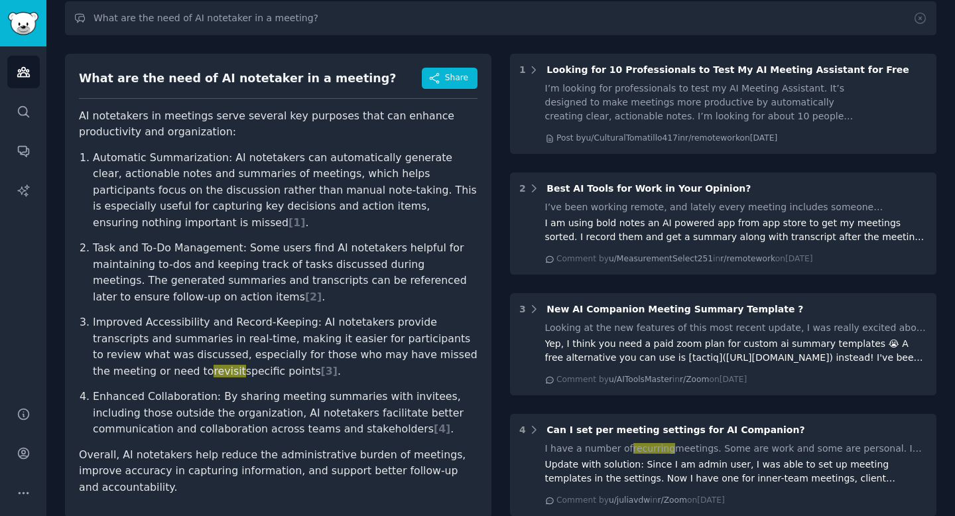
click at [177, 98] on div "What are the need of AI notetaker in a meeting? Share" at bounding box center [278, 83] width 399 height 31
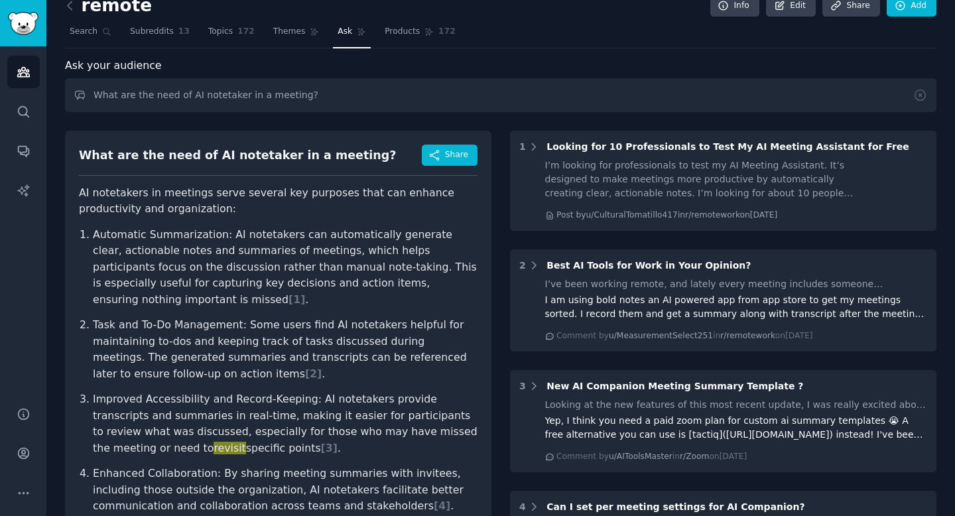
scroll to position [0, 0]
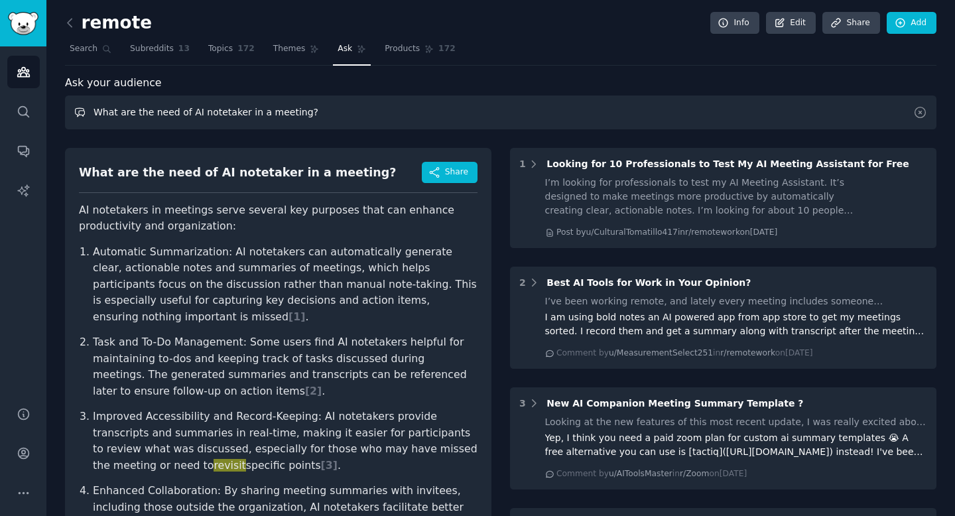
click at [101, 113] on input "What are the need of AI notetaker in a meeting?" at bounding box center [501, 113] width 872 height 34
drag, startPoint x: 151, startPoint y: 113, endPoint x: 237, endPoint y: 115, distance: 86.3
click at [237, 115] on input "What are the need of AI notetaker in a meeting?" at bounding box center [501, 113] width 872 height 34
click at [157, 103] on input "What are the painpoint in a meeting?" at bounding box center [501, 113] width 872 height 34
click at [167, 117] on input "What are the painpoint in a meeting?" at bounding box center [501, 113] width 872 height 34
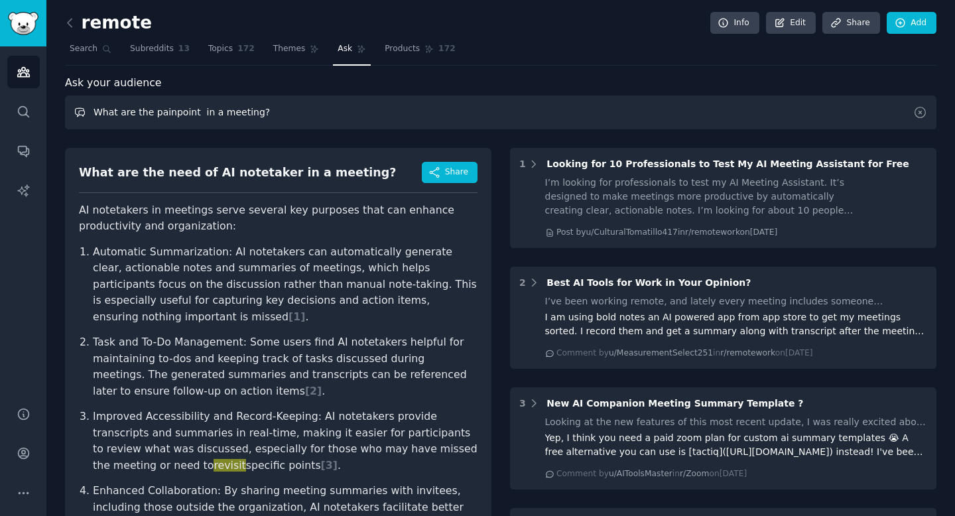
click at [167, 116] on input "What are the painpoint in a meeting?" at bounding box center [501, 113] width 872 height 34
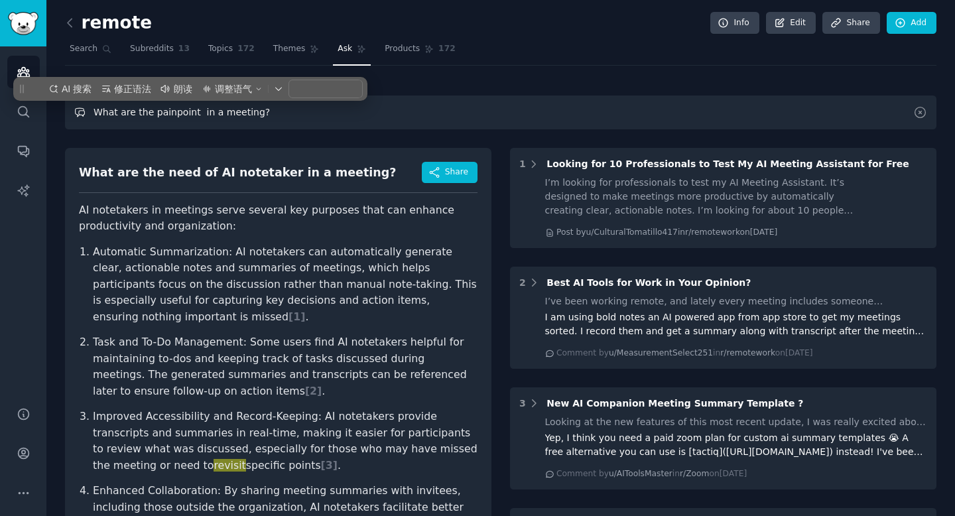
click at [168, 116] on input "What are the painpoint in a meeting?" at bounding box center [501, 113] width 872 height 34
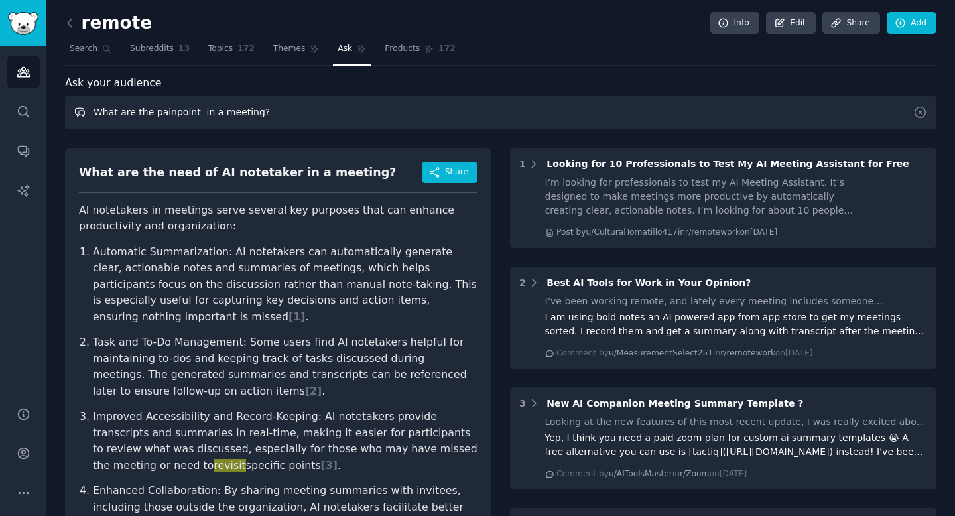
drag, startPoint x: 153, startPoint y: 114, endPoint x: 190, endPoint y: 114, distance: 37.8
click at [190, 114] on input "What are the painpoint in a meeting?" at bounding box center [501, 113] width 872 height 34
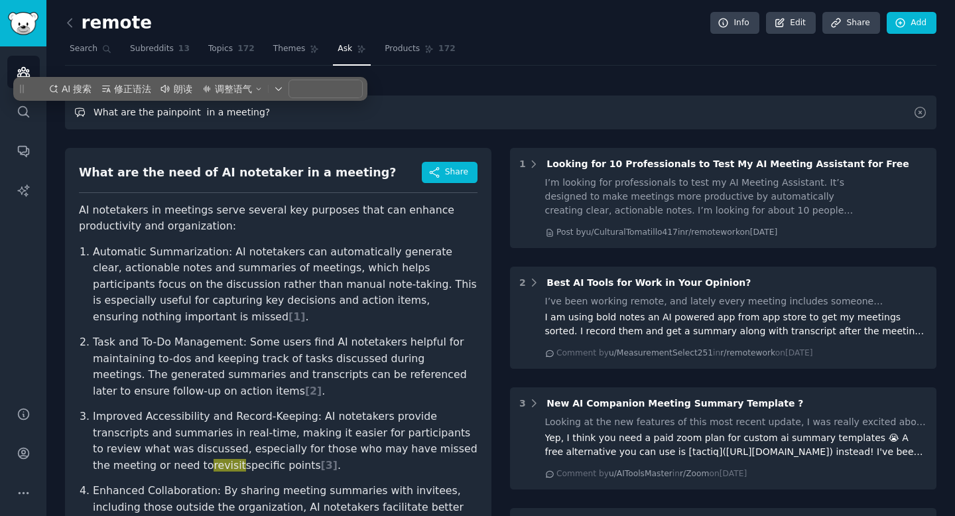
click at [174, 110] on input "What are the painpoint in a meeting?" at bounding box center [501, 113] width 872 height 34
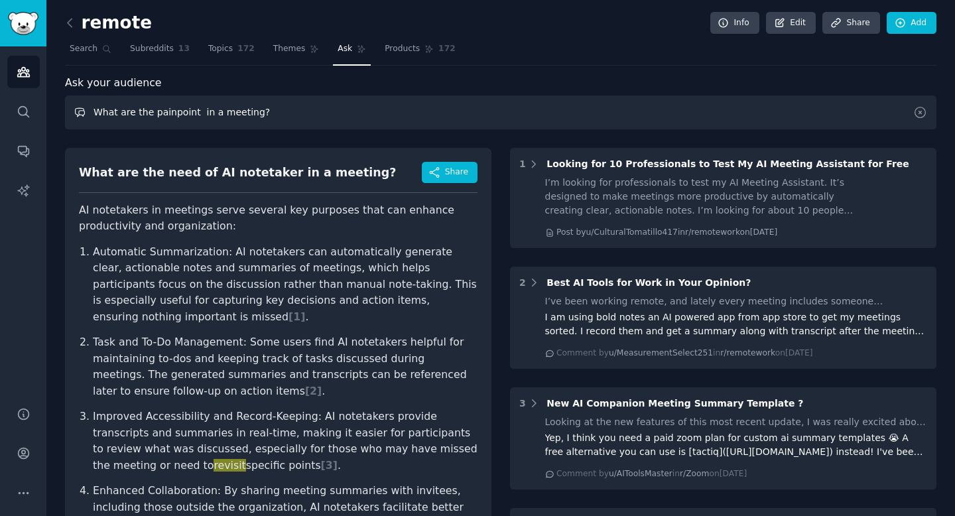
click at [169, 110] on input "What are the painpoint in a meeting?" at bounding box center [501, 113] width 872 height 34
drag, startPoint x: 153, startPoint y: 110, endPoint x: 193, endPoint y: 110, distance: 39.8
click at [193, 110] on input "What are the pain point in a meeting?" at bounding box center [501, 113] width 872 height 34
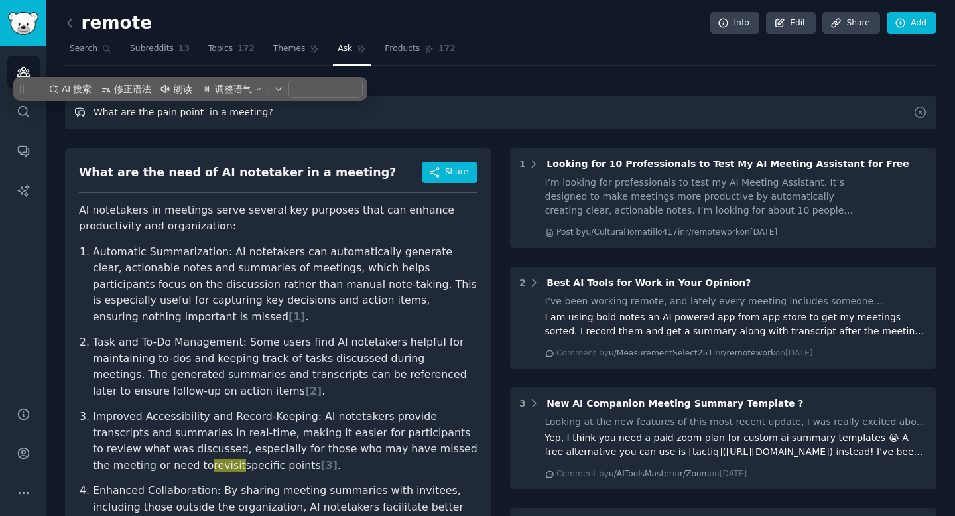
click at [176, 118] on input "What are the pain point in a meeting?" at bounding box center [501, 113] width 872 height 34
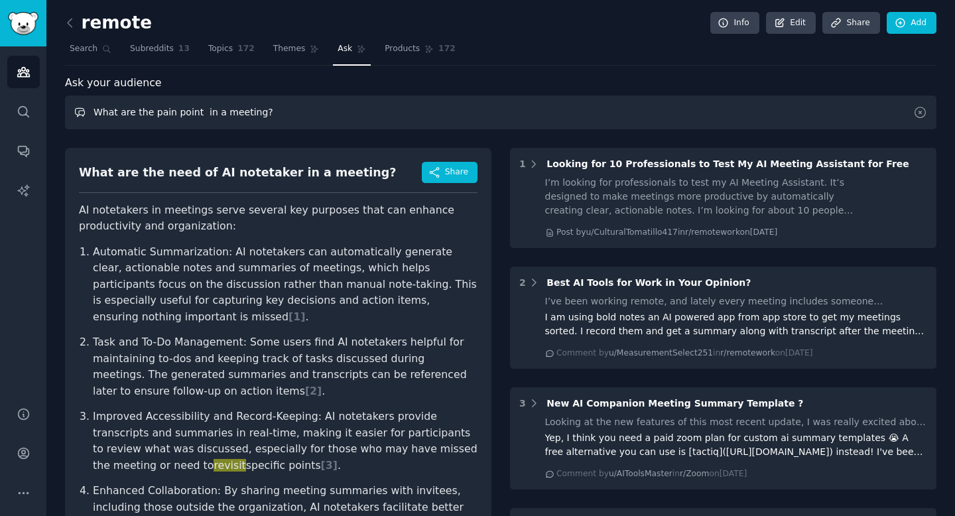
click at [194, 116] on input "What are the pain point in a meeting?" at bounding box center [501, 113] width 872 height 34
click at [261, 113] on input "What are the pain point of taking note in a meeting?" at bounding box center [501, 113] width 872 height 34
click at [258, 113] on input "What are the pain point of taking note in a meeting?" at bounding box center [501, 113] width 872 height 34
click at [346, 111] on input "What are the pain point of taking note in a meeting?" at bounding box center [501, 113] width 872 height 34
type input "What are the pain point of taking note in a meeting?"
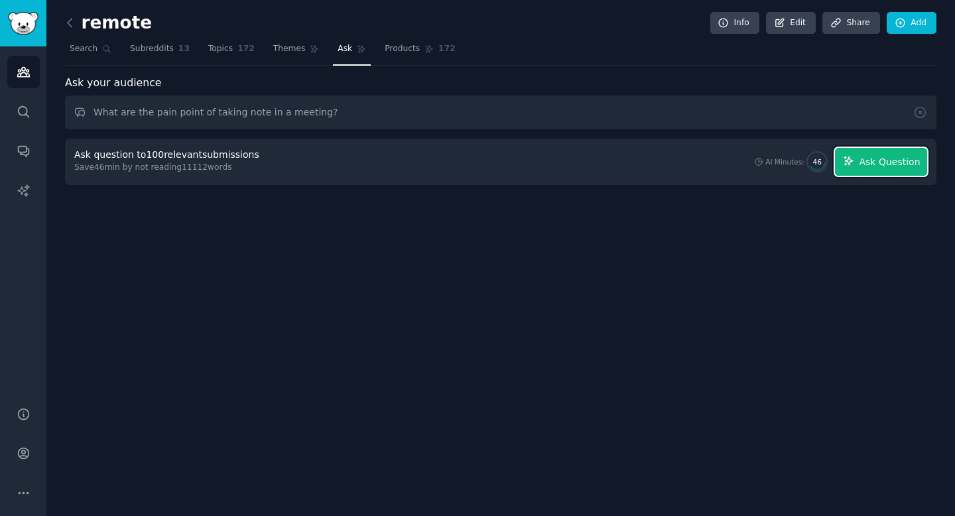
click at [853, 160] on icon "button" at bounding box center [848, 161] width 9 height 9
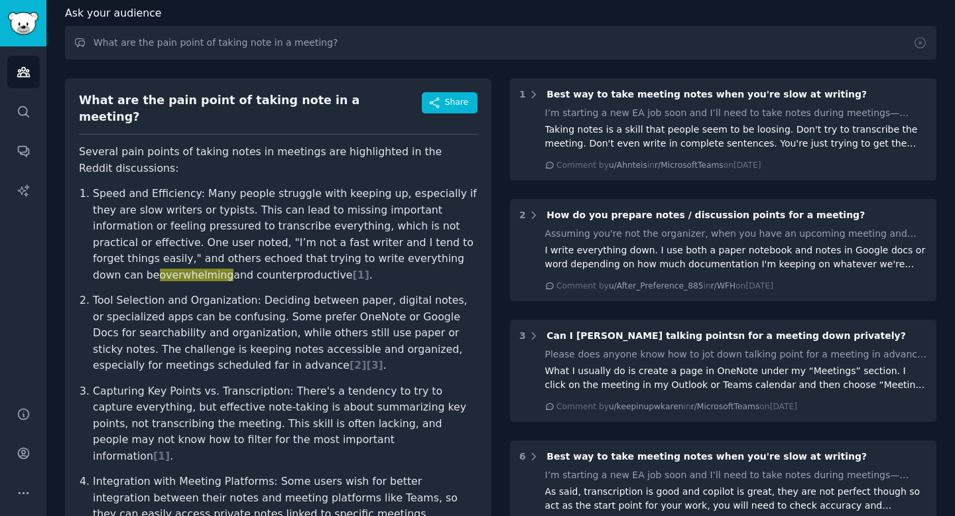
scroll to position [94, 0]
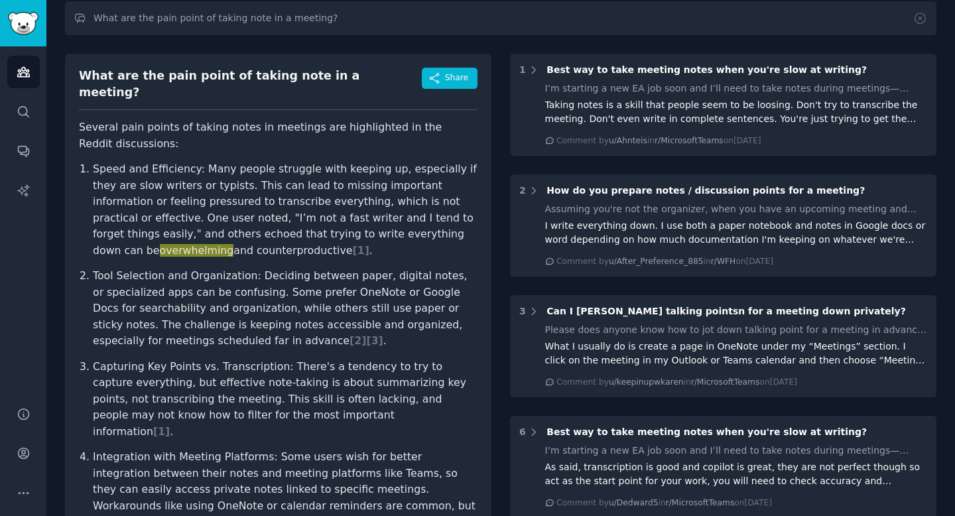
click at [239, 245] on p "Speed and Efficiency: Many people struggle with keeping up, especially if they …" at bounding box center [285, 209] width 385 height 97
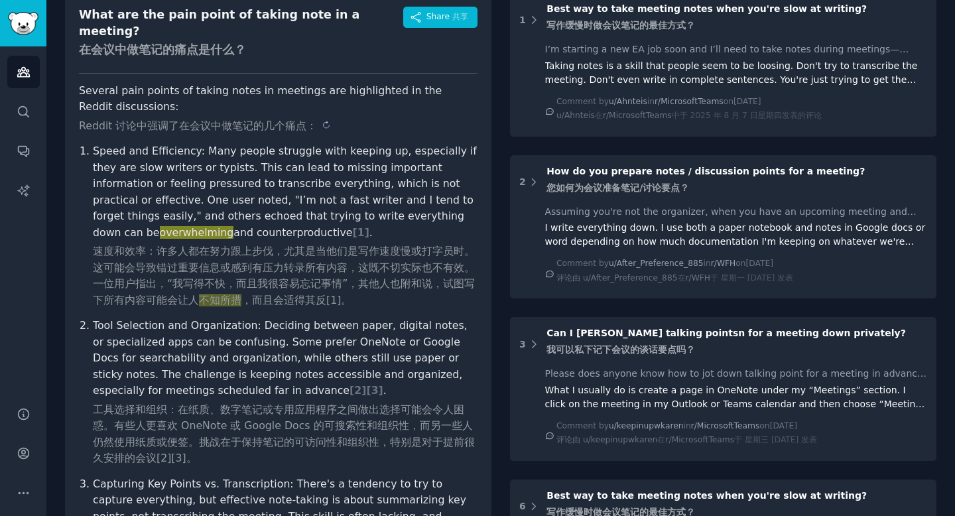
scroll to position [165, 0]
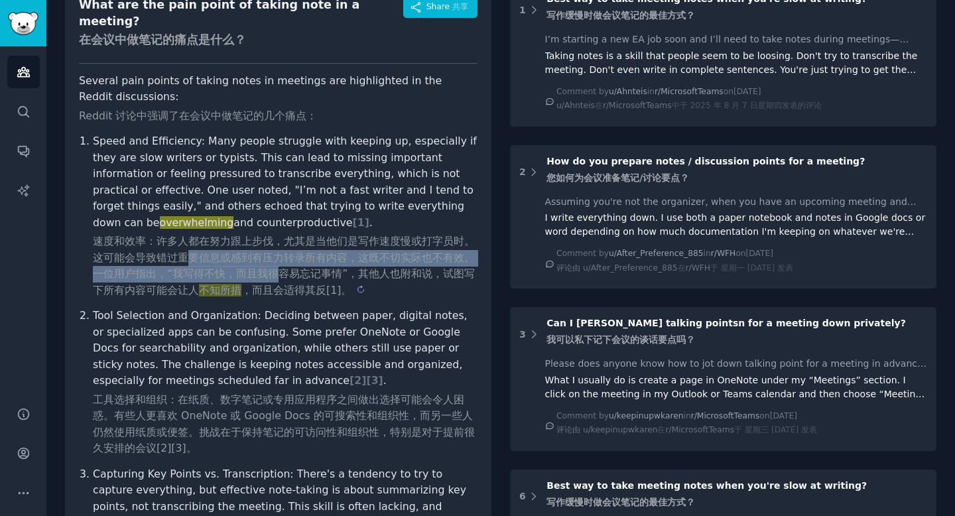
drag, startPoint x: 212, startPoint y: 243, endPoint x: 310, endPoint y: 256, distance: 99.1
click at [310, 257] on sider-trans-text "速度和效率：许多人都在努力跟上步伐，尤其是当他们是写作速度慢或打字员时。这可能会导致错过重要信息或感到有压力转录所有内容，这既不切实际也不有效。一位用户指出，…" at bounding box center [284, 266] width 382 height 62
click at [310, 256] on sider-trans-text "速度和效率：许多人都在努力跟上步伐，尤其是当他们是写作速度慢或打字员时。这可能会导致错过重要信息或感到有压力转录所有内容，这既不切实际也不有效。一位用户指出，…" at bounding box center [284, 266] width 382 height 62
copy sider-trans-text "要信息或感到有压力转录所有内容，这既不切实际也不有效。一位用户指出，“我写得不快，而且我很"
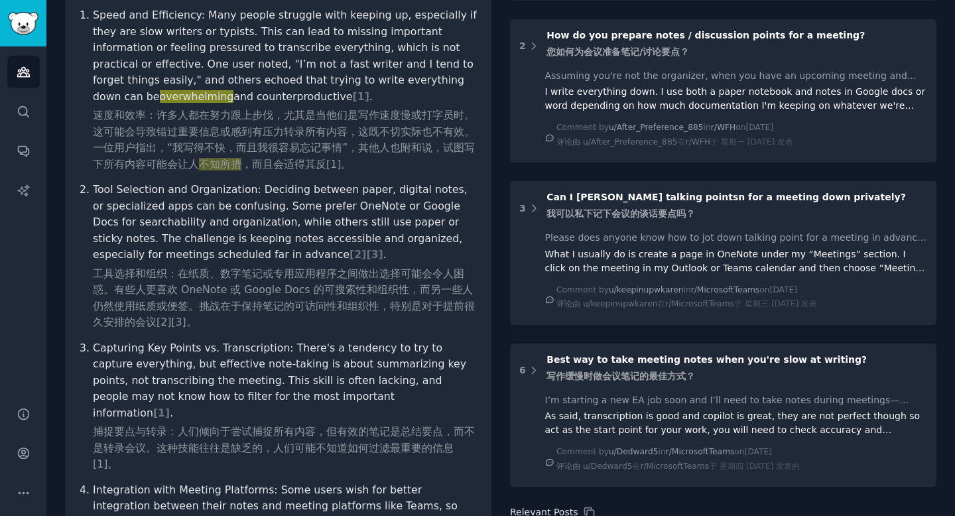
scroll to position [303, 0]
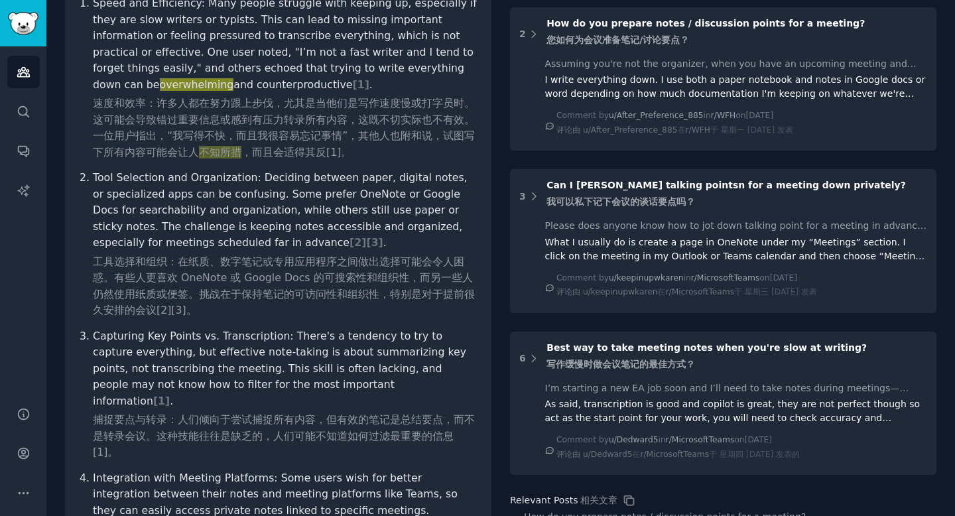
drag, startPoint x: 141, startPoint y: 323, endPoint x: 267, endPoint y: 320, distance: 126.7
click at [268, 328] on p "Capturing Key Points vs. Transcription: There's a tendency to try to capture ev…" at bounding box center [285, 394] width 385 height 133
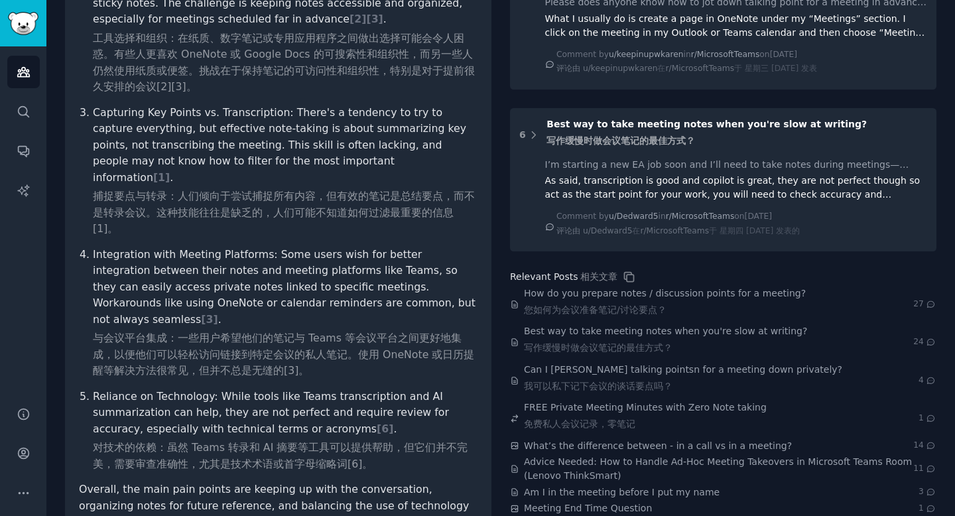
scroll to position [558, 0]
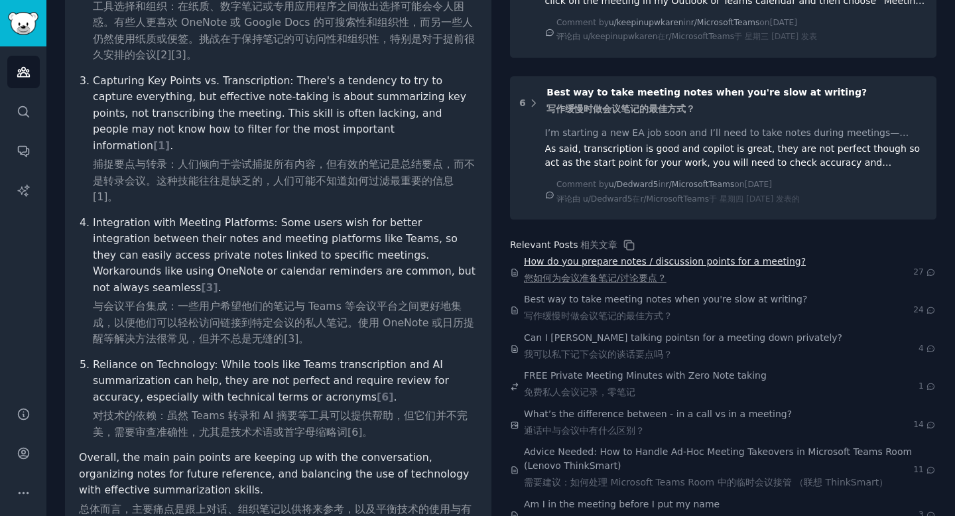
click at [761, 260] on span "How do you prepare notes / discussion points for a meeting? 您如何为会议准备笔记/讨论要点？" at bounding box center [665, 273] width 282 height 36
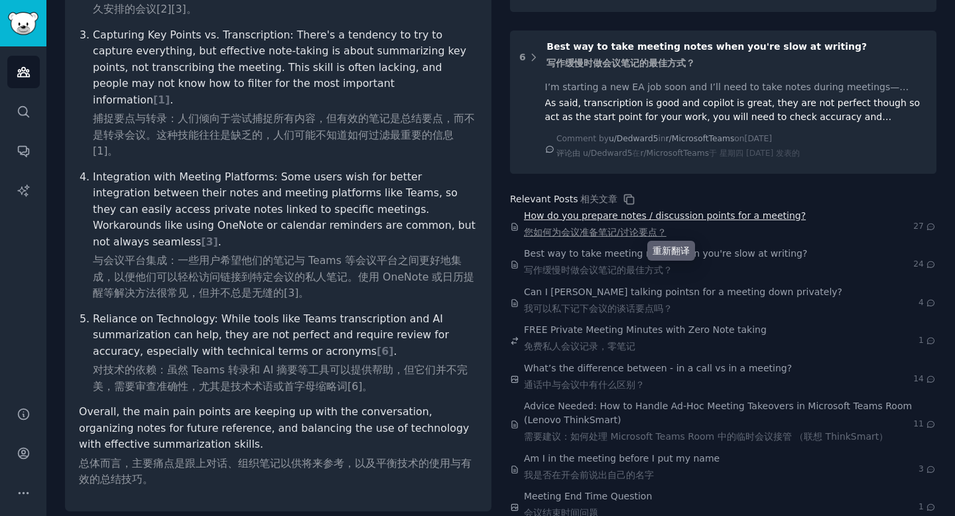
scroll to position [607, 0]
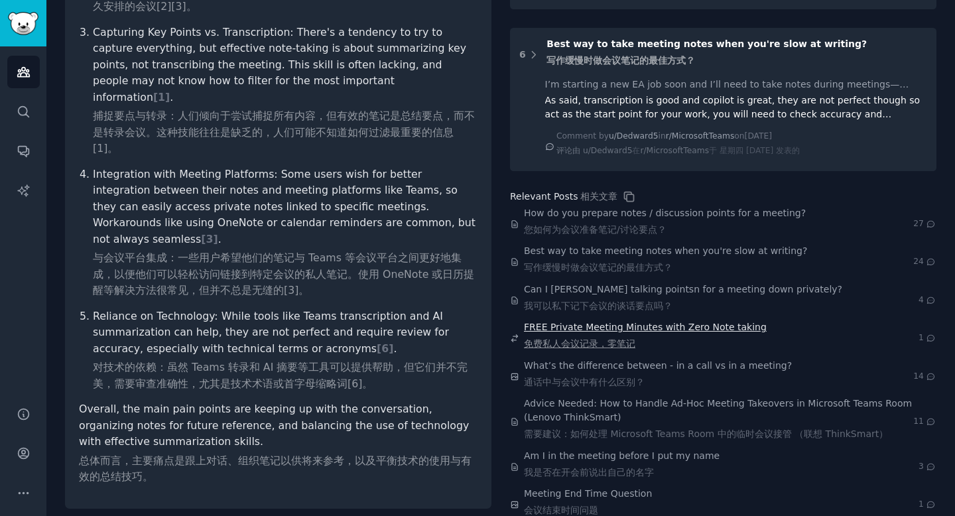
click at [601, 324] on span "FREE Private Meeting Minutes with Zero Note taking 免费私人会议记录，零笔记" at bounding box center [645, 338] width 243 height 36
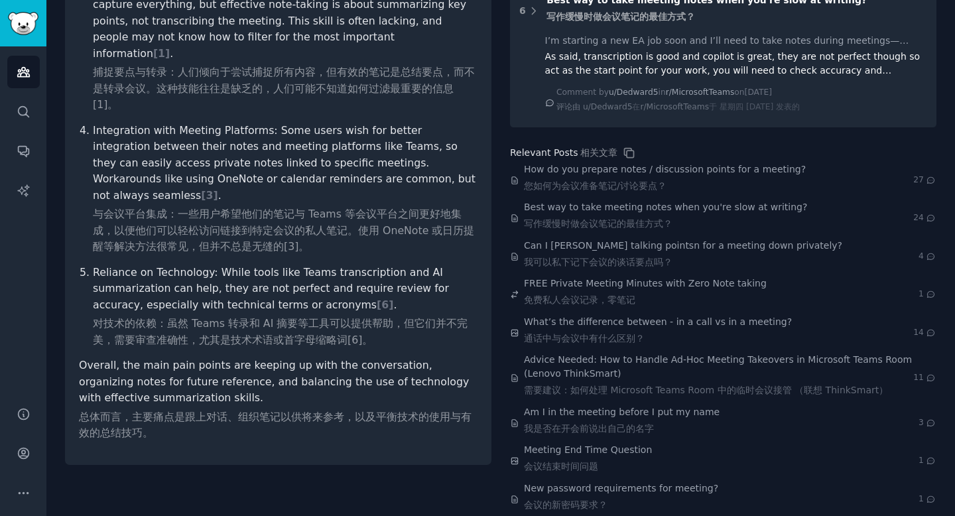
scroll to position [617, 0]
